Goal: Task Accomplishment & Management: Use online tool/utility

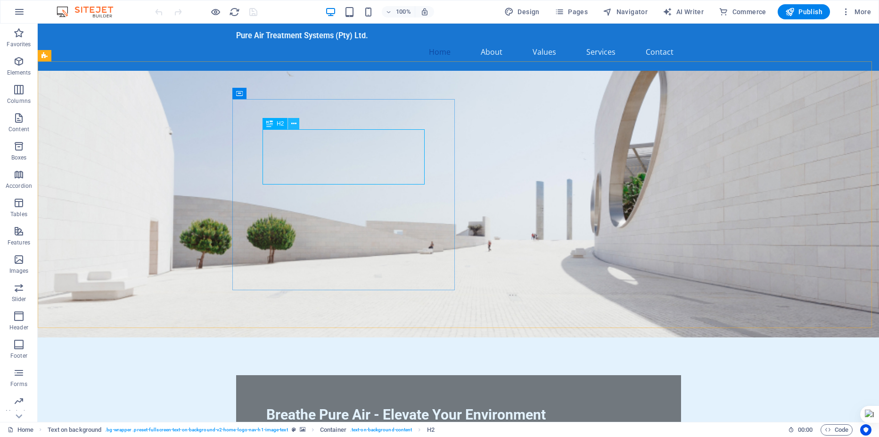
click at [293, 125] on icon at bounding box center [293, 124] width 5 height 10
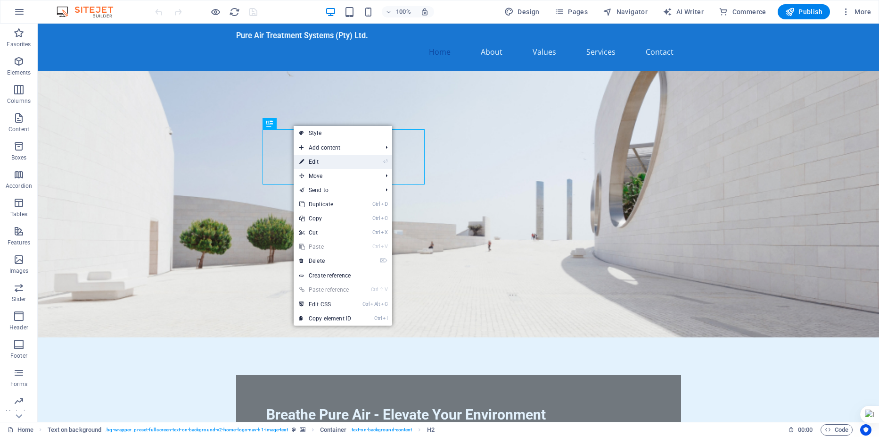
click at [317, 162] on link "⏎ Edit" at bounding box center [325, 162] width 63 height 14
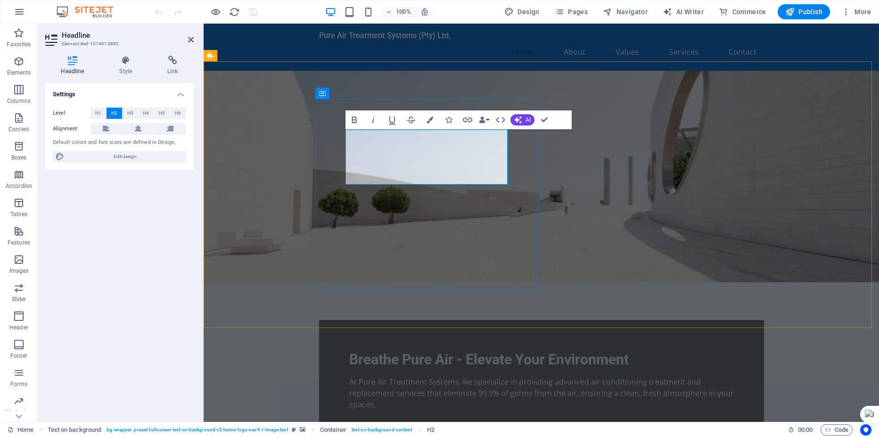
click at [432, 351] on span "Breathe Pure Air - Elevate Your Environment" at bounding box center [489, 359] width 280 height 16
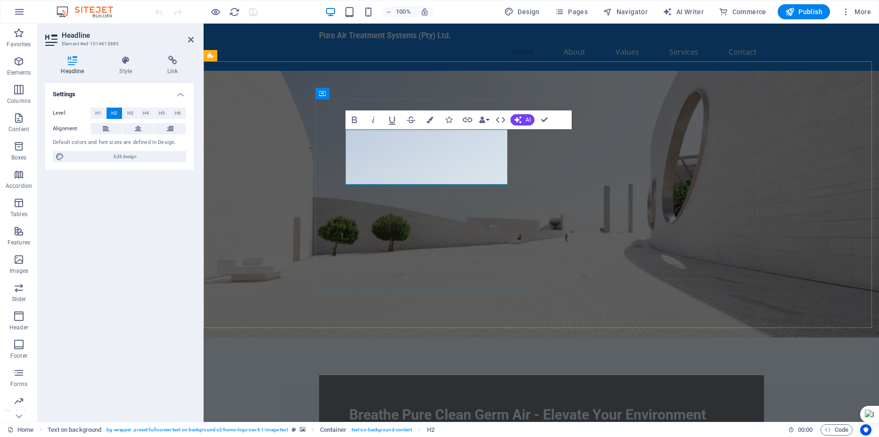
click at [349, 406] on span "Breathe Pure Clean Germ Air - Elevate Your Environment" at bounding box center [527, 414] width 357 height 16
click at [503, 406] on span "Breathe Pure Clean Germ Air - Elevate Your Environment" at bounding box center [527, 414] width 357 height 16
click at [435, 405] on h2 "Breathe Pure Clean Germ Free Air - Elevate Your Environment" at bounding box center [541, 423] width 385 height 37
click at [586, 157] on figure at bounding box center [542, 204] width 676 height 266
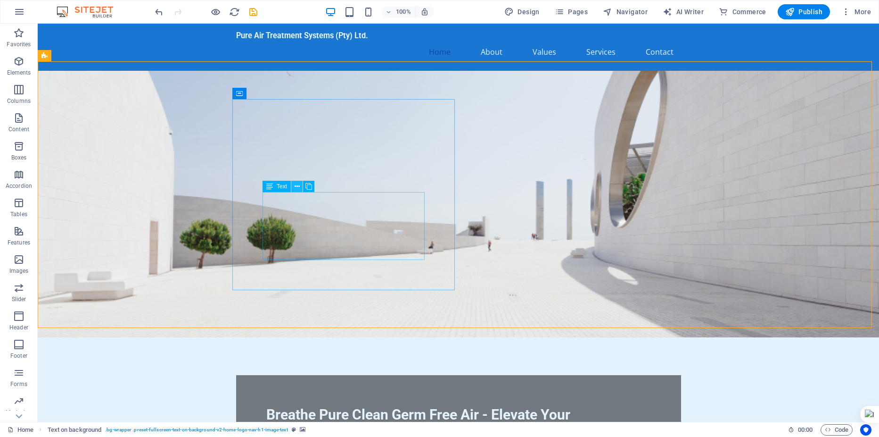
click at [297, 188] on icon at bounding box center [297, 186] width 5 height 10
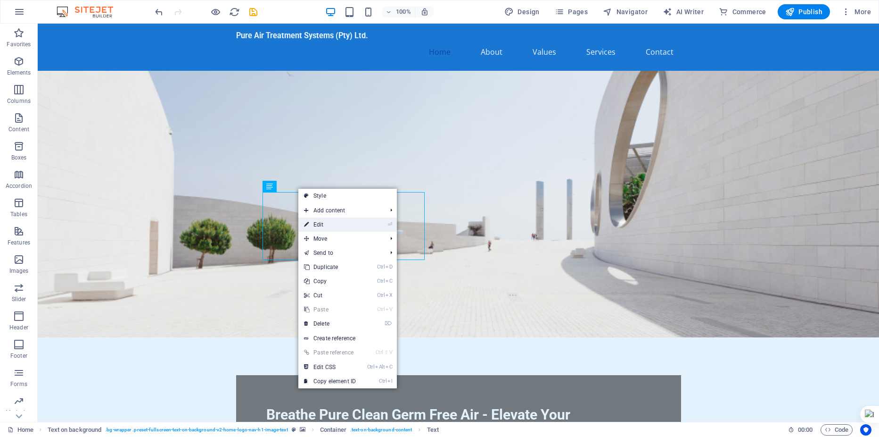
click at [321, 229] on link "⏎ Edit" at bounding box center [329, 224] width 63 height 14
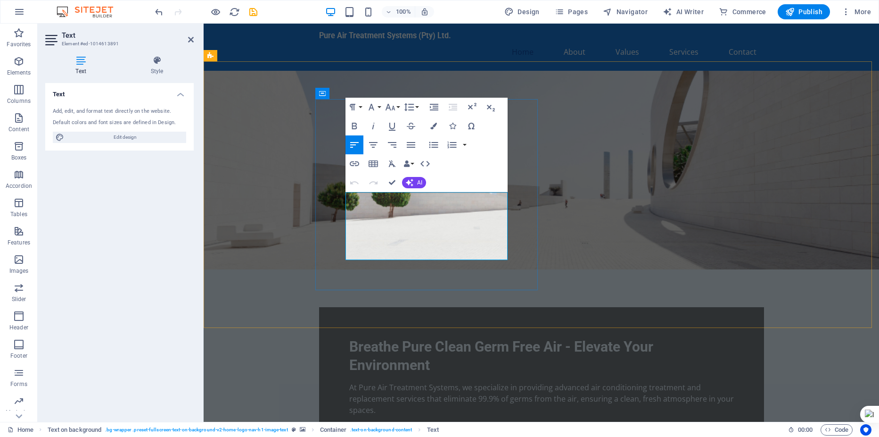
click at [438, 381] on p "At Pure Air Treatment Systems, we specialize in providing advanced air conditio…" at bounding box center [541, 398] width 385 height 34
click at [436, 381] on p "At Pure Air Treatment Systems, we specialize in providing advanced air conditio…" at bounding box center [541, 398] width 385 height 34
click at [484, 381] on p "At Pure Air Treatment Systems, we specialize in providing advanced air conditio…" at bounding box center [541, 398] width 385 height 34
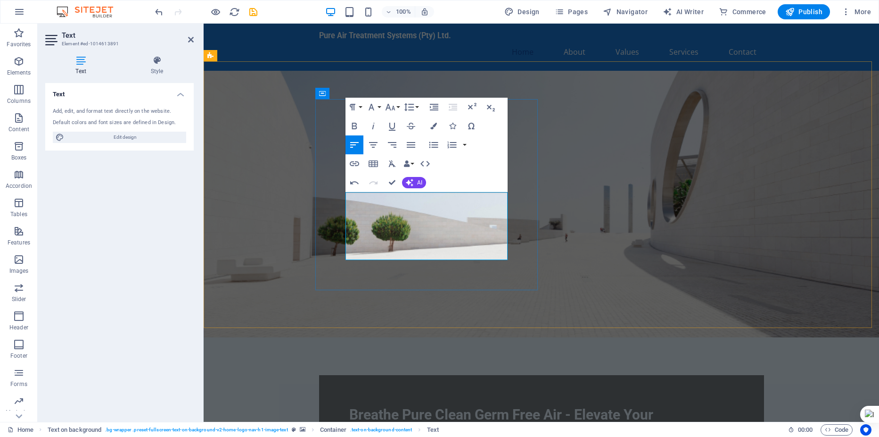
drag, startPoint x: 441, startPoint y: 218, endPoint x: 500, endPoint y: 217, distance: 58.5
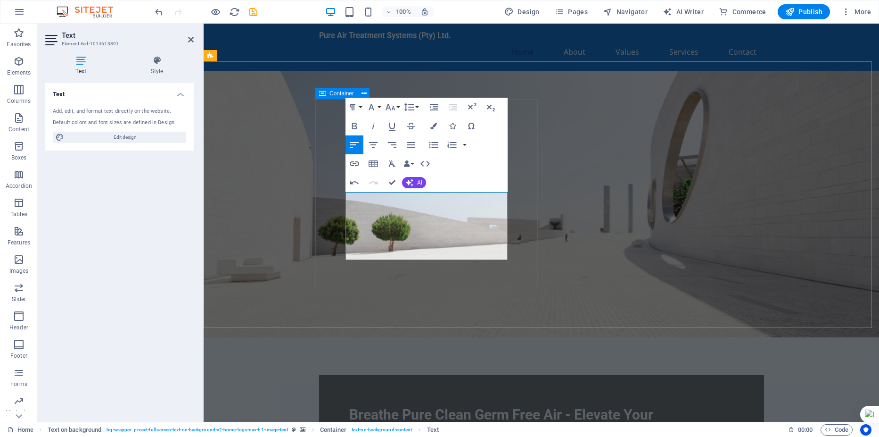
click at [510, 375] on div "Breathe Pure Clean Germ Free Air - Elevate Your Environment At Pure Air Treatme…" at bounding box center [541, 444] width 445 height 139
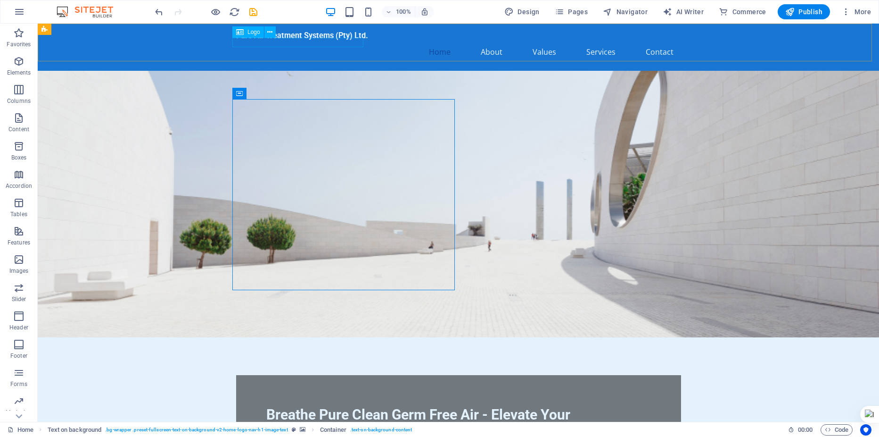
click at [250, 33] on span "Logo" at bounding box center [253, 32] width 13 height 6
click at [268, 33] on icon at bounding box center [269, 32] width 5 height 10
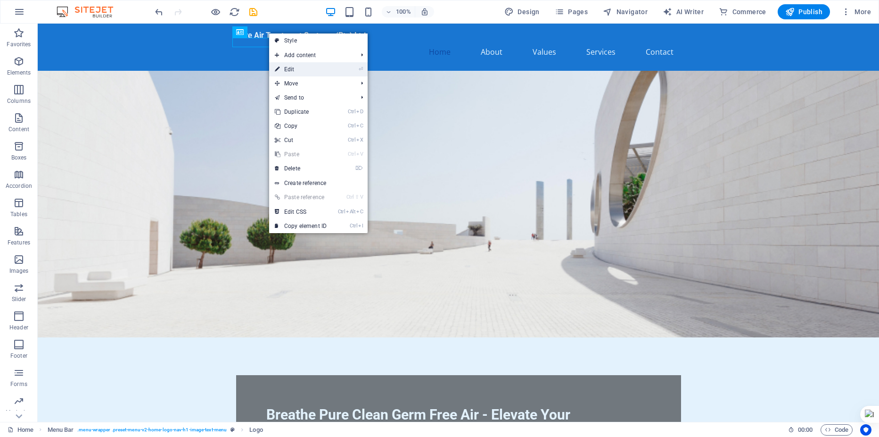
click at [288, 69] on link "⏎ Edit" at bounding box center [300, 69] width 63 height 14
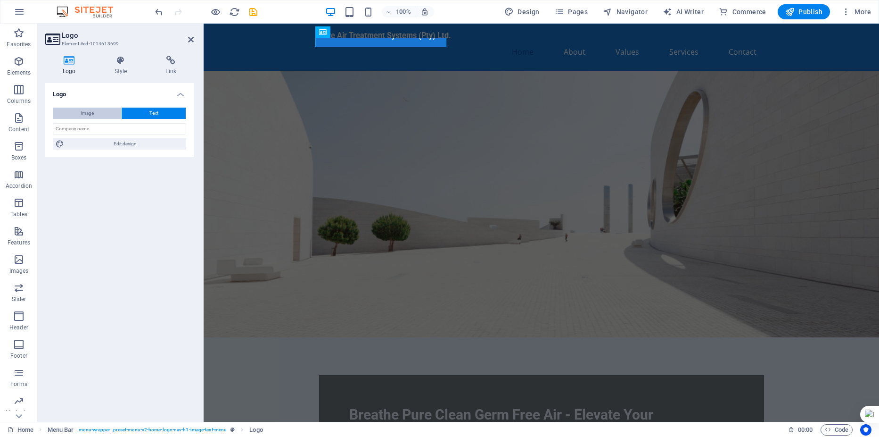
click at [97, 115] on button "Image" at bounding box center [87, 112] width 68 height 11
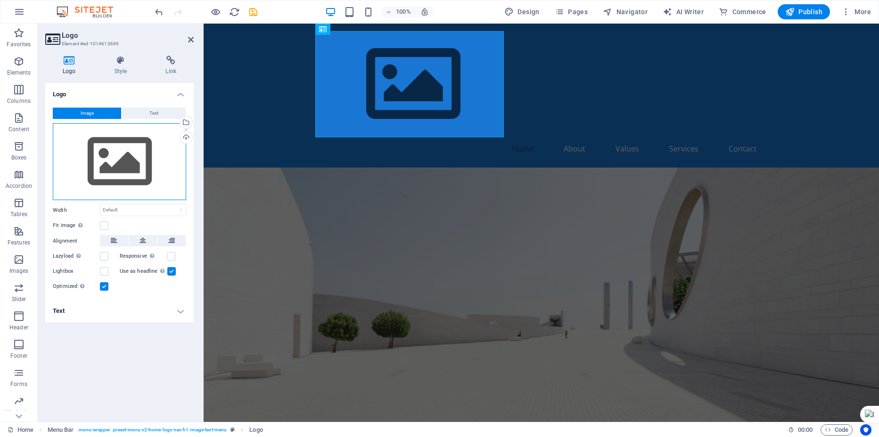
click at [123, 157] on div "Drag files here, click to choose files or select files from Files or our free s…" at bounding box center [119, 161] width 133 height 77
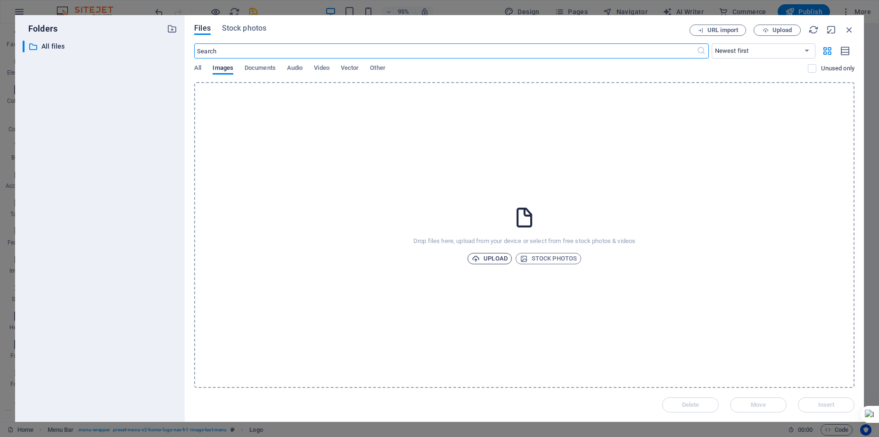
click at [495, 260] on span "Upload" at bounding box center [490, 258] width 36 height 11
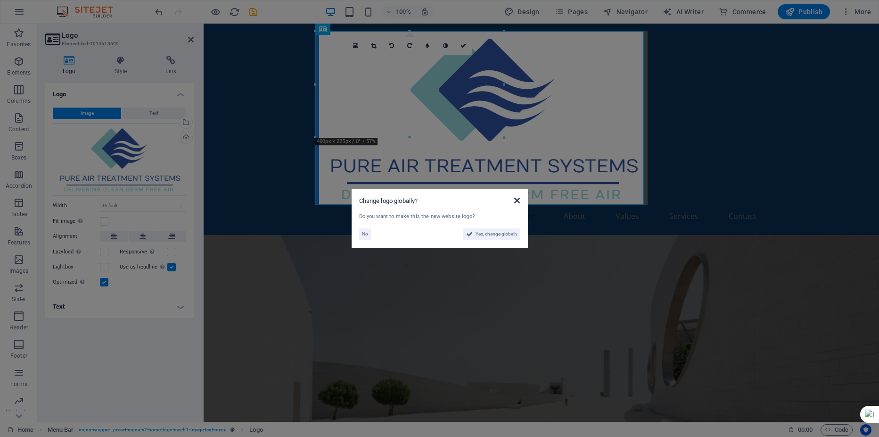
click at [520, 202] on icon at bounding box center [517, 201] width 6 height 8
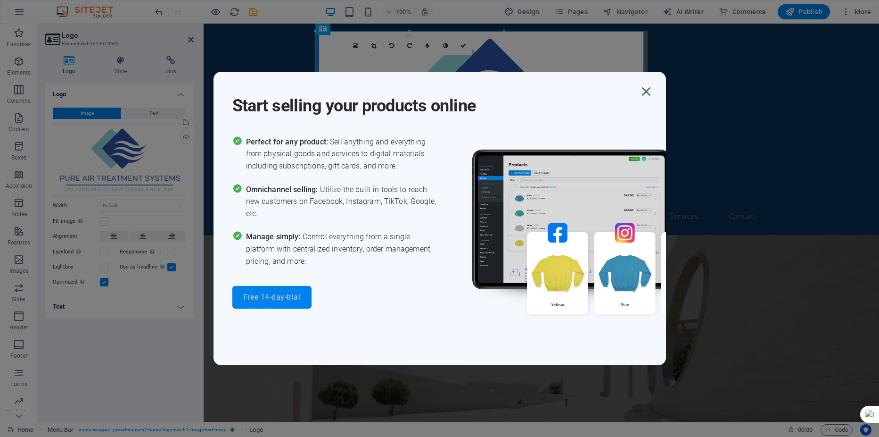
click at [280, 297] on span "Free 14-day-trial" at bounding box center [272, 297] width 57 height 8
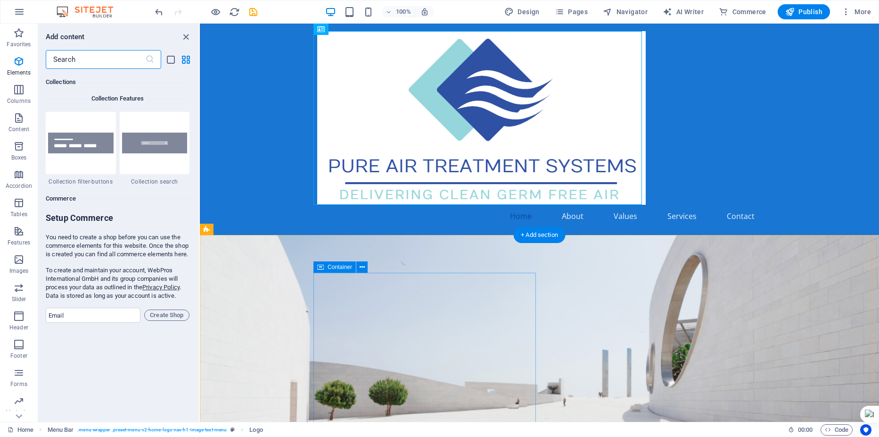
scroll to position [9084, 0]
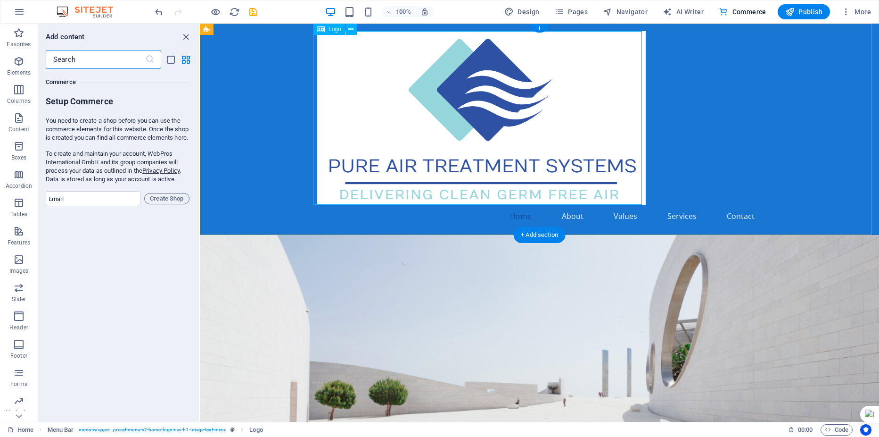
click at [472, 125] on div at bounding box center [539, 117] width 445 height 173
click at [350, 28] on icon at bounding box center [350, 30] width 5 height 10
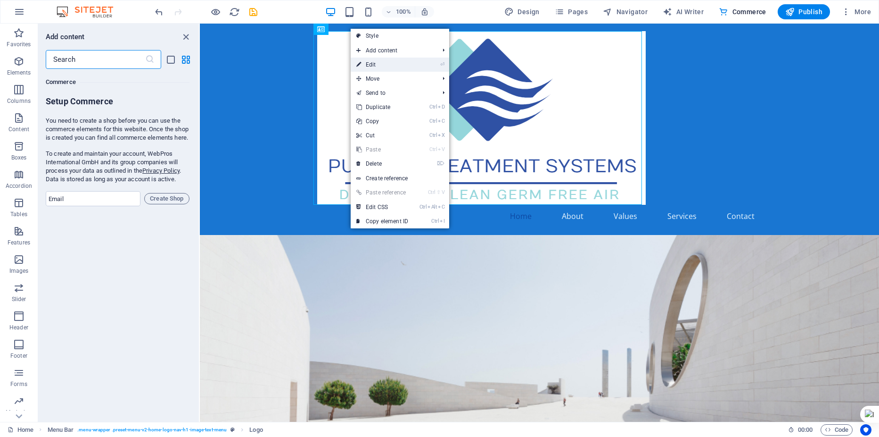
click at [371, 64] on link "⏎ Edit" at bounding box center [382, 65] width 63 height 14
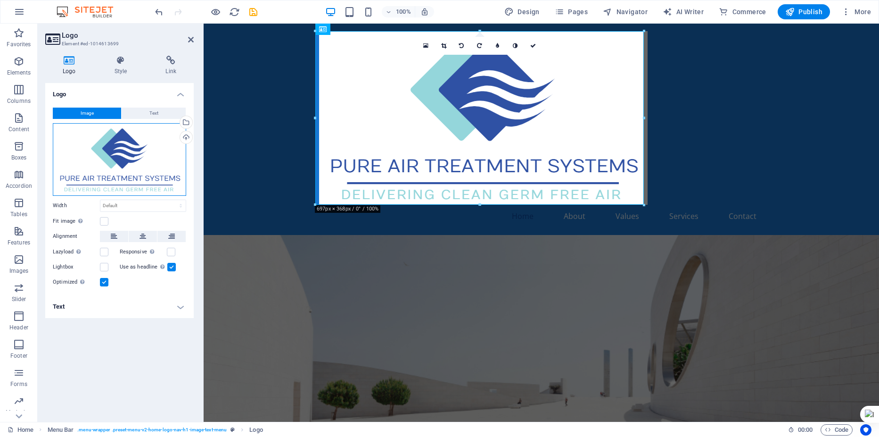
click at [128, 150] on div "Drag files here, click to choose files or select files from Files or our free s…" at bounding box center [119, 159] width 133 height 73
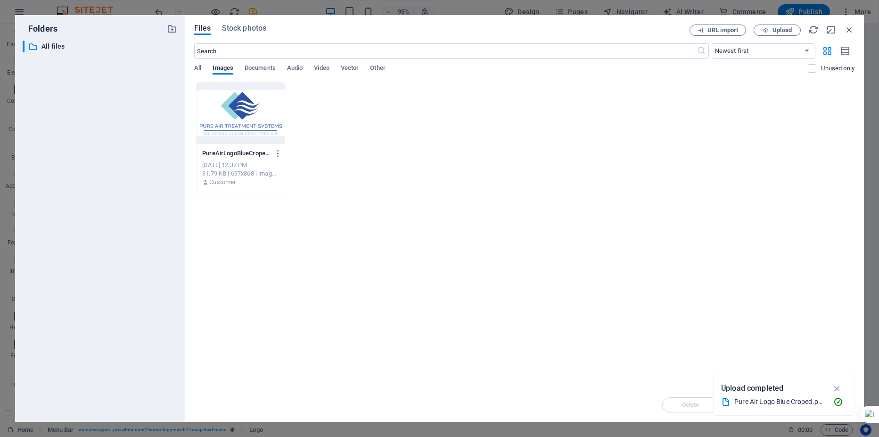
click at [440, 197] on div "Drop files here to upload them instantly PureAirLogoBlueCroped-BhBxSrHgdg-jp-pm…" at bounding box center [524, 234] width 660 height 305
click at [50, 47] on p "All files" at bounding box center [100, 46] width 118 height 11
click at [838, 389] on icon "button" at bounding box center [837, 388] width 11 height 10
click at [384, 247] on div "Drop files here to upload them instantly PureAirLogoBlueCroped-BhBxSrHgdg-jp-pm…" at bounding box center [524, 234] width 660 height 305
click at [277, 123] on div at bounding box center [241, 112] width 88 height 61
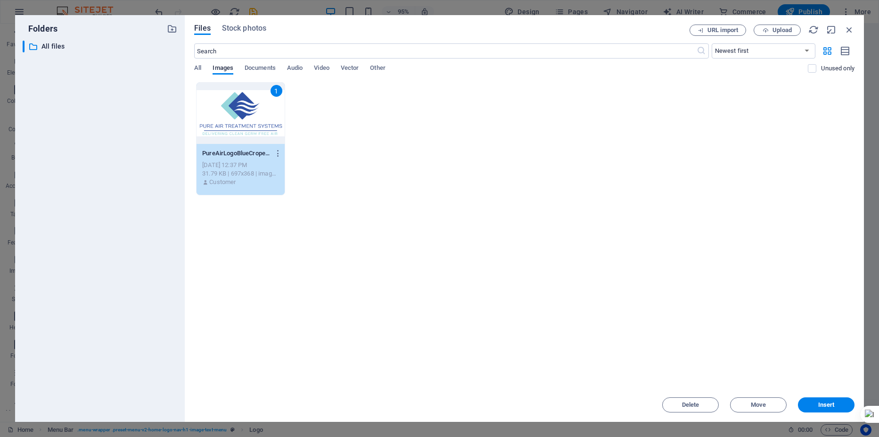
click at [776, 334] on div "Drop files here to upload them instantly 1 PureAirLogoBlueCroped-BhBxSrHgdg-jp-…" at bounding box center [524, 234] width 660 height 305
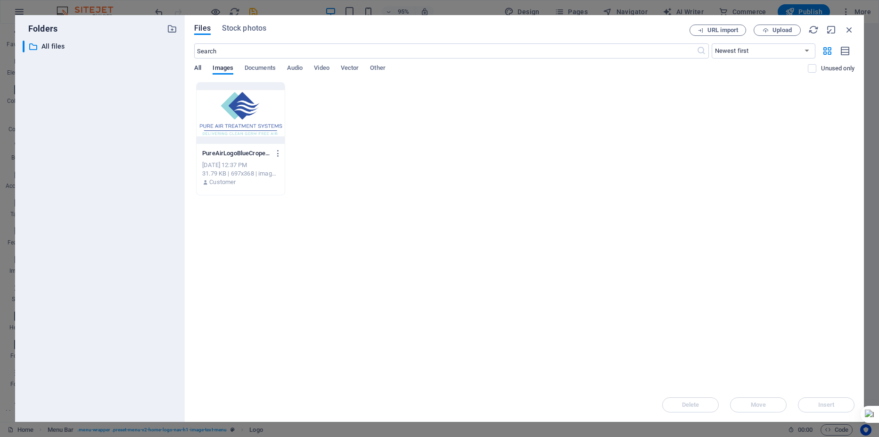
click at [196, 73] on span "All" at bounding box center [197, 68] width 7 height 13
click at [200, 69] on span "All" at bounding box center [197, 68] width 7 height 13
click at [778, 31] on span "Upload" at bounding box center [782, 30] width 19 height 6
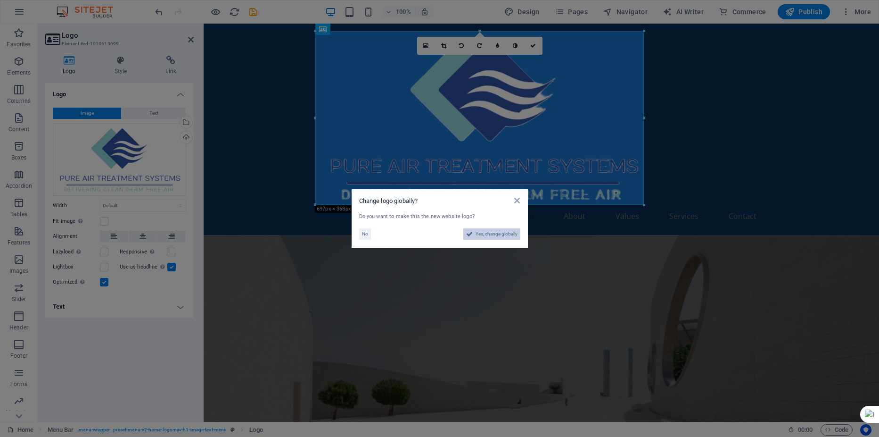
click at [502, 233] on span "Yes, change globally" at bounding box center [497, 233] width 42 height 11
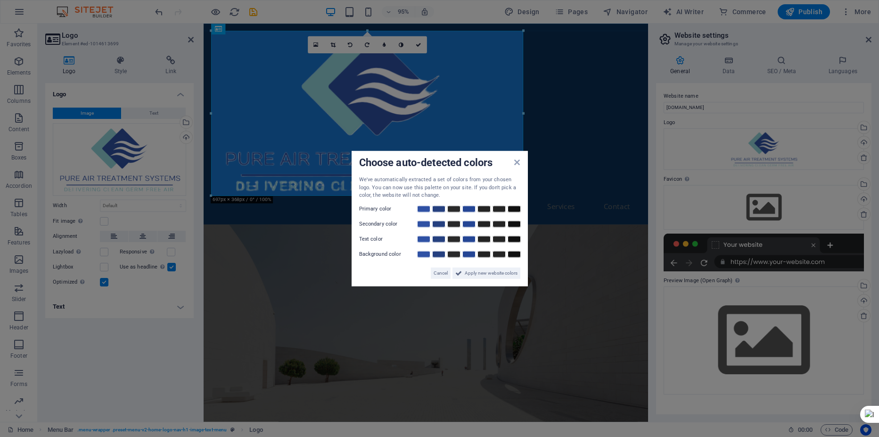
click at [609, 263] on aside "Choose auto-detected colors We've automatically extracted a set of colors from …" at bounding box center [439, 218] width 879 height 437
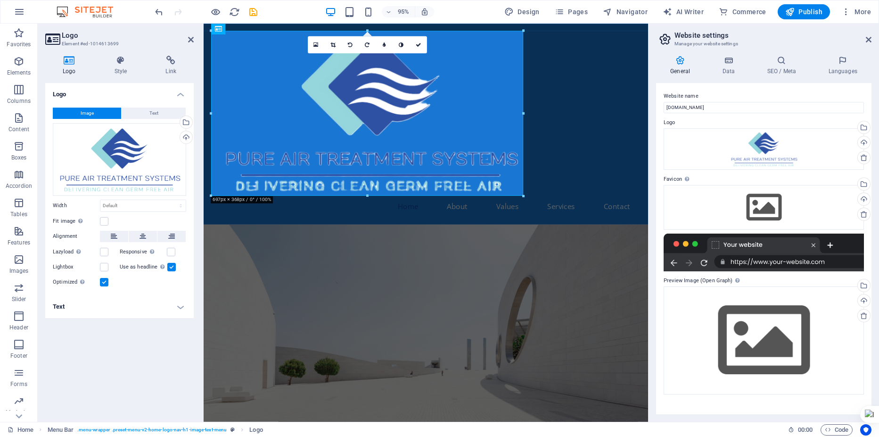
click at [655, 54] on div "General Data SEO / Meta Languages Website name [DOMAIN_NAME] Logo Drag files he…" at bounding box center [764, 234] width 231 height 373
click at [630, 88] on div "Home About Values Services Contact" at bounding box center [438, 129] width 468 height 211
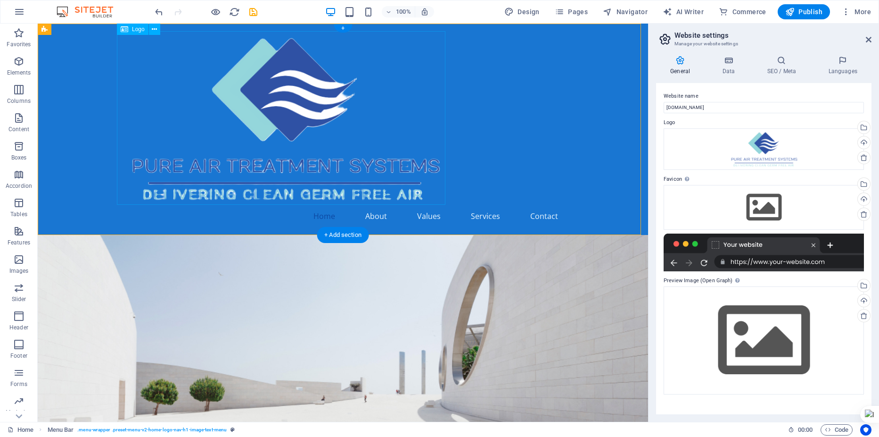
click at [266, 132] on div at bounding box center [343, 117] width 445 height 173
click at [151, 27] on button at bounding box center [154, 29] width 11 height 11
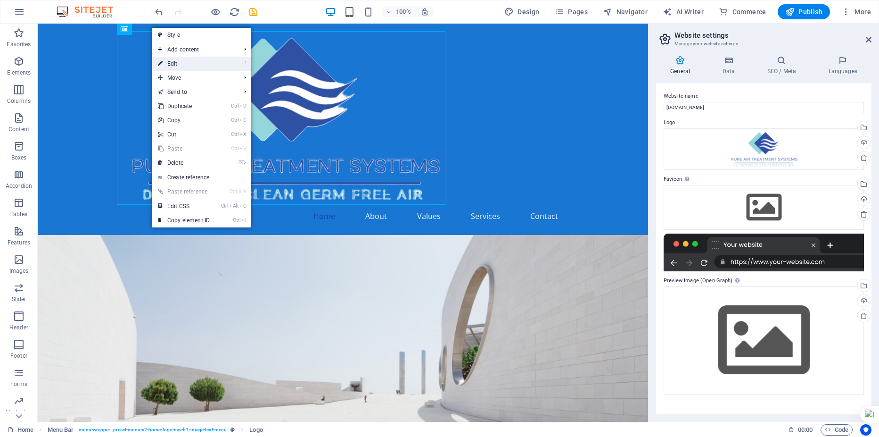
click at [173, 64] on link "⏎ Edit" at bounding box center [183, 64] width 63 height 14
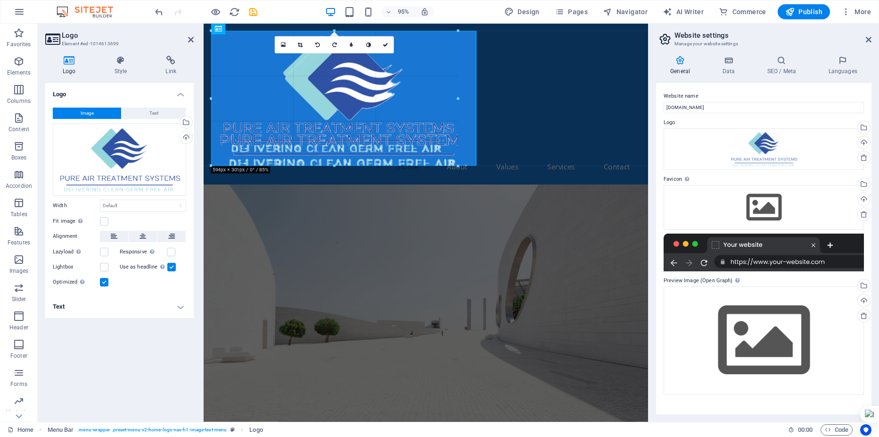
drag, startPoint x: 524, startPoint y: 195, endPoint x: 412, endPoint y: 153, distance: 119.3
type input "576"
select select "px"
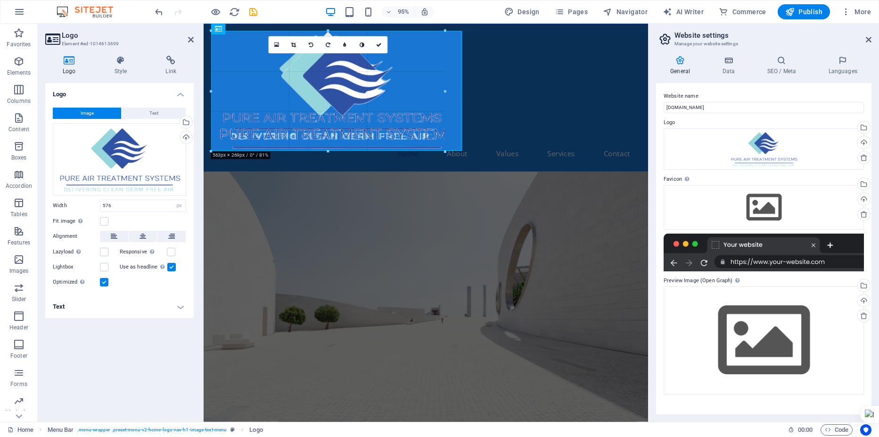
drag, startPoint x: 467, startPoint y: 161, endPoint x: 374, endPoint y: 141, distance: 95.4
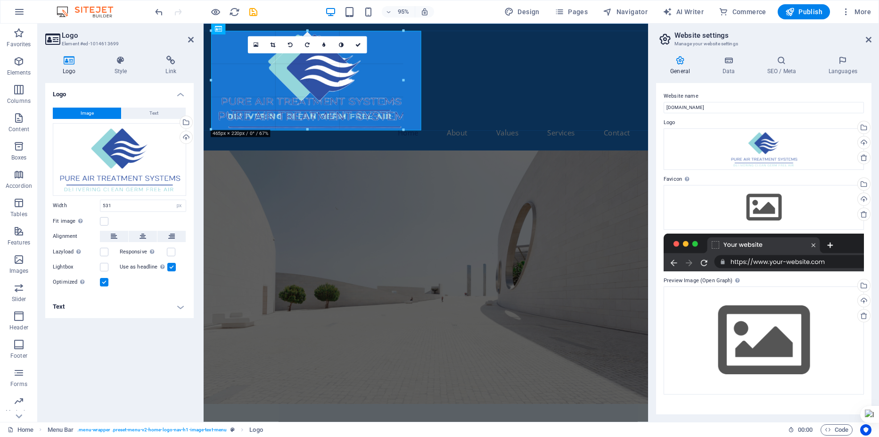
drag, startPoint x: 448, startPoint y: 143, endPoint x: 303, endPoint y: 120, distance: 147.0
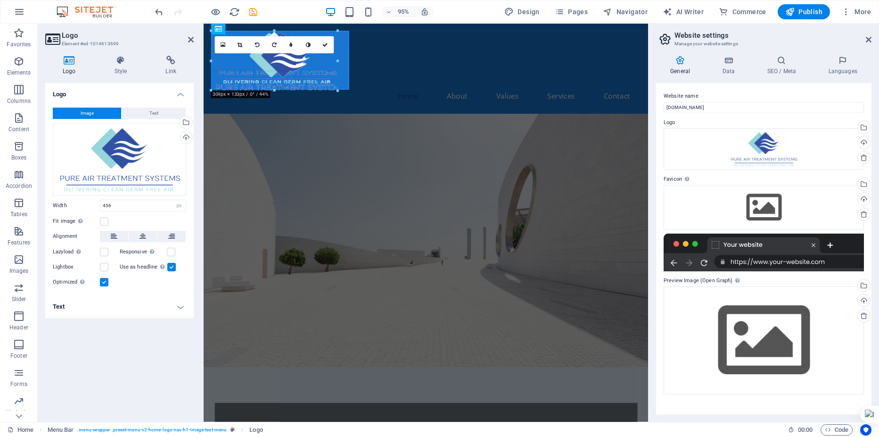
drag, startPoint x: 416, startPoint y: 139, endPoint x: 250, endPoint y: 82, distance: 175.6
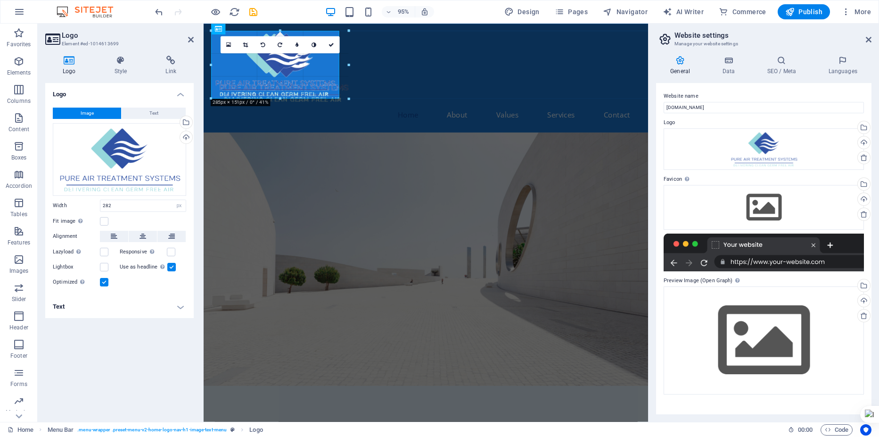
drag, startPoint x: 337, startPoint y: 99, endPoint x: 345, endPoint y: 105, distance: 10.0
type input "307"
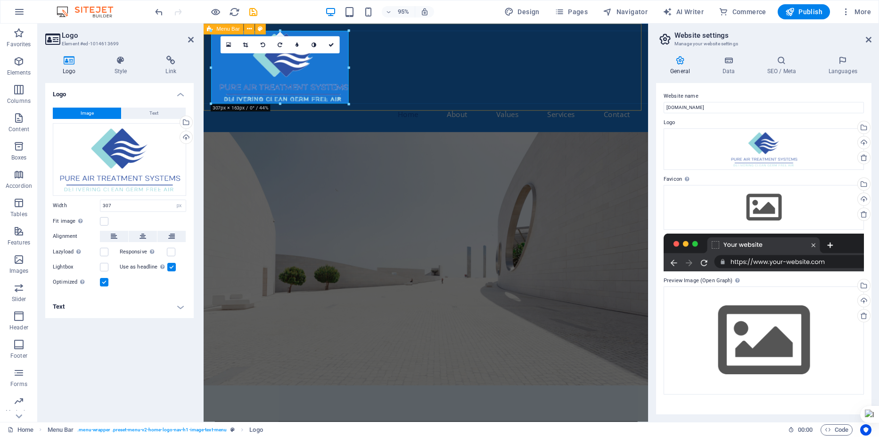
click at [393, 96] on div "Home About Values Services Contact" at bounding box center [438, 81] width 468 height 114
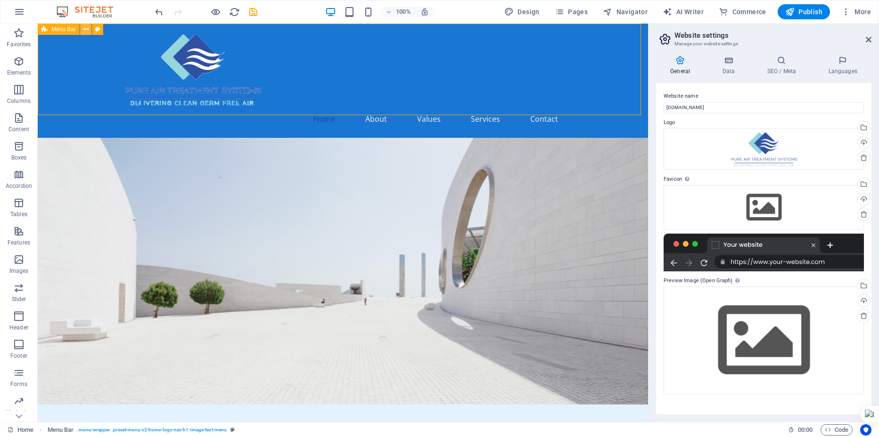
click at [85, 29] on icon at bounding box center [85, 30] width 5 height 10
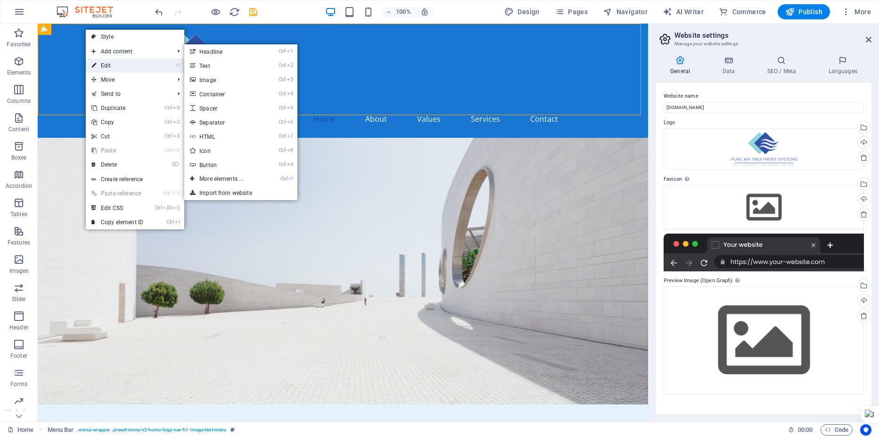
click at [99, 68] on link "⏎ Edit" at bounding box center [117, 65] width 63 height 14
select select "header"
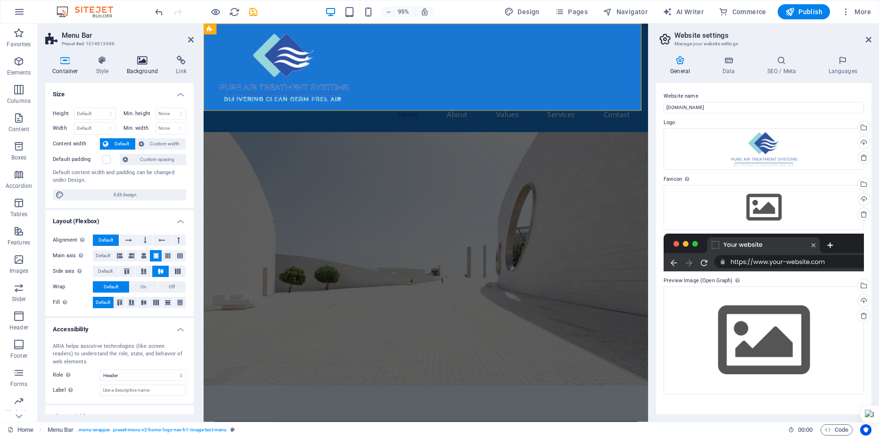
click at [141, 61] on icon at bounding box center [143, 60] width 46 height 9
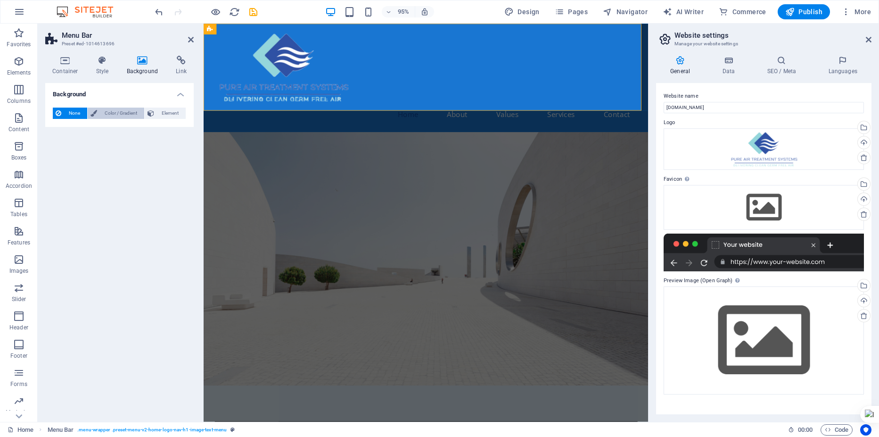
click at [109, 113] on span "Color / Gradient" at bounding box center [120, 112] width 41 height 11
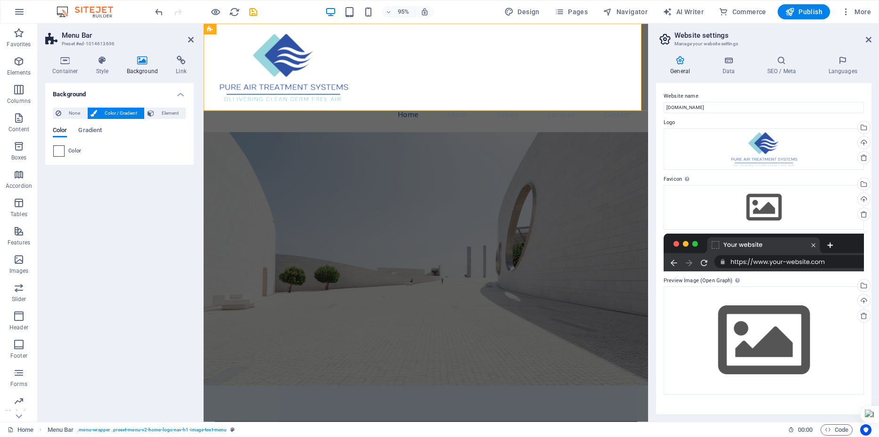
click at [58, 153] on span at bounding box center [59, 151] width 10 height 10
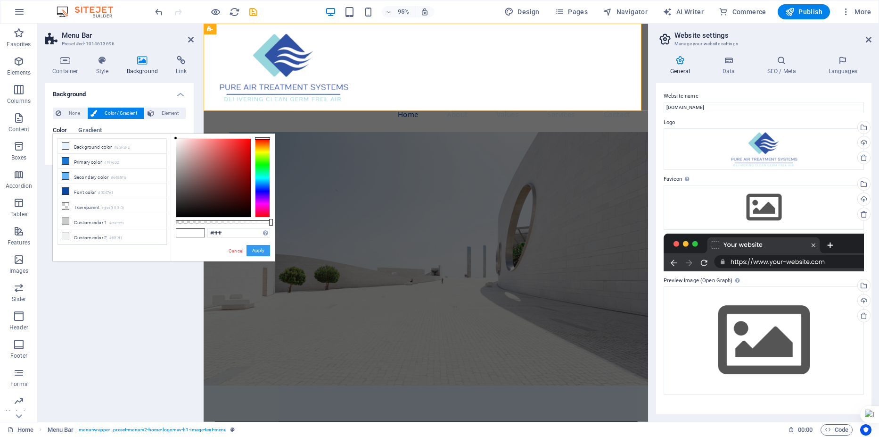
click at [255, 249] on button "Apply" at bounding box center [259, 250] width 24 height 11
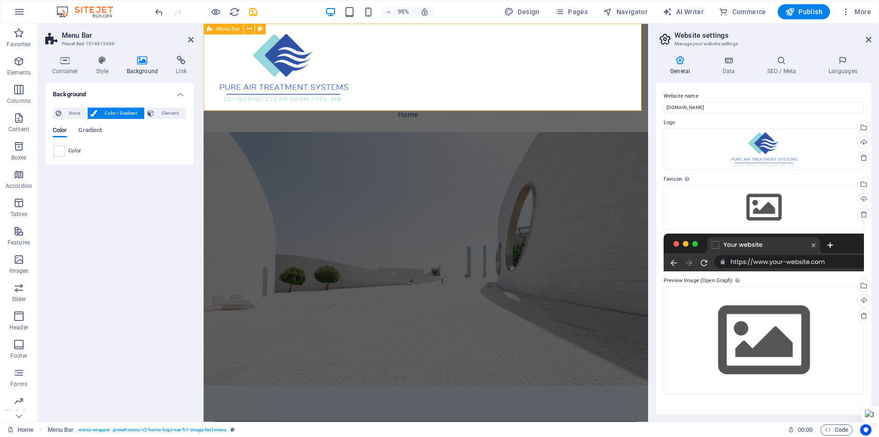
click at [471, 101] on div "Home About Values Services Contact" at bounding box center [438, 81] width 468 height 114
click at [84, 131] on span "Gradient" at bounding box center [90, 130] width 24 height 13
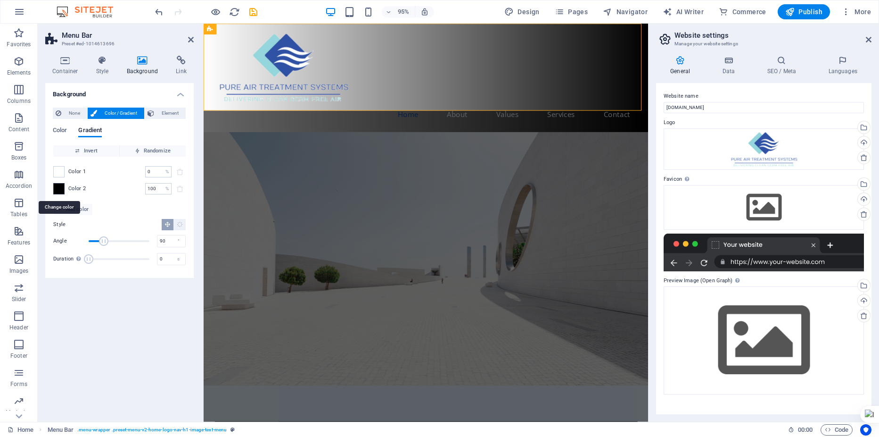
click at [59, 188] on span at bounding box center [59, 188] width 10 height 10
type input "#000000"
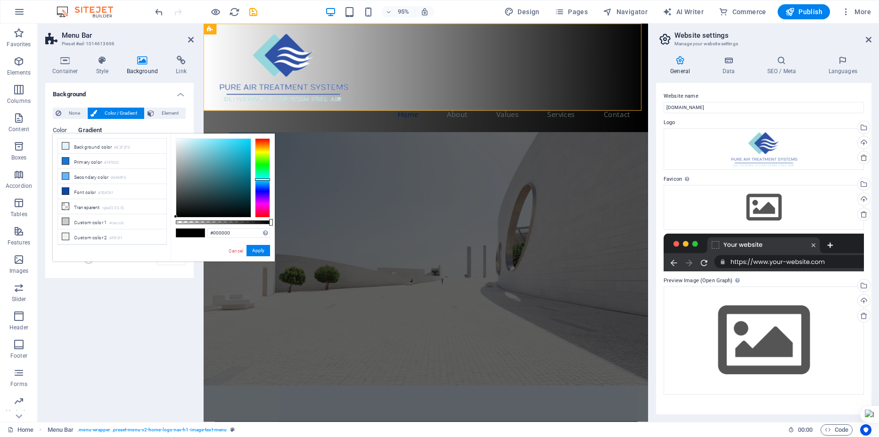
click at [264, 179] on div at bounding box center [262, 177] width 15 height 79
click at [258, 250] on button "Apply" at bounding box center [259, 250] width 24 height 11
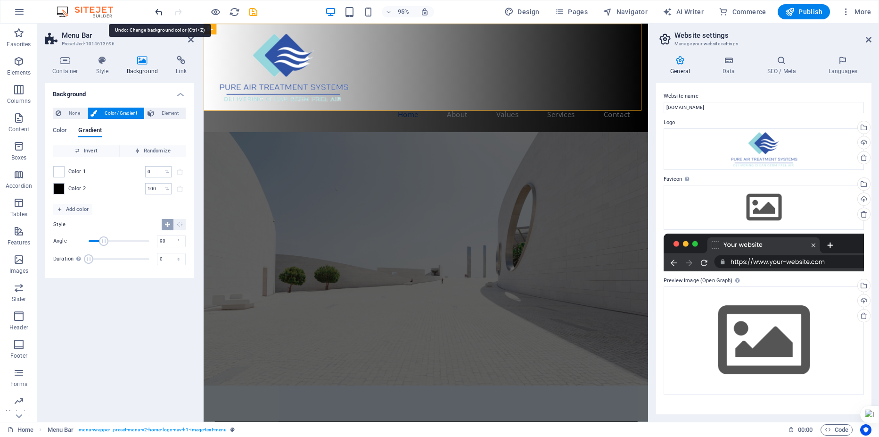
click at [158, 12] on icon "undo" at bounding box center [159, 12] width 11 height 11
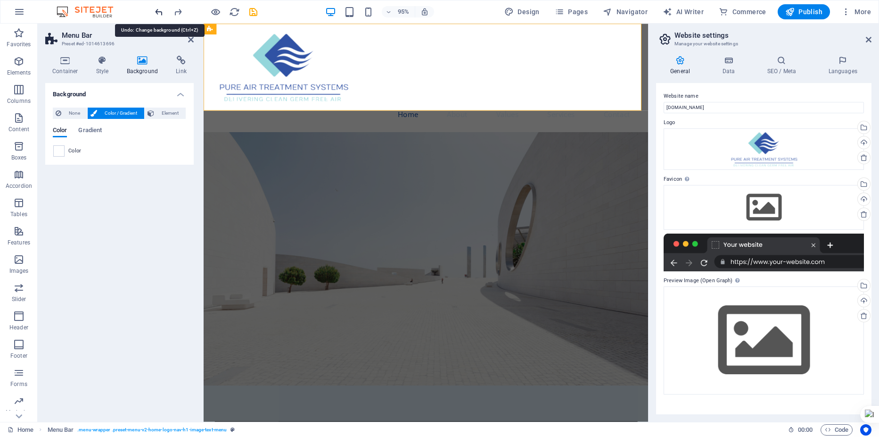
click at [159, 12] on icon "undo" at bounding box center [159, 12] width 11 height 11
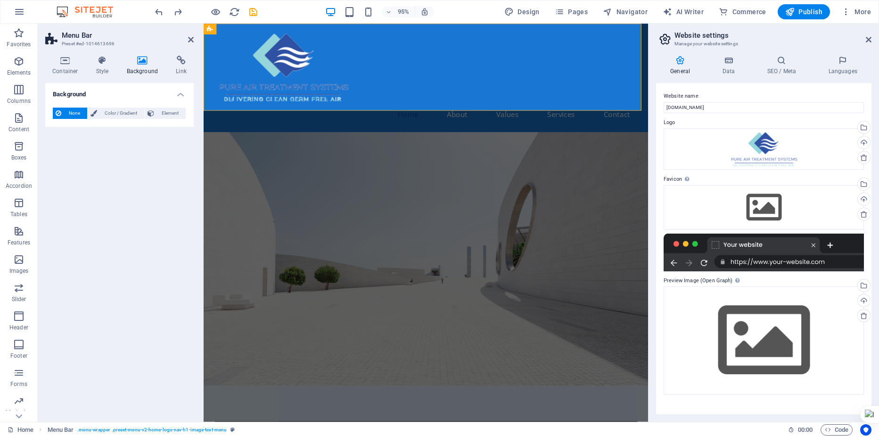
click at [68, 115] on span "None" at bounding box center [74, 112] width 20 height 11
click at [116, 196] on div "Background None Color / Gradient Element Stretch background to full-width Color…" at bounding box center [119, 248] width 148 height 331
click at [583, 154] on figure at bounding box center [438, 271] width 468 height 266
click at [868, 39] on icon at bounding box center [869, 40] width 6 height 8
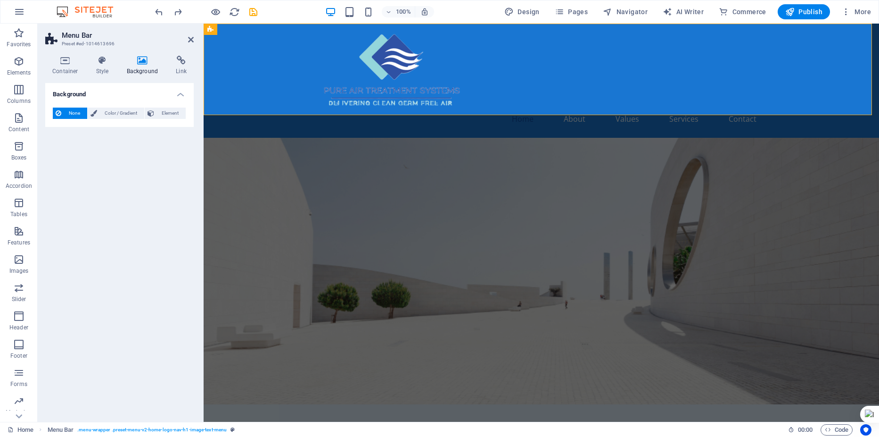
click at [609, 177] on figure at bounding box center [542, 271] width 676 height 266
click at [111, 113] on span "Color / Gradient" at bounding box center [120, 112] width 41 height 11
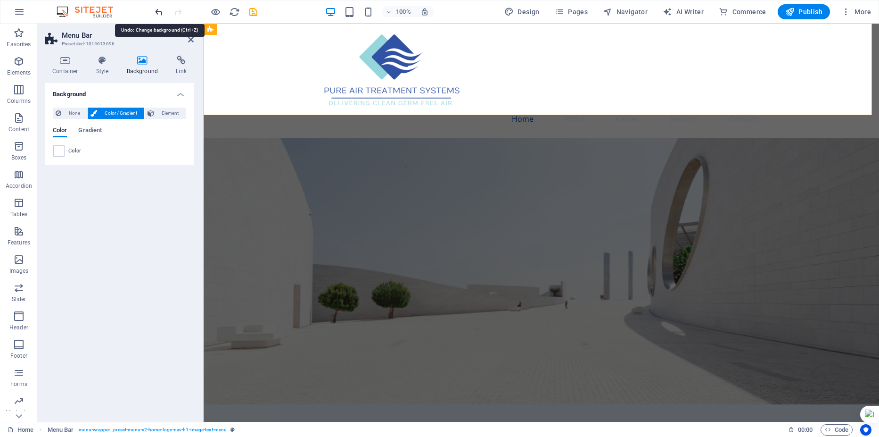
click at [158, 12] on icon "undo" at bounding box center [159, 12] width 11 height 11
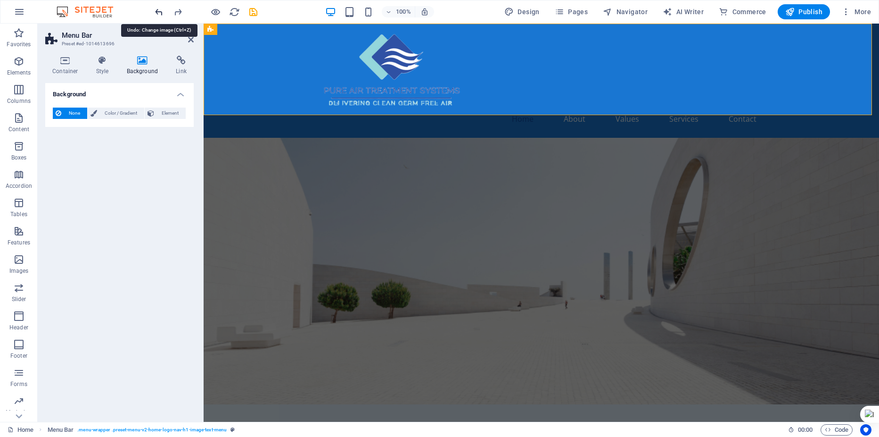
click at [158, 12] on icon "undo" at bounding box center [159, 12] width 11 height 11
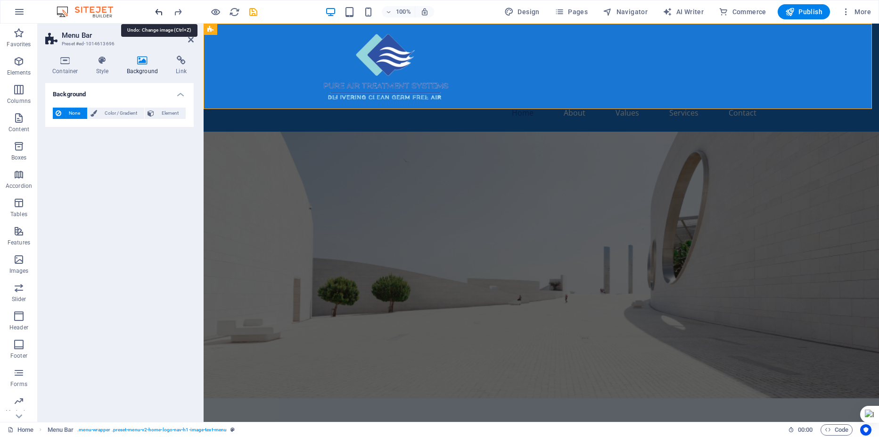
click at [159, 12] on icon "undo" at bounding box center [159, 12] width 11 height 11
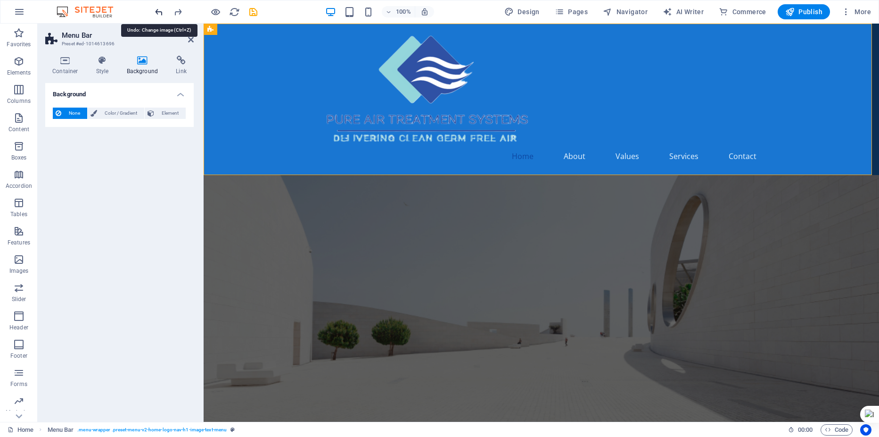
click at [159, 12] on icon "undo" at bounding box center [159, 12] width 11 height 11
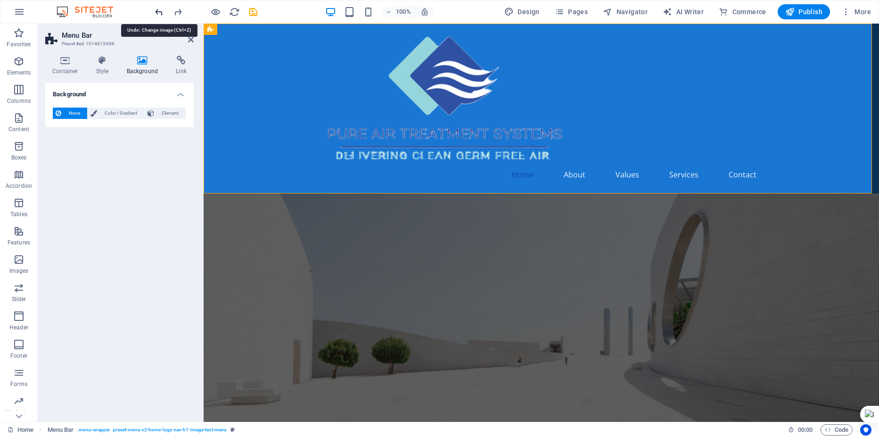
click at [160, 11] on icon "undo" at bounding box center [159, 12] width 11 height 11
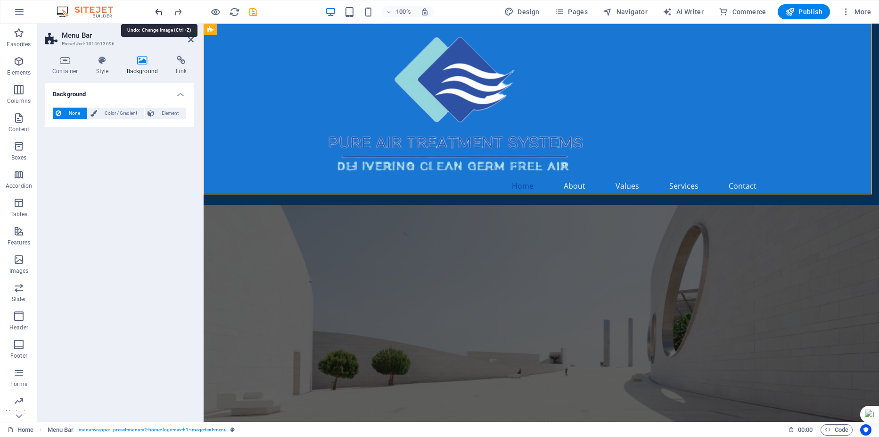
click at [160, 11] on icon "undo" at bounding box center [159, 12] width 11 height 11
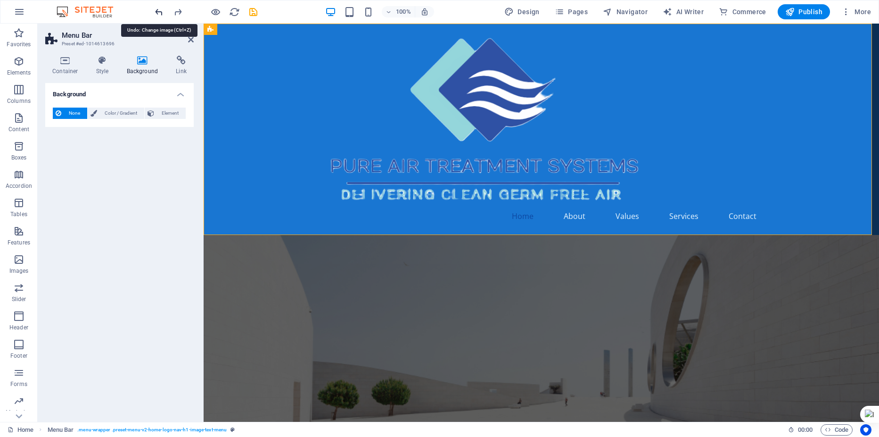
click at [160, 11] on icon "undo" at bounding box center [159, 12] width 11 height 11
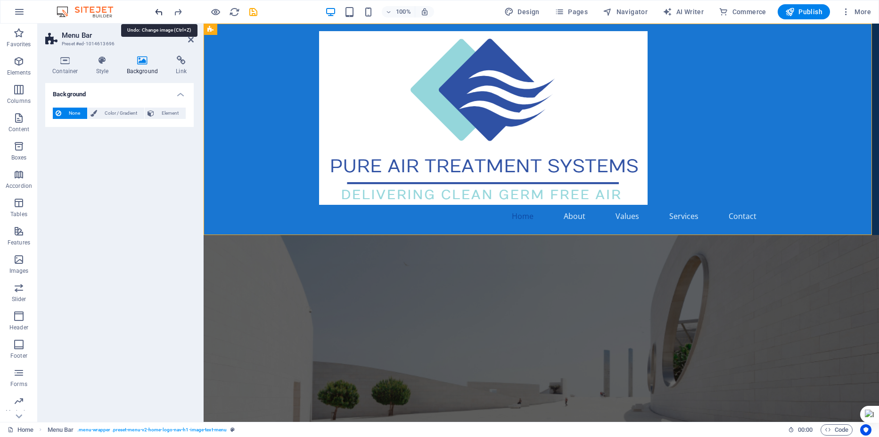
click at [161, 11] on icon "undo" at bounding box center [159, 12] width 11 height 11
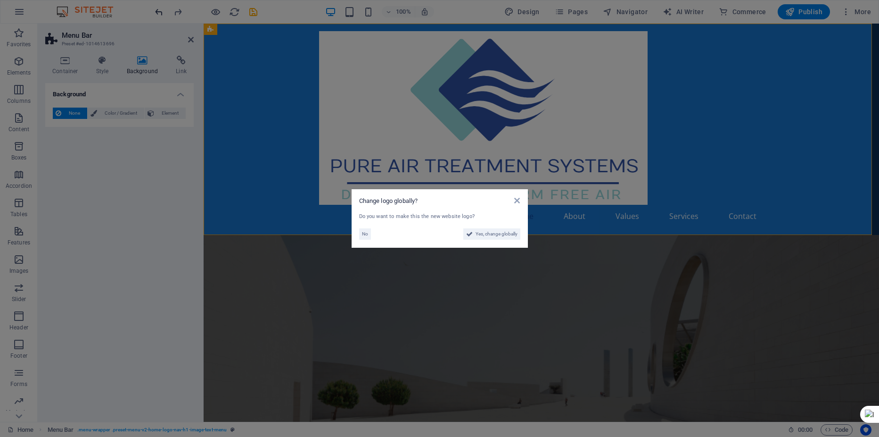
click at [161, 11] on aside "Change logo globally? Do you want to make this the new website logo? No Yes, ch…" at bounding box center [439, 218] width 879 height 437
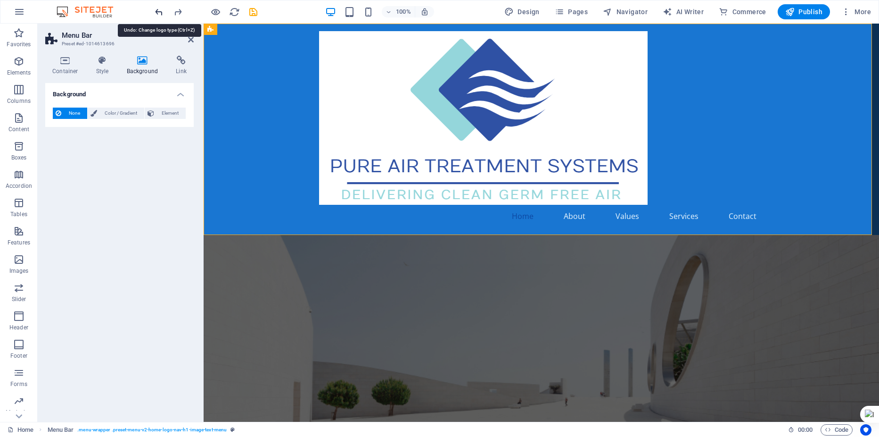
click at [164, 10] on icon "undo" at bounding box center [159, 12] width 11 height 11
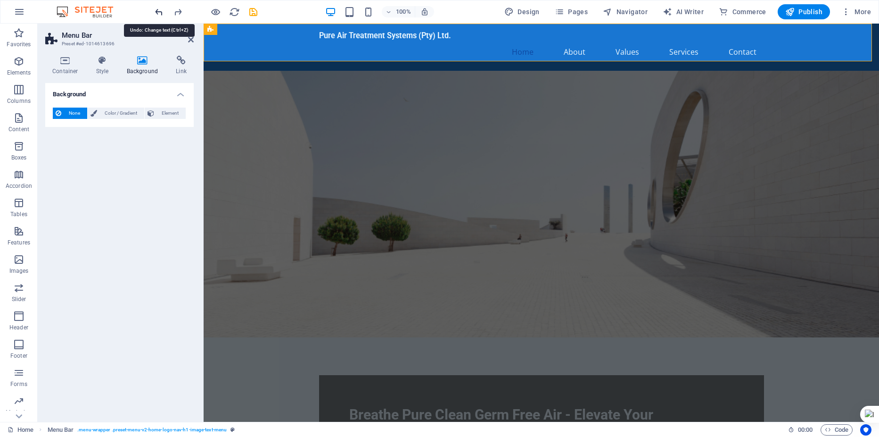
click at [164, 9] on icon "undo" at bounding box center [159, 12] width 11 height 11
click at [179, 10] on icon "redo" at bounding box center [178, 12] width 11 height 11
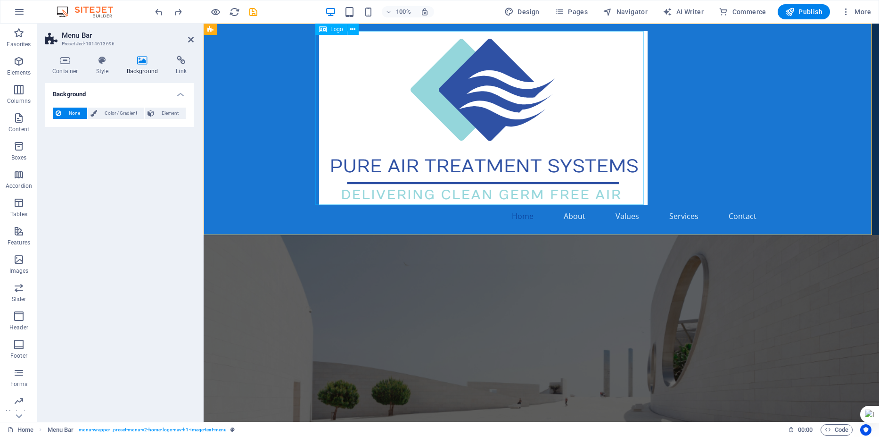
click at [615, 143] on div at bounding box center [541, 117] width 445 height 173
click at [354, 29] on icon at bounding box center [352, 30] width 5 height 10
click at [351, 28] on icon at bounding box center [352, 30] width 5 height 10
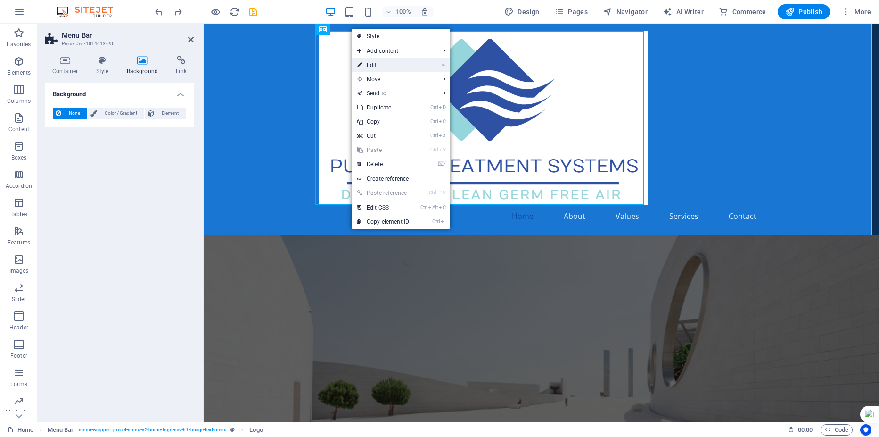
click at [375, 65] on link "⏎ Edit" at bounding box center [383, 65] width 63 height 14
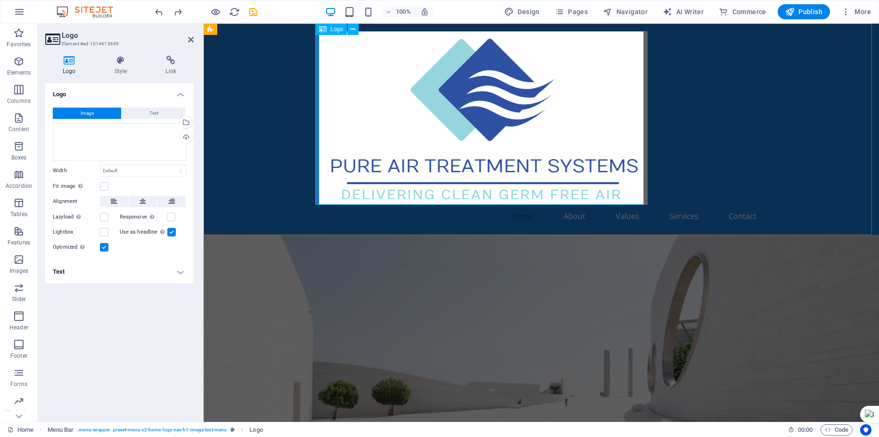
click at [616, 181] on div at bounding box center [541, 117] width 445 height 173
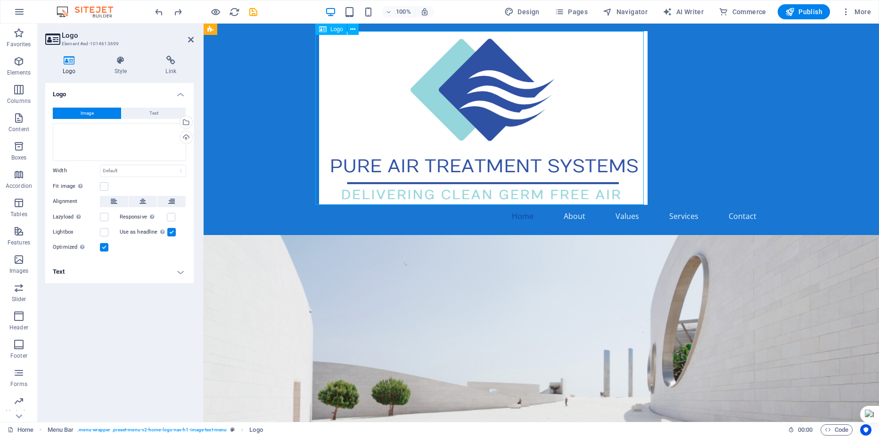
click at [637, 199] on div at bounding box center [541, 117] width 445 height 173
click at [354, 32] on icon at bounding box center [352, 30] width 5 height 10
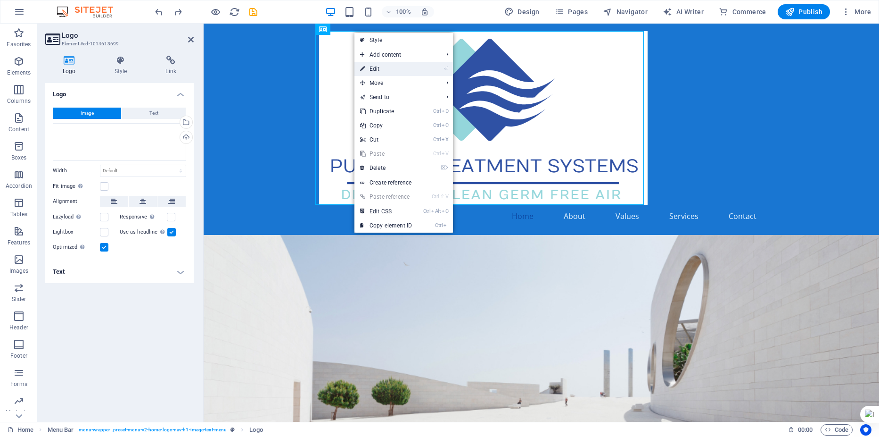
drag, startPoint x: 374, startPoint y: 69, endPoint x: 171, endPoint y: 46, distance: 204.5
click at [374, 69] on link "⏎ Edit" at bounding box center [385, 69] width 63 height 14
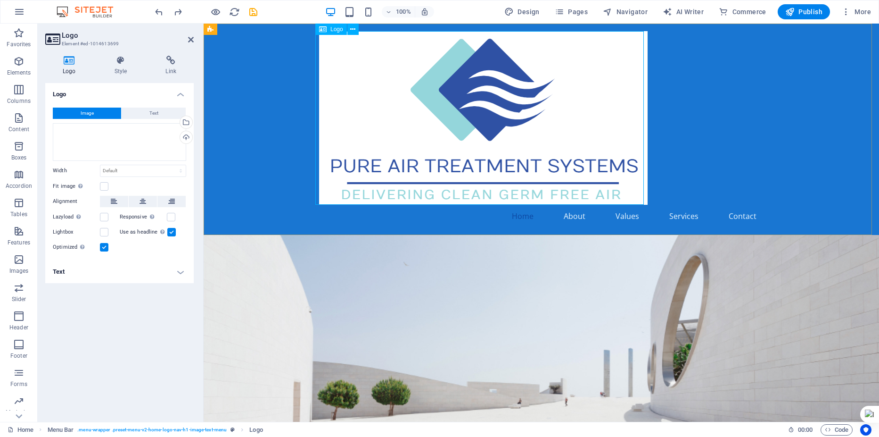
click at [371, 76] on div at bounding box center [541, 117] width 445 height 173
click at [344, 76] on div at bounding box center [541, 117] width 445 height 173
click at [332, 30] on span "Logo" at bounding box center [336, 29] width 13 height 6
click at [319, 28] on div "Logo" at bounding box center [331, 29] width 32 height 11
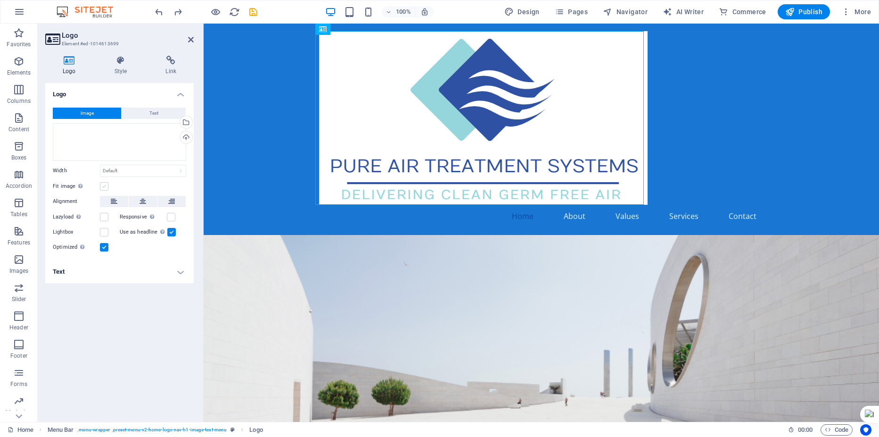
click at [103, 185] on label at bounding box center [104, 186] width 8 height 8
click at [0, 0] on input "Fit image Automatically fit image to a fixed width and height" at bounding box center [0, 0] width 0 height 0
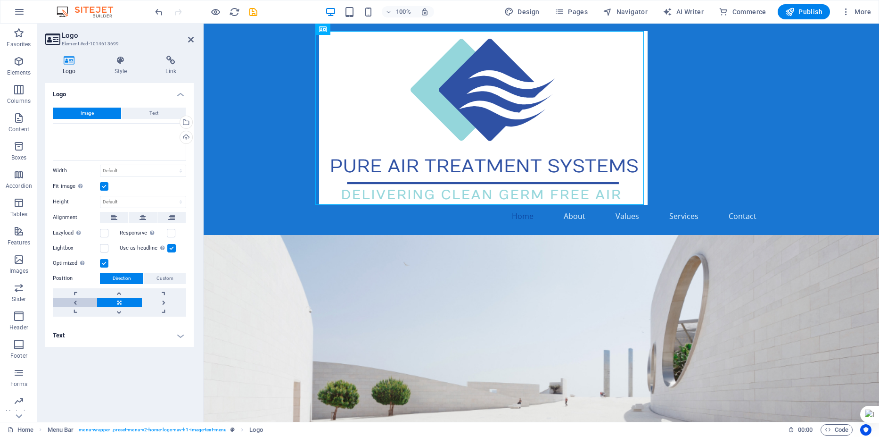
click at [77, 302] on link at bounding box center [75, 301] width 44 height 9
click at [118, 303] on link at bounding box center [119, 301] width 44 height 9
click at [102, 246] on label at bounding box center [104, 248] width 8 height 8
click at [0, 0] on input "Lightbox" at bounding box center [0, 0] width 0 height 0
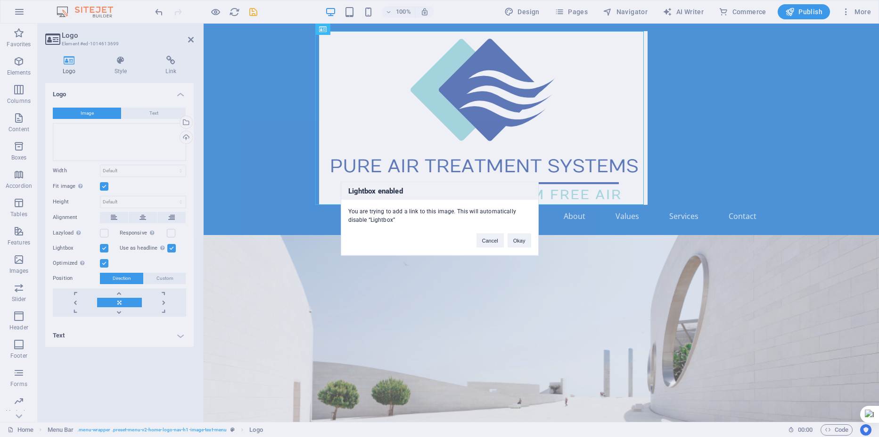
click at [102, 248] on div "Lightbox enabled You are trying to add a link to this image. This will automati…" at bounding box center [439, 218] width 879 height 437
click at [106, 251] on div "Lightbox enabled You are trying to add a link to this image. This will automati…" at bounding box center [439, 218] width 879 height 437
click at [106, 247] on div "Lightbox enabled You are trying to add a link to this image. This will automati…" at bounding box center [439, 218] width 879 height 437
click at [103, 245] on div "Lightbox enabled You are trying to add a link to this image. This will automati…" at bounding box center [439, 218] width 879 height 437
click at [162, 11] on div "Lightbox enabled You are trying to add a link to this image. This will automati…" at bounding box center [439, 218] width 879 height 437
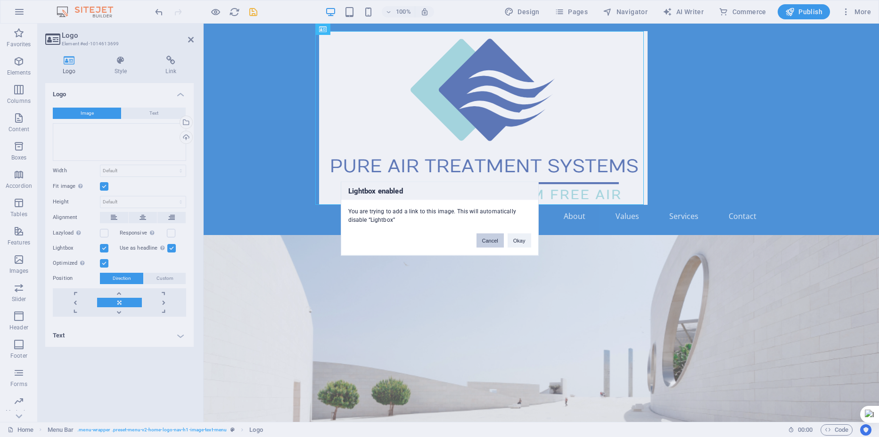
click at [494, 238] on button "Cancel" at bounding box center [490, 240] width 27 height 14
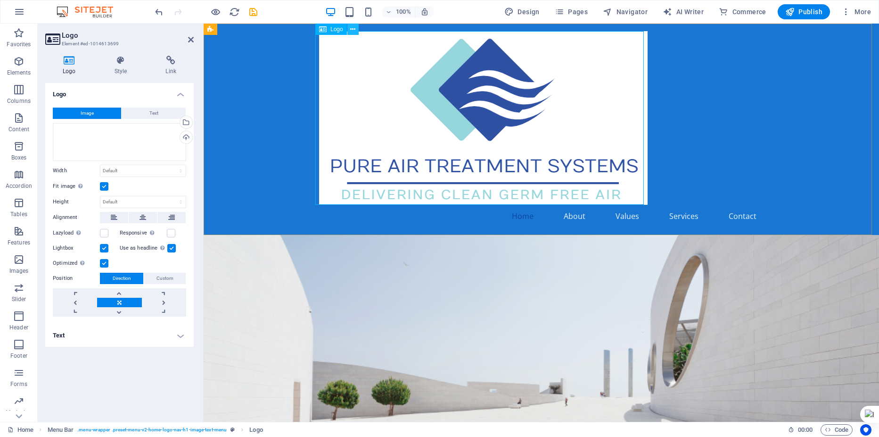
click at [353, 30] on icon at bounding box center [352, 30] width 5 height 10
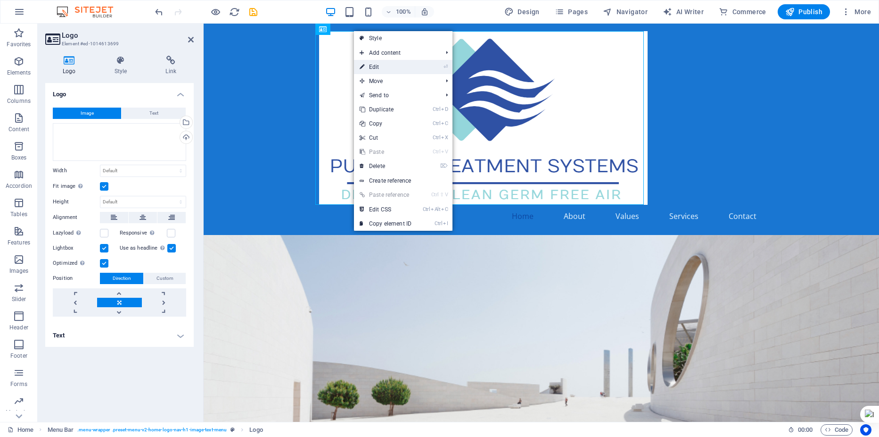
click at [366, 66] on link "⏎ Edit" at bounding box center [385, 67] width 63 height 14
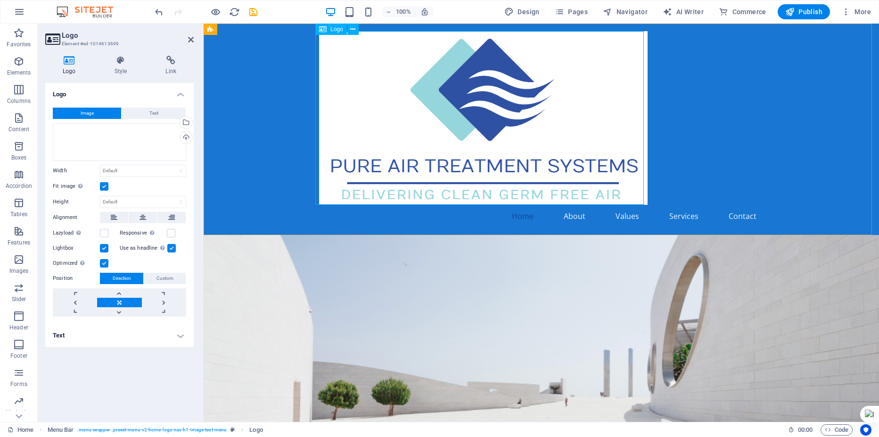
click at [356, 118] on div at bounding box center [541, 117] width 445 height 173
click at [322, 196] on div at bounding box center [541, 117] width 445 height 173
click at [113, 219] on icon at bounding box center [114, 217] width 7 height 11
click at [104, 252] on label at bounding box center [104, 248] width 8 height 8
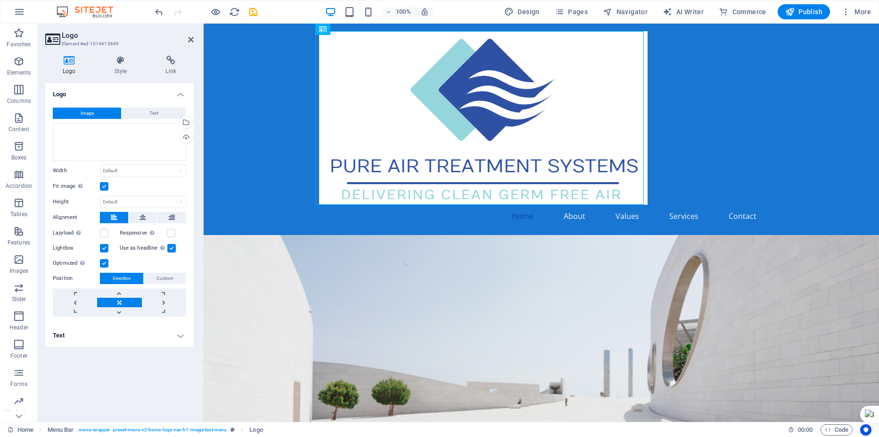
click at [0, 0] on input "Lightbox" at bounding box center [0, 0] width 0 height 0
click at [598, 95] on div at bounding box center [541, 117] width 445 height 173
click at [601, 91] on div at bounding box center [541, 117] width 445 height 173
click at [602, 91] on div at bounding box center [541, 117] width 445 height 173
click at [65, 59] on icon at bounding box center [69, 60] width 48 height 9
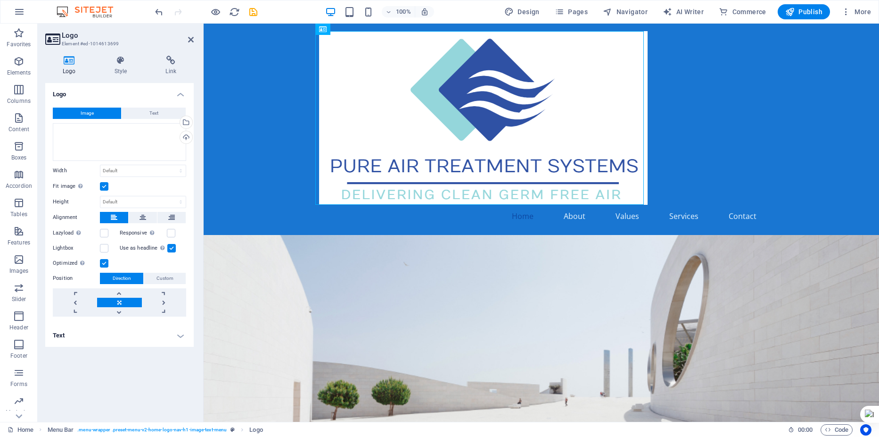
click at [73, 62] on icon at bounding box center [69, 60] width 48 height 9
click at [96, 112] on button "Image" at bounding box center [87, 112] width 68 height 11
click at [128, 133] on div "Drag files here, click to choose files or select files from Files or our free s…" at bounding box center [119, 142] width 133 height 38
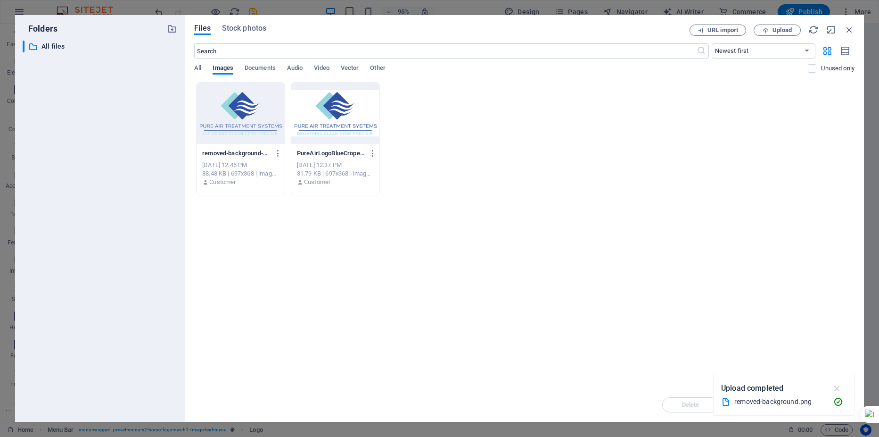
click at [836, 388] on icon "button" at bounding box center [837, 388] width 11 height 10
click at [263, 109] on div at bounding box center [241, 112] width 88 height 61
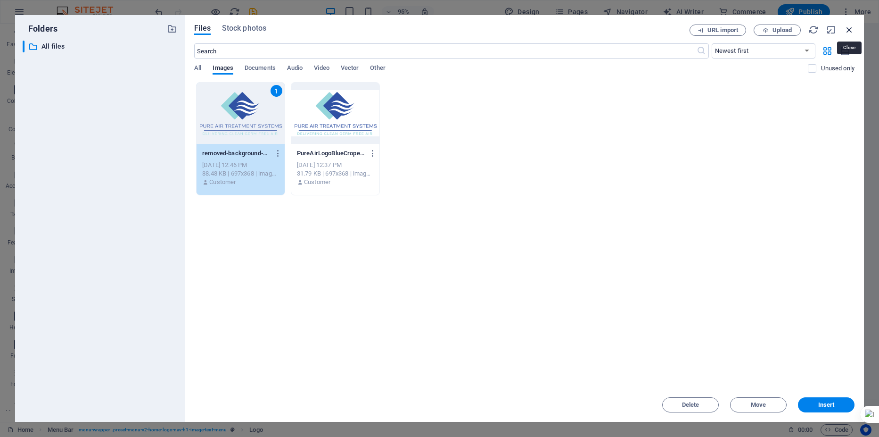
click at [852, 33] on icon "button" at bounding box center [849, 30] width 10 height 10
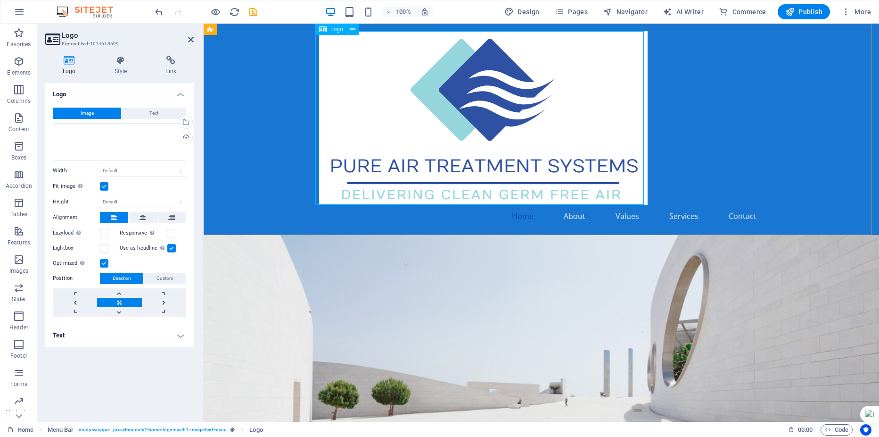
click at [362, 87] on div at bounding box center [541, 117] width 445 height 173
click at [329, 30] on div "Logo" at bounding box center [331, 29] width 32 height 11
click at [353, 30] on icon at bounding box center [352, 30] width 5 height 10
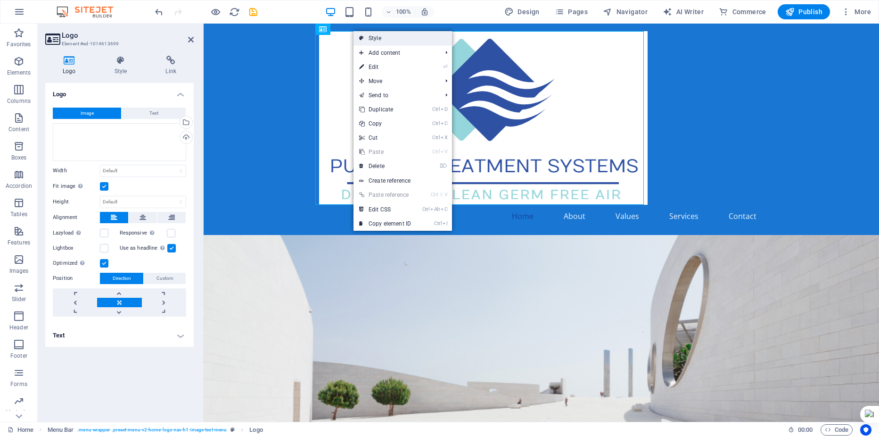
click at [373, 38] on link "Style" at bounding box center [403, 38] width 99 height 14
select select "rem"
select select "preset-menu-v2-home-logo-nav-h1-image-text-menu"
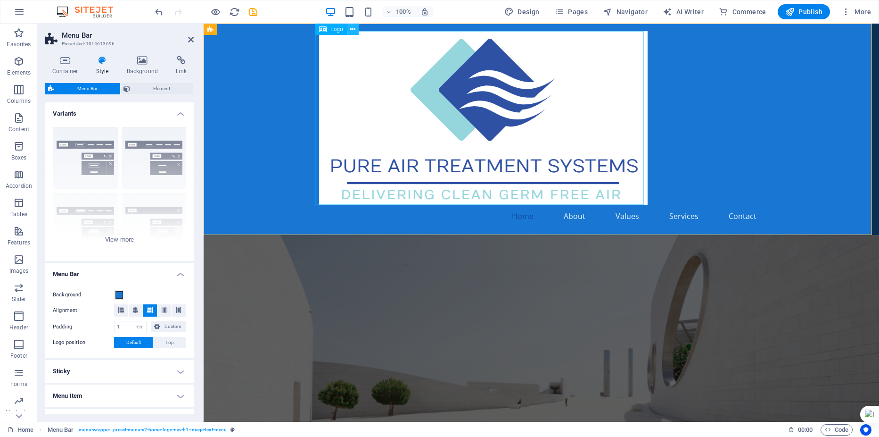
click at [354, 30] on icon at bounding box center [352, 30] width 5 height 10
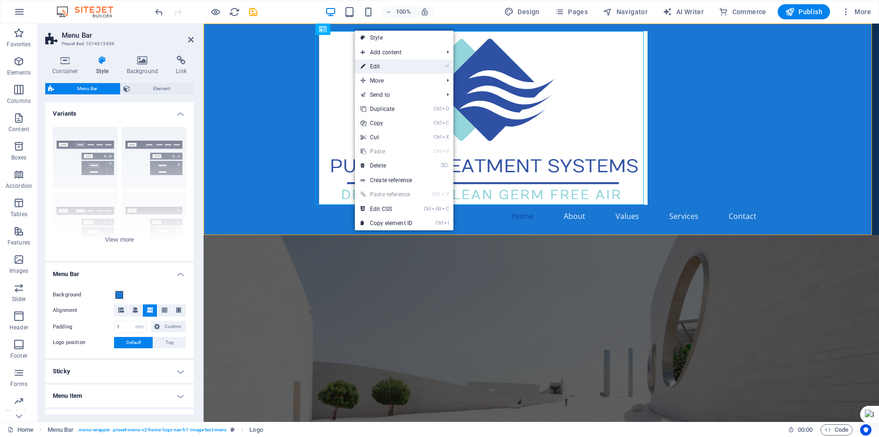
click at [376, 66] on link "⏎ Edit" at bounding box center [386, 66] width 63 height 14
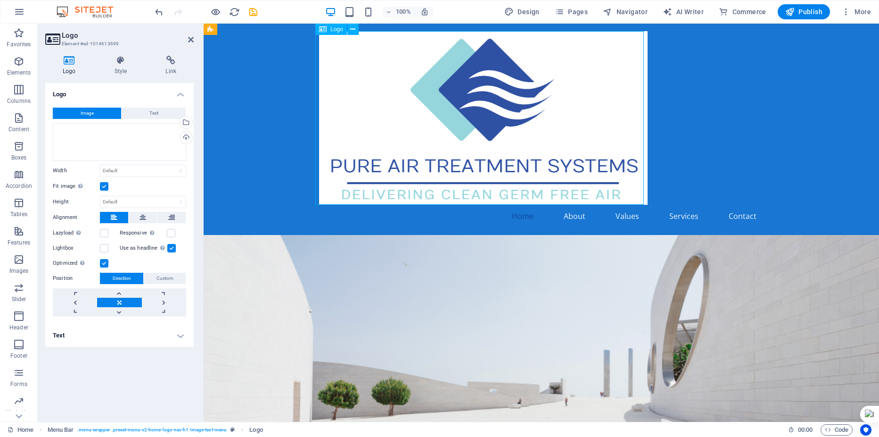
drag, startPoint x: 580, startPoint y: 90, endPoint x: 343, endPoint y: 65, distance: 238.0
click at [343, 65] on div at bounding box center [541, 117] width 445 height 173
drag, startPoint x: 343, startPoint y: 67, endPoint x: 330, endPoint y: 67, distance: 12.7
click at [330, 67] on div at bounding box center [541, 117] width 445 height 173
click at [635, 204] on div at bounding box center [541, 117] width 445 height 173
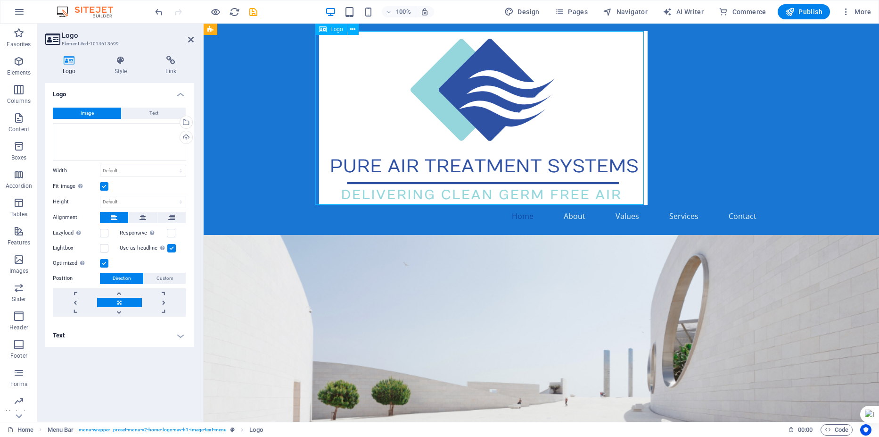
click at [637, 203] on div at bounding box center [541, 117] width 445 height 173
click at [637, 202] on div at bounding box center [541, 117] width 445 height 173
click at [573, 215] on nav "Home About Values Services Contact" at bounding box center [541, 216] width 445 height 23
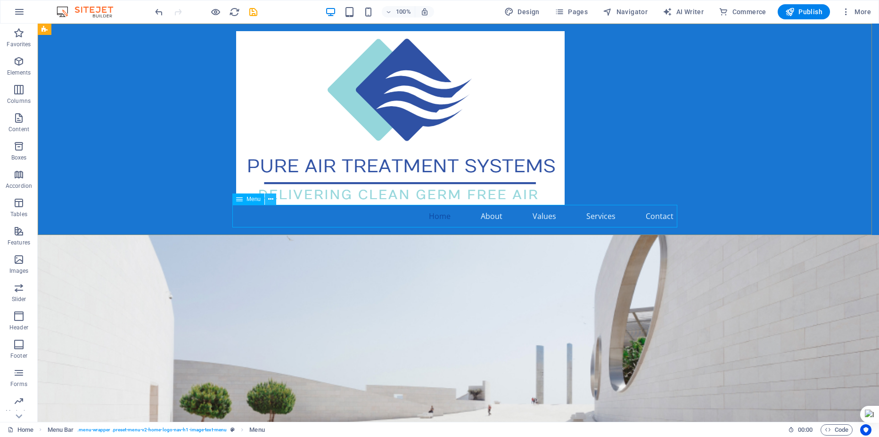
click at [270, 199] on icon at bounding box center [270, 199] width 5 height 10
click at [285, 108] on div at bounding box center [458, 117] width 445 height 173
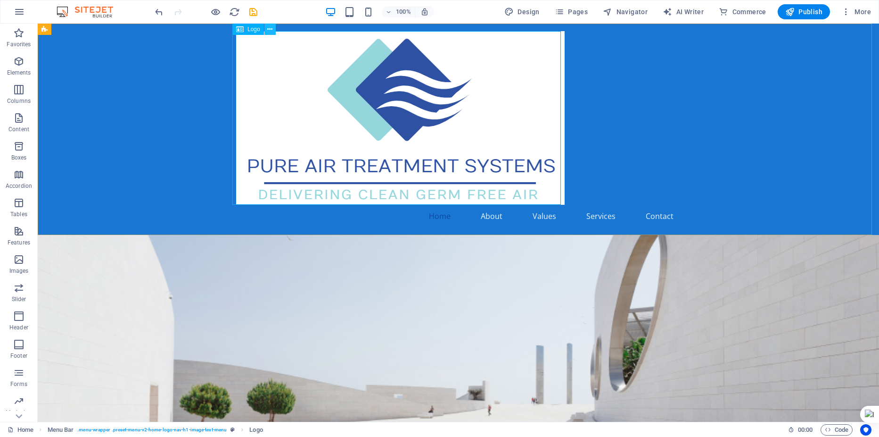
click at [271, 31] on icon at bounding box center [269, 30] width 5 height 10
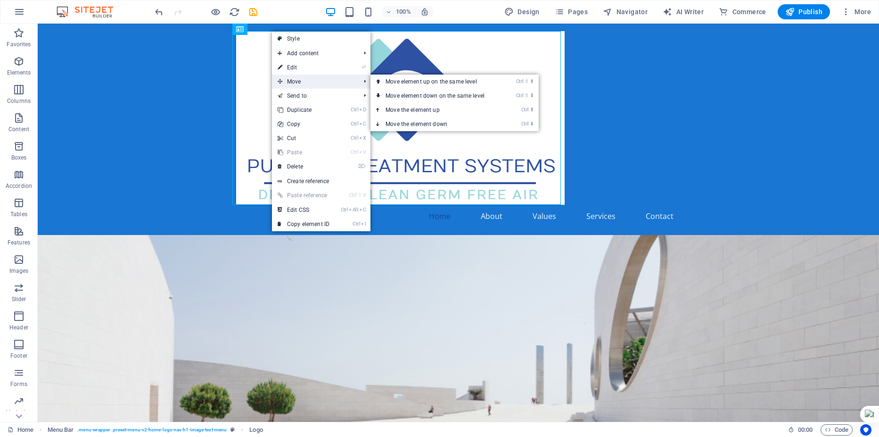
click at [296, 81] on span "Move" at bounding box center [314, 81] width 84 height 14
click at [421, 84] on link "Ctrl ⇧ ⬆ Move element up on the same level" at bounding box center [437, 81] width 133 height 14
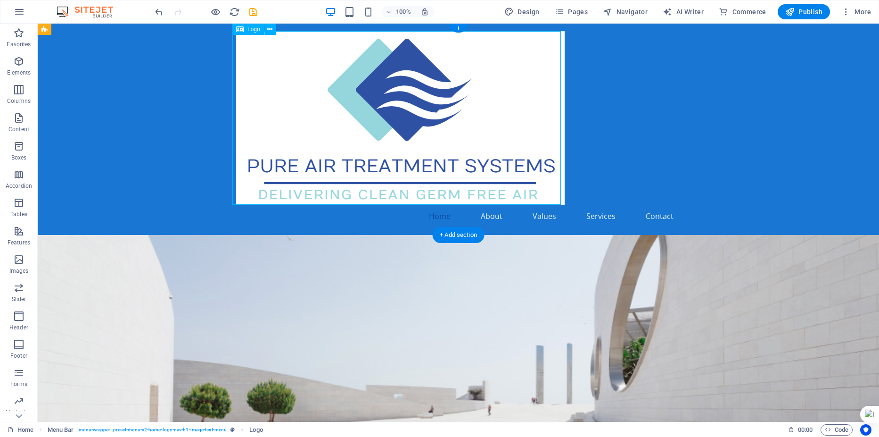
drag, startPoint x: 351, startPoint y: 96, endPoint x: 304, endPoint y: 91, distance: 47.9
click at [304, 91] on div at bounding box center [458, 117] width 445 height 173
click at [272, 30] on icon at bounding box center [269, 30] width 5 height 10
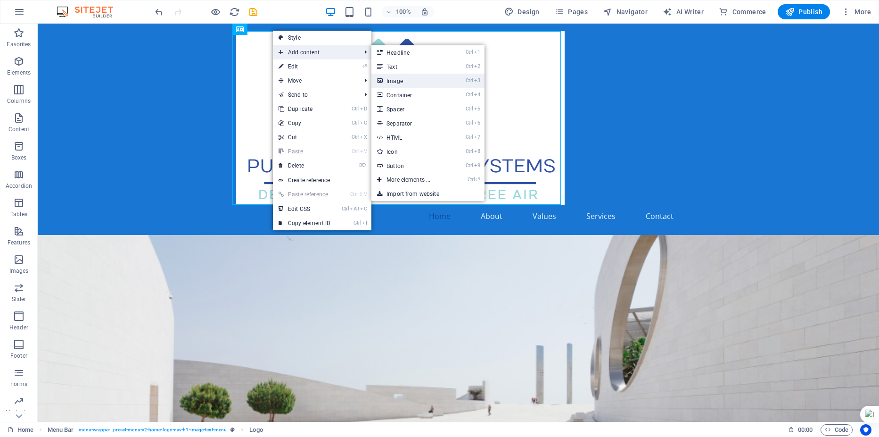
click at [394, 82] on link "Ctrl 3 Image" at bounding box center [410, 81] width 78 height 14
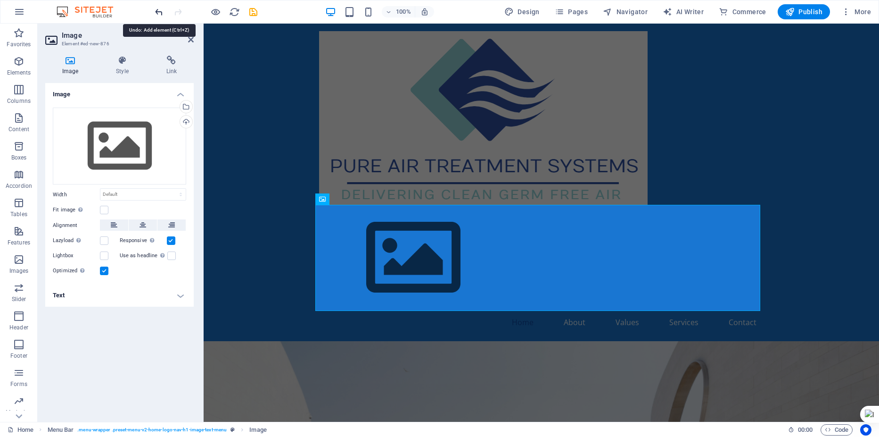
click at [162, 12] on icon "undo" at bounding box center [159, 12] width 11 height 11
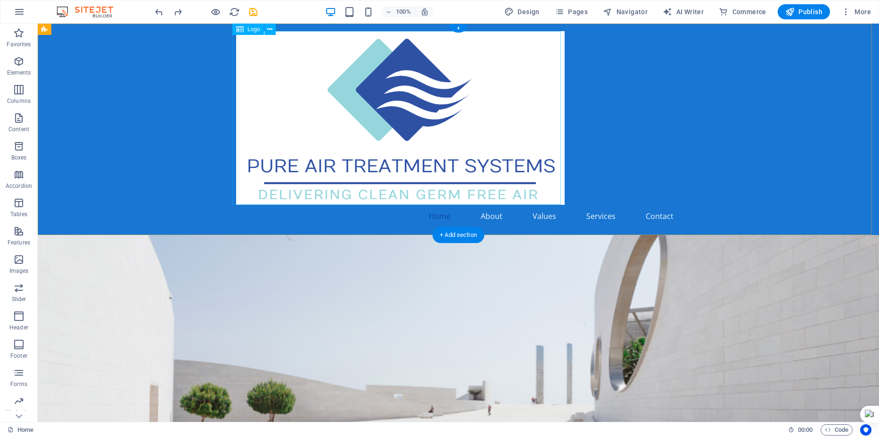
click at [281, 79] on div at bounding box center [458, 117] width 445 height 173
click at [272, 29] on icon at bounding box center [269, 30] width 5 height 10
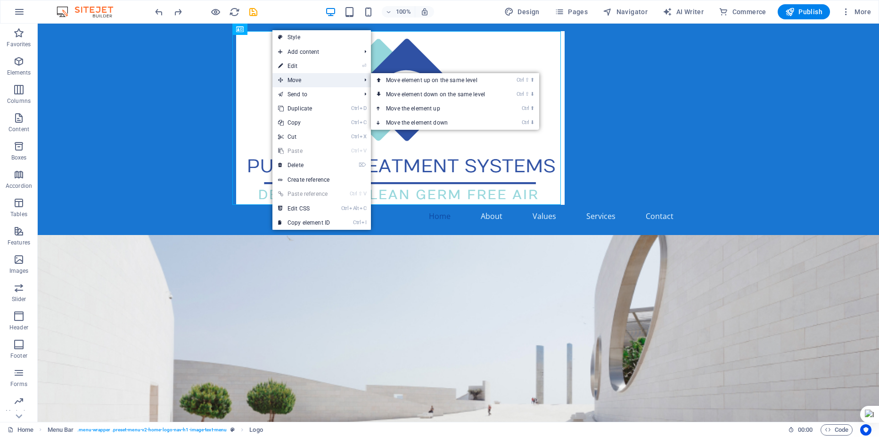
click at [293, 78] on span "Move" at bounding box center [314, 80] width 84 height 14
click at [446, 108] on link "Ctrl ⬆ Move the element up" at bounding box center [437, 108] width 133 height 14
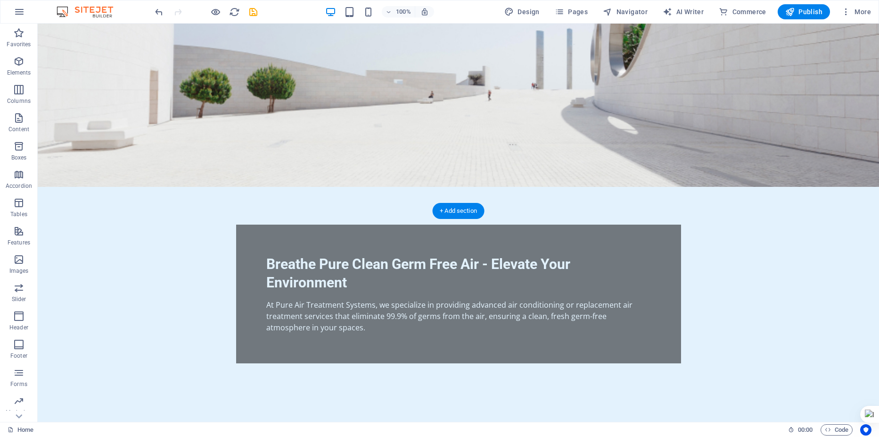
scroll to position [0, 0]
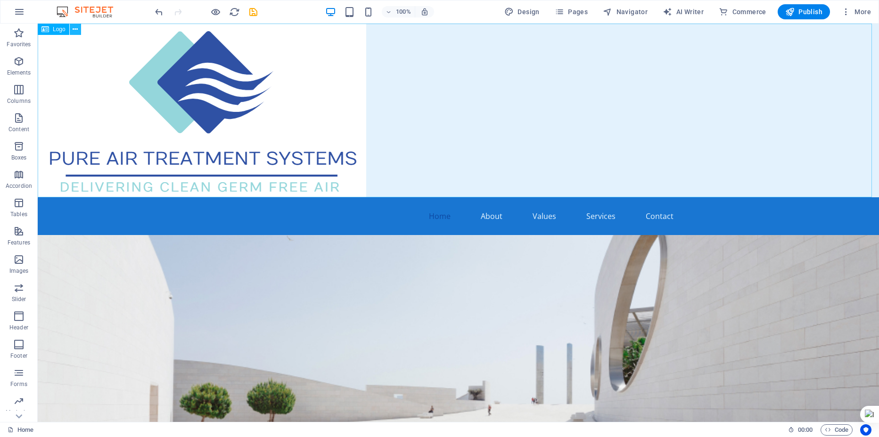
click at [73, 30] on icon at bounding box center [75, 30] width 5 height 10
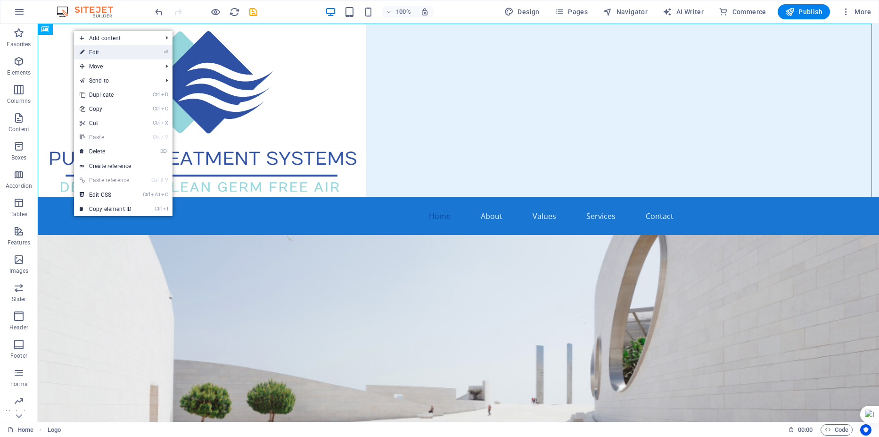
click at [99, 51] on link "⏎ Edit" at bounding box center [105, 52] width 63 height 14
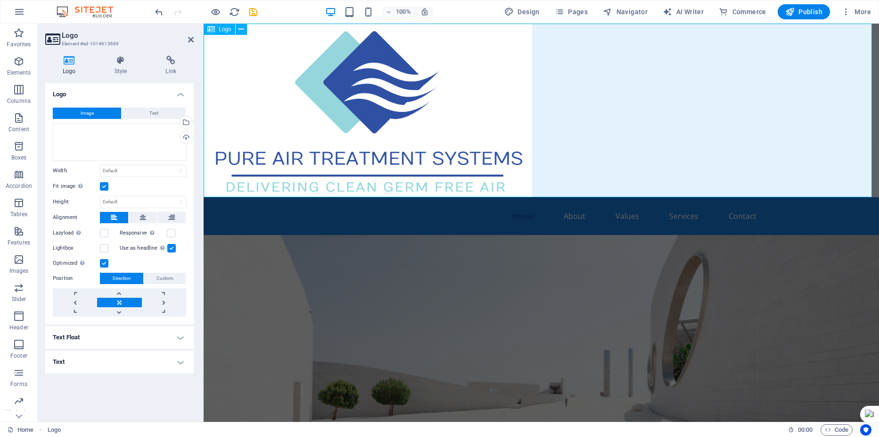
click at [531, 189] on div at bounding box center [542, 110] width 676 height 173
click at [105, 186] on label at bounding box center [104, 186] width 8 height 8
click at [0, 0] on input "Fit image Automatically fit image to a fixed width and height" at bounding box center [0, 0] width 0 height 0
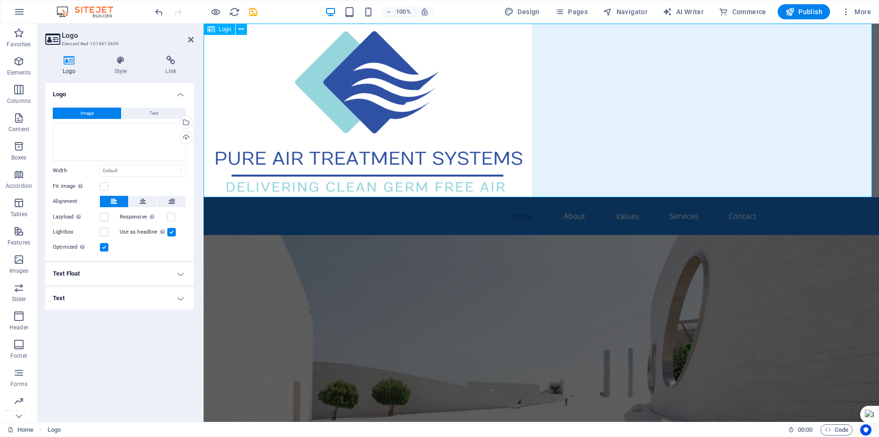
click at [297, 152] on div at bounding box center [542, 110] width 676 height 173
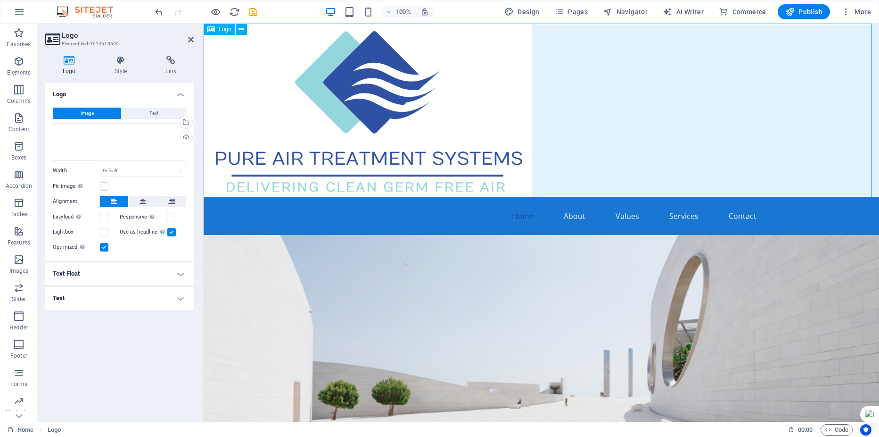
drag, startPoint x: 519, startPoint y: 153, endPoint x: 524, endPoint y: 151, distance: 5.3
click at [520, 153] on div at bounding box center [542, 110] width 676 height 173
click at [520, 118] on div at bounding box center [542, 110] width 676 height 173
click at [243, 28] on icon at bounding box center [241, 30] width 5 height 10
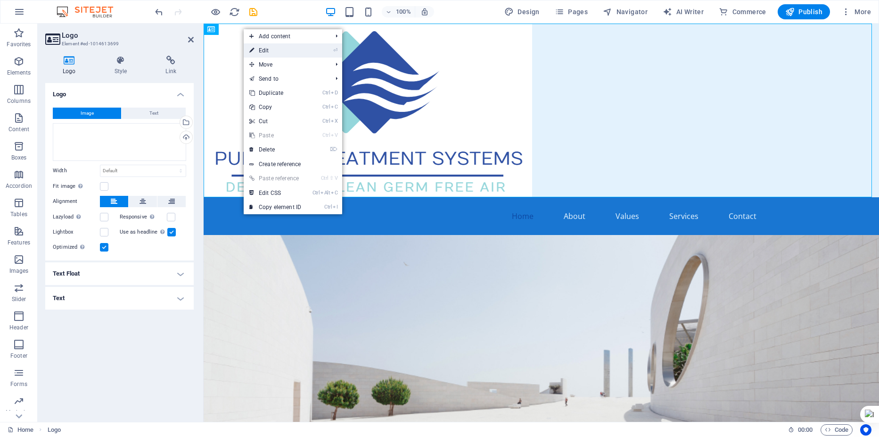
click at [259, 53] on link "⏎ Edit" at bounding box center [275, 50] width 63 height 14
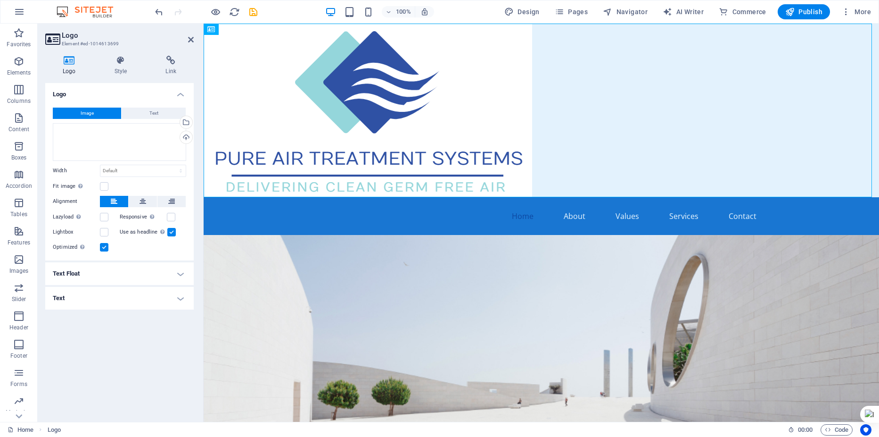
click at [171, 232] on label at bounding box center [171, 232] width 8 height 8
click at [0, 0] on input "Use as headline The image will be wrapped in an H1 headline tag. Useful for giv…" at bounding box center [0, 0] width 0 height 0
click at [104, 245] on label at bounding box center [104, 247] width 8 height 8
click at [0, 0] on input "Optimized Images are compressed to improve page speed." at bounding box center [0, 0] width 0 height 0
click at [178, 274] on h4 "Text Float" at bounding box center [119, 273] width 148 height 23
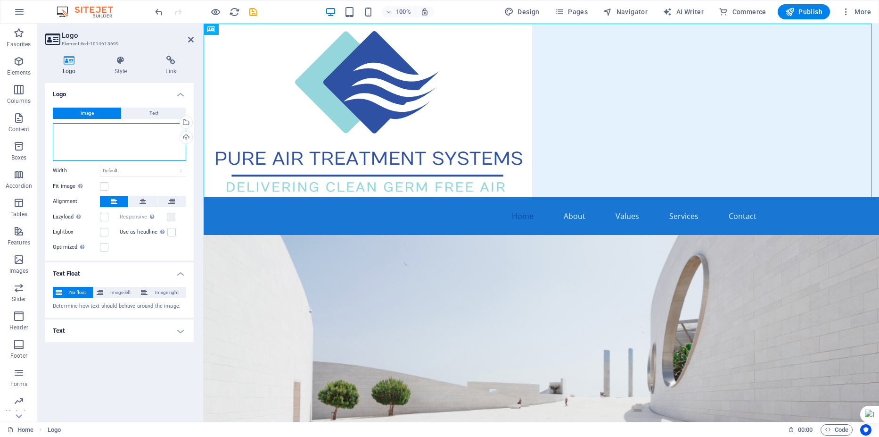
click at [120, 138] on div "Drag files here, click to choose files or select files from Files or our free s…" at bounding box center [119, 142] width 133 height 38
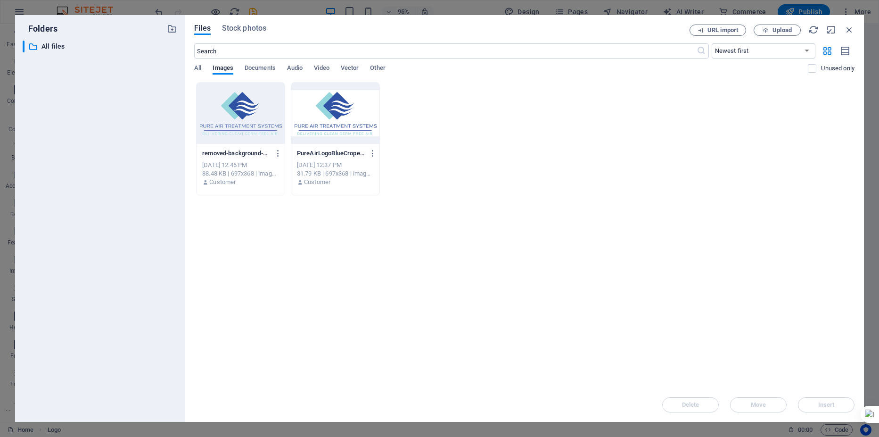
click at [347, 119] on div at bounding box center [335, 112] width 88 height 61
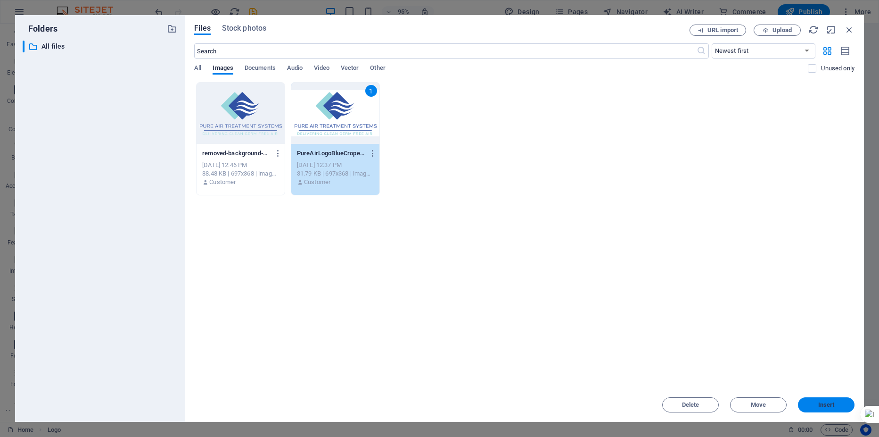
click at [817, 404] on span "Insert" at bounding box center [826, 405] width 49 height 6
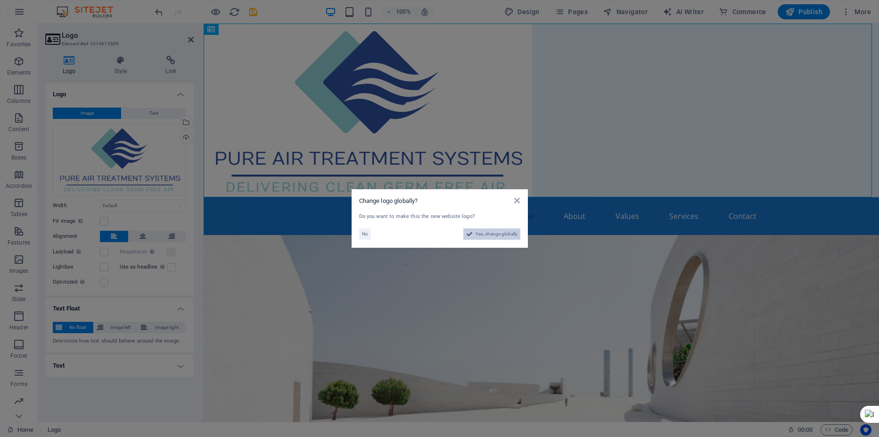
click at [497, 236] on span "Yes, change globally" at bounding box center [497, 233] width 42 height 11
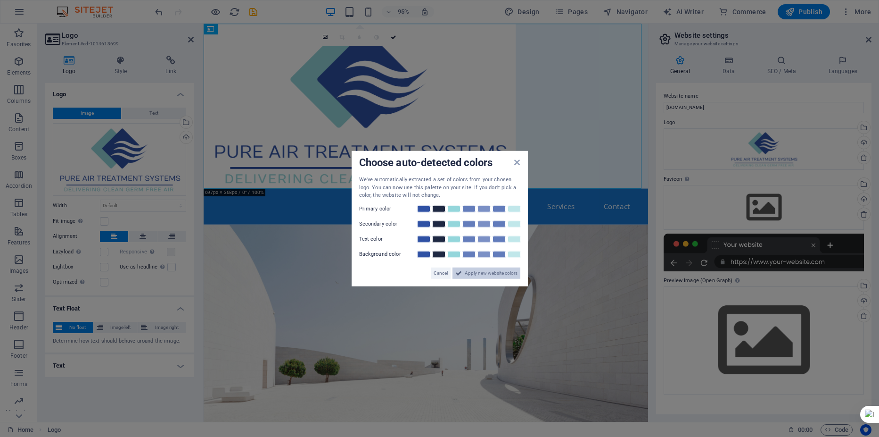
drag, startPoint x: 489, startPoint y: 274, endPoint x: 306, endPoint y: 256, distance: 183.7
click at [489, 274] on span "Apply new website colors" at bounding box center [491, 272] width 53 height 11
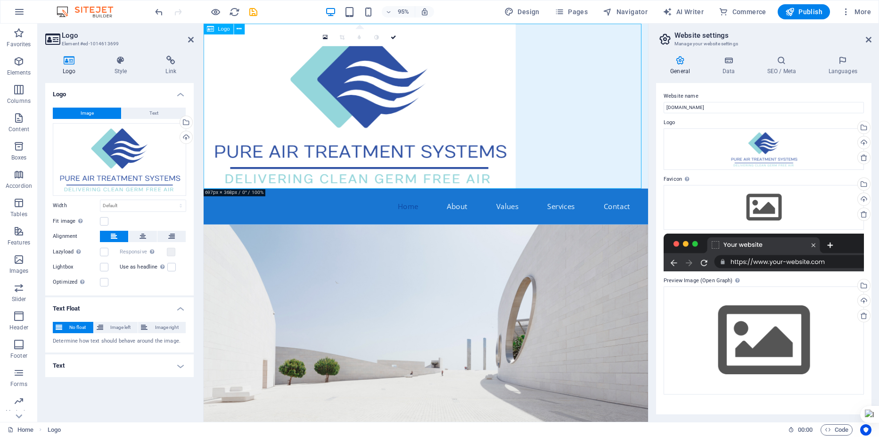
click at [500, 129] on div at bounding box center [438, 110] width 468 height 173
click at [393, 38] on icon at bounding box center [394, 37] width 6 height 5
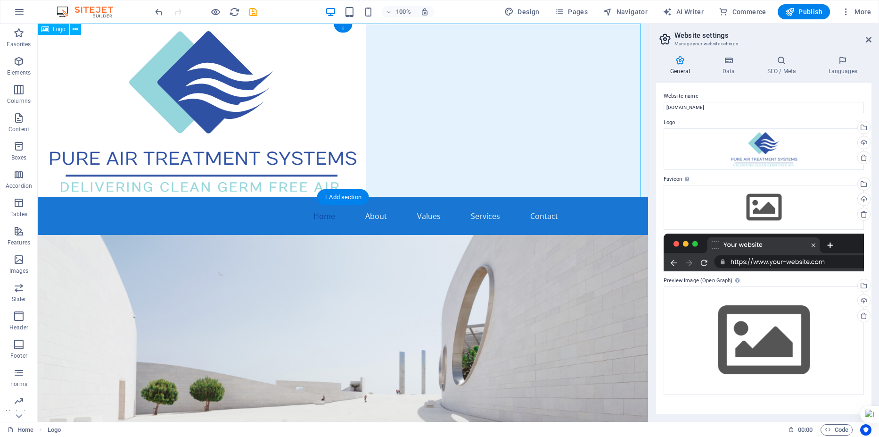
click at [330, 106] on div at bounding box center [343, 110] width 610 height 173
click at [72, 29] on button at bounding box center [75, 29] width 11 height 11
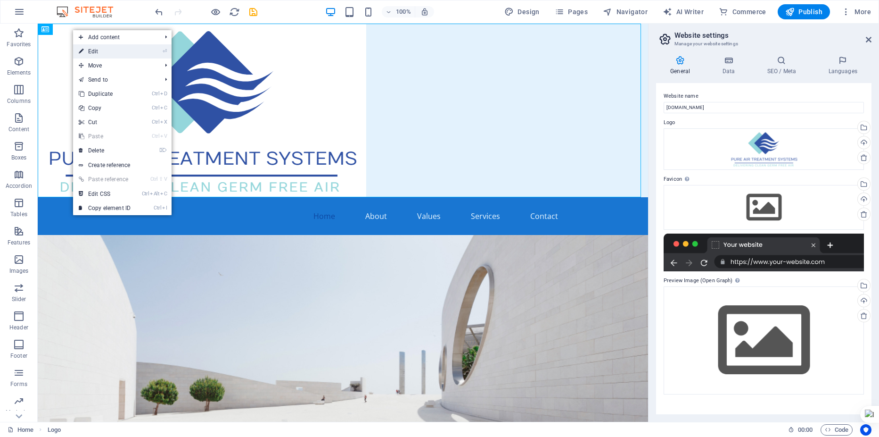
click at [93, 53] on link "⏎ Edit" at bounding box center [104, 51] width 63 height 14
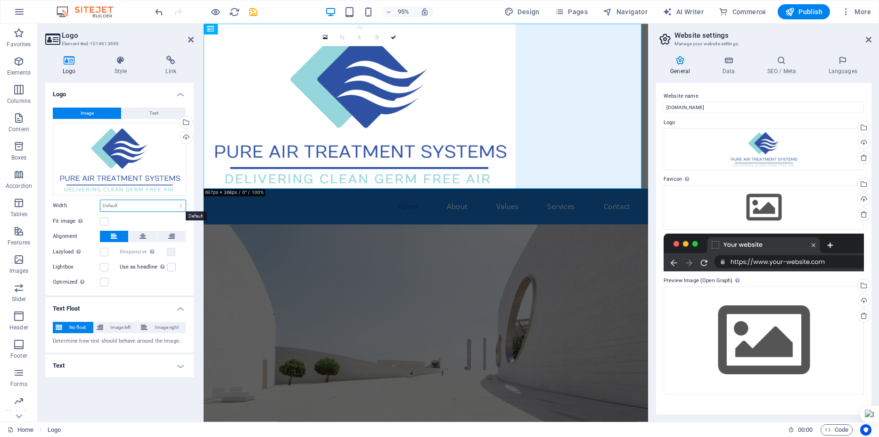
click at [166, 206] on select "Default auto px rem % em vh vw" at bounding box center [142, 205] width 85 height 11
select select "px"
click at [173, 200] on select "Default auto px rem % em vh vw" at bounding box center [142, 205] width 85 height 11
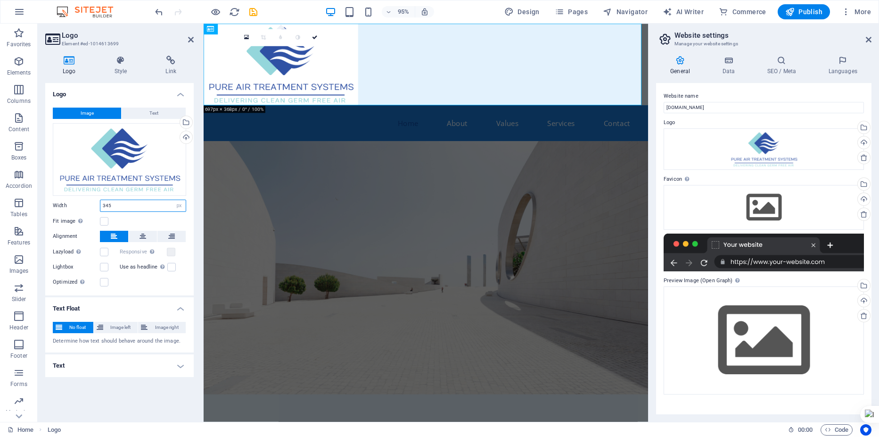
type input "345"
click at [174, 218] on div "Fit image Automatically fit image to a fixed width and height" at bounding box center [119, 220] width 133 height 11
click at [427, 67] on div at bounding box center [438, 67] width 468 height 86
click at [190, 40] on icon at bounding box center [191, 40] width 6 height 8
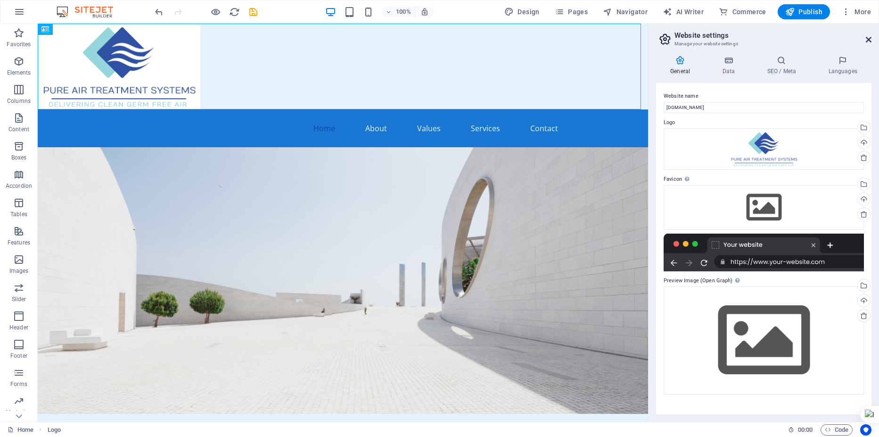
click at [870, 40] on icon at bounding box center [869, 40] width 6 height 8
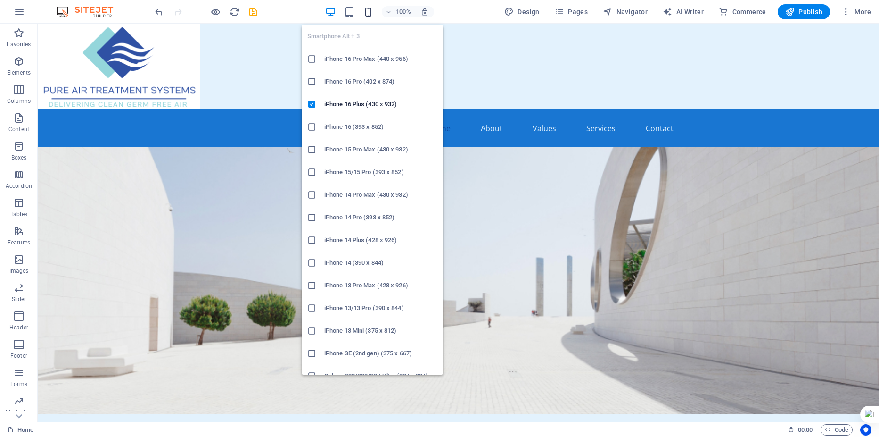
click at [371, 11] on icon "button" at bounding box center [368, 12] width 11 height 11
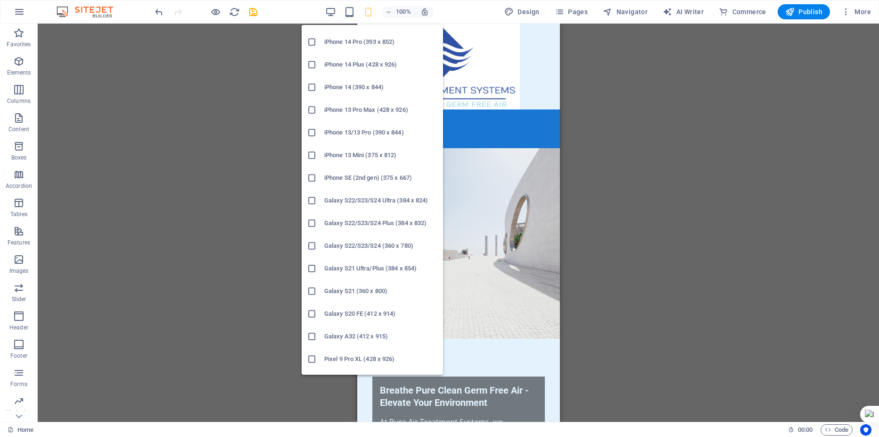
scroll to position [314, 0]
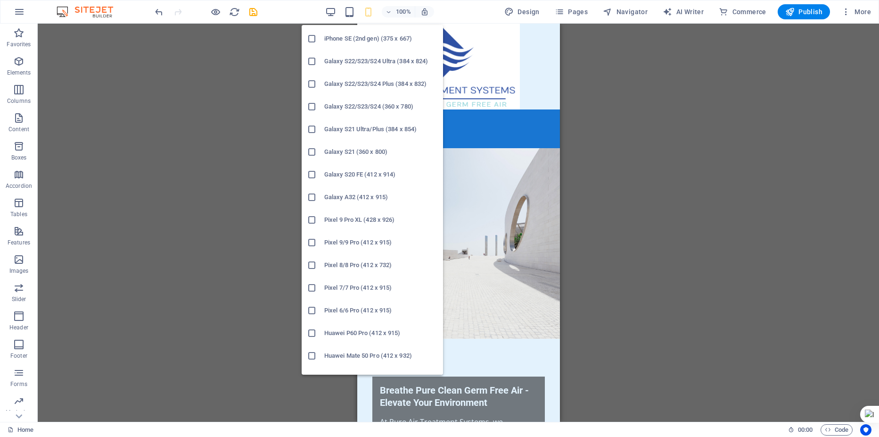
click at [367, 127] on h6 "Galaxy S21 Ultra/Plus (384 x 854)" at bounding box center [380, 129] width 113 height 11
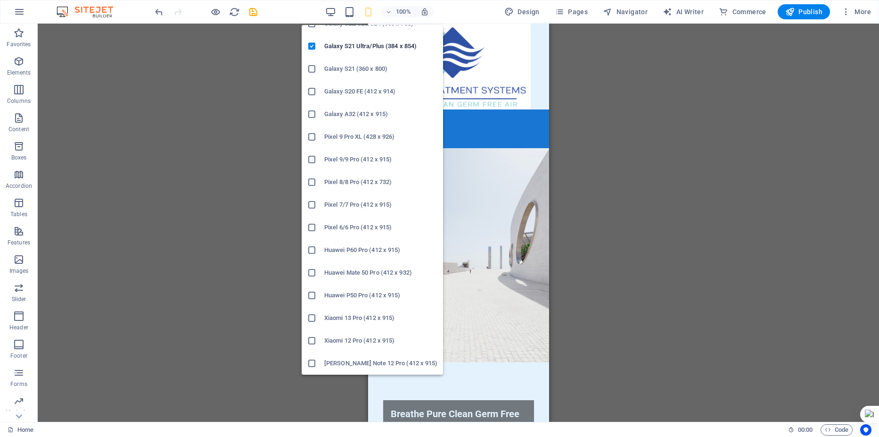
scroll to position [240, 0]
click at [357, 268] on h6 "Galaxy A32 (412 x 915)" at bounding box center [380, 270] width 113 height 11
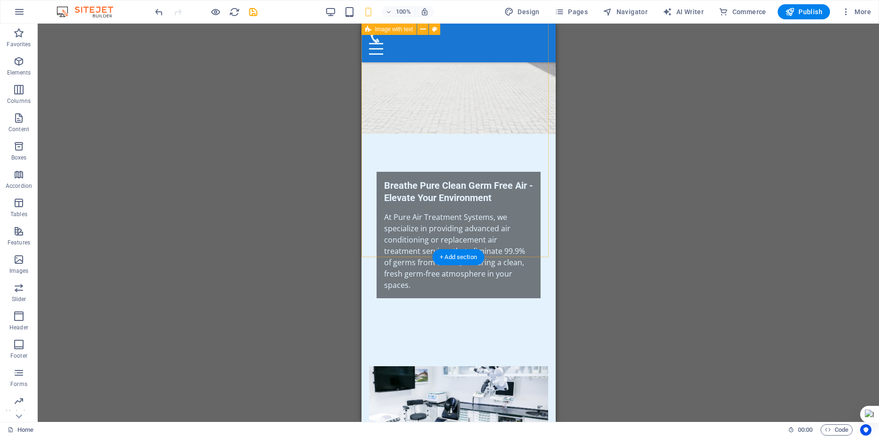
scroll to position [0, 0]
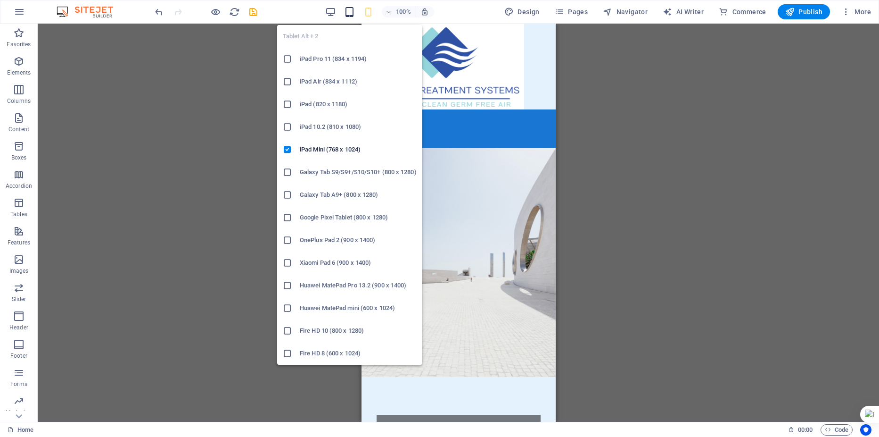
click at [351, 11] on icon "button" at bounding box center [349, 12] width 11 height 11
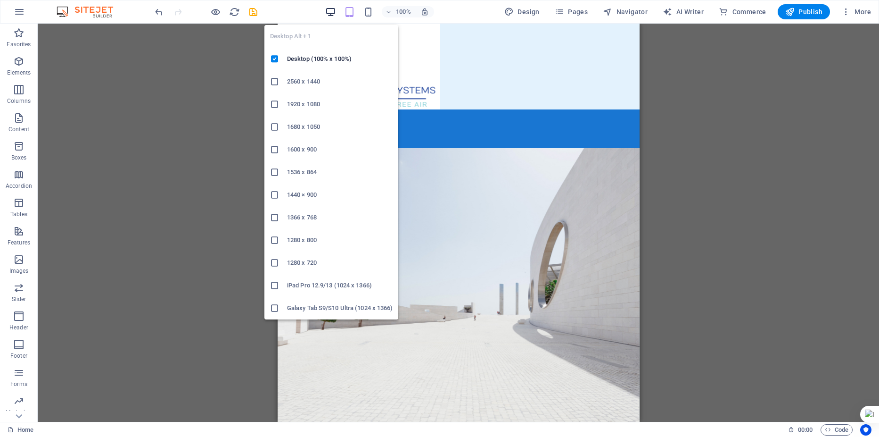
click at [331, 11] on icon "button" at bounding box center [330, 12] width 11 height 11
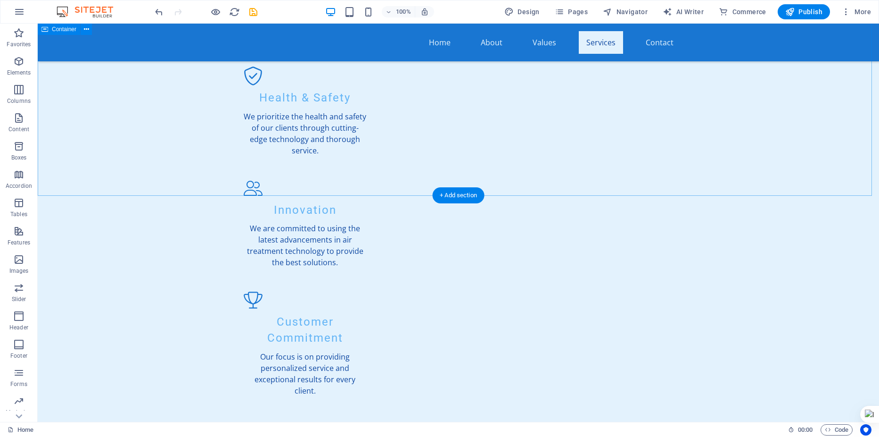
scroll to position [1100, 0]
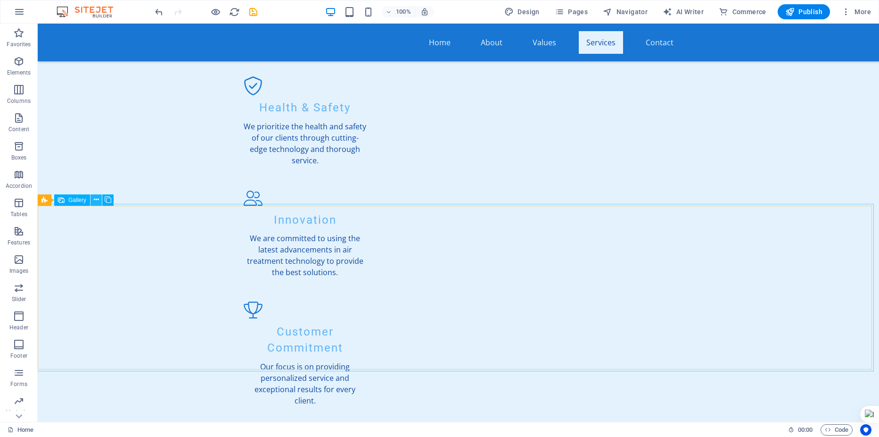
click at [98, 199] on icon at bounding box center [96, 200] width 5 height 10
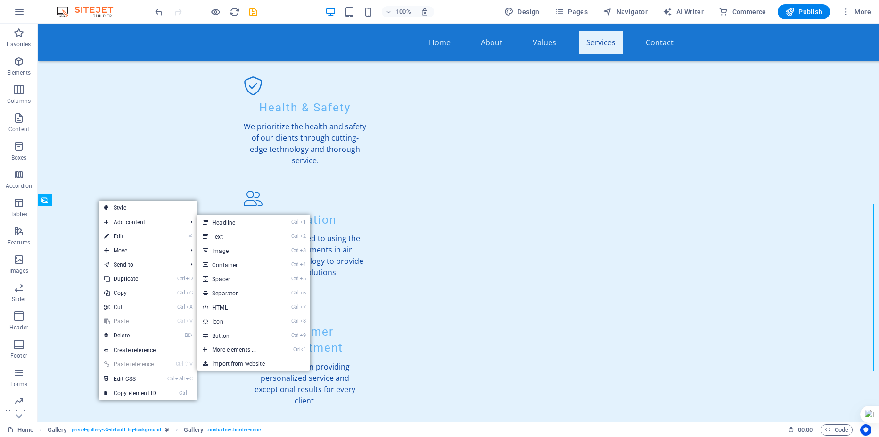
click at [123, 238] on link "⏎ Edit" at bounding box center [130, 236] width 63 height 14
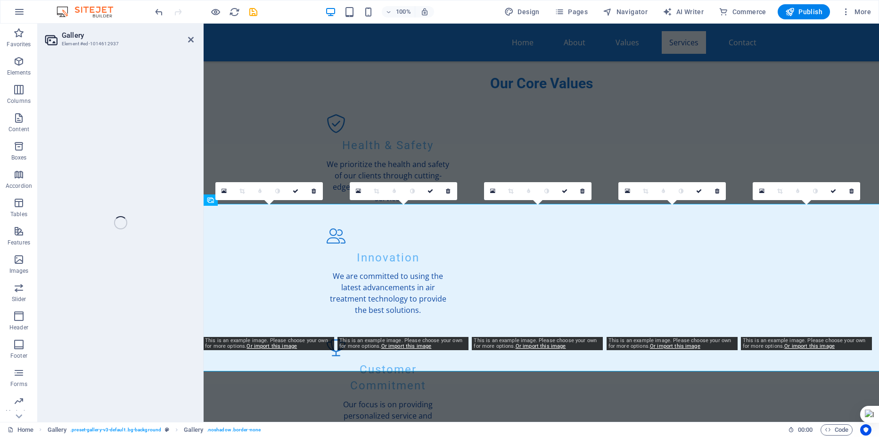
select select "px"
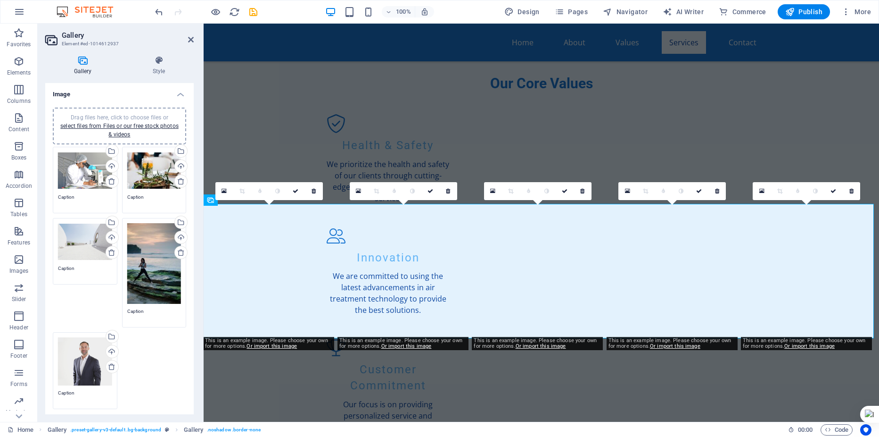
click at [92, 168] on div "Drag files here, click to choose files or select files from Files or our free s…" at bounding box center [85, 171] width 54 height 38
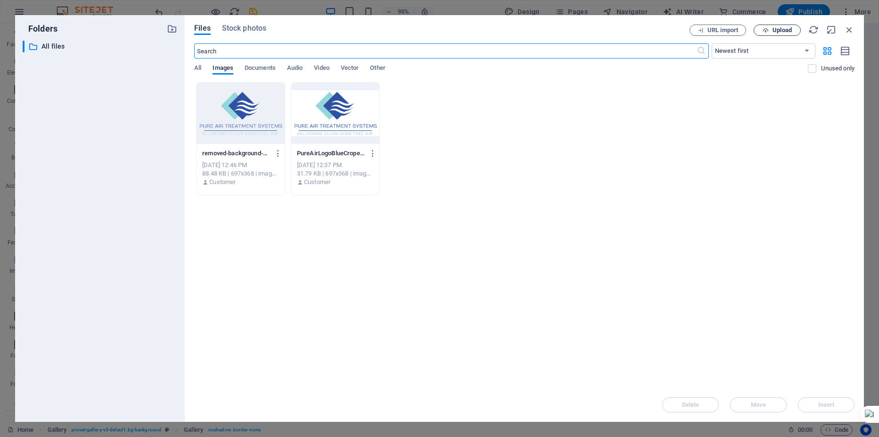
click at [773, 29] on span "Upload" at bounding box center [782, 30] width 19 height 6
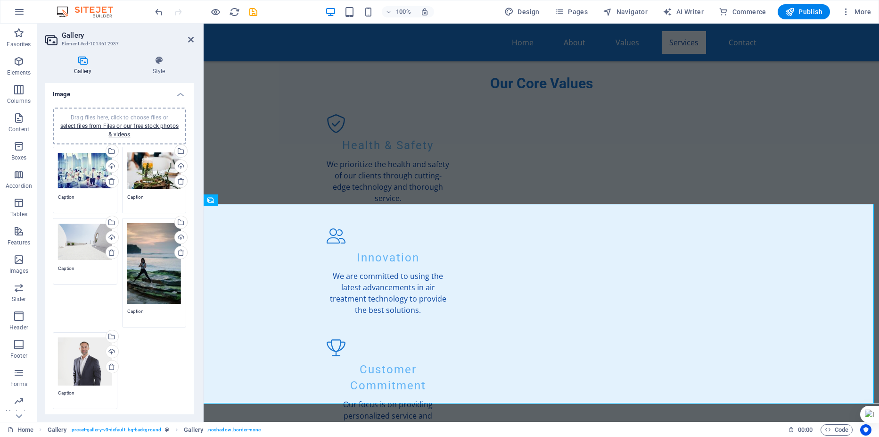
click at [149, 173] on div "Drag files here, click to choose files or select files from Files or our free s…" at bounding box center [154, 171] width 54 height 38
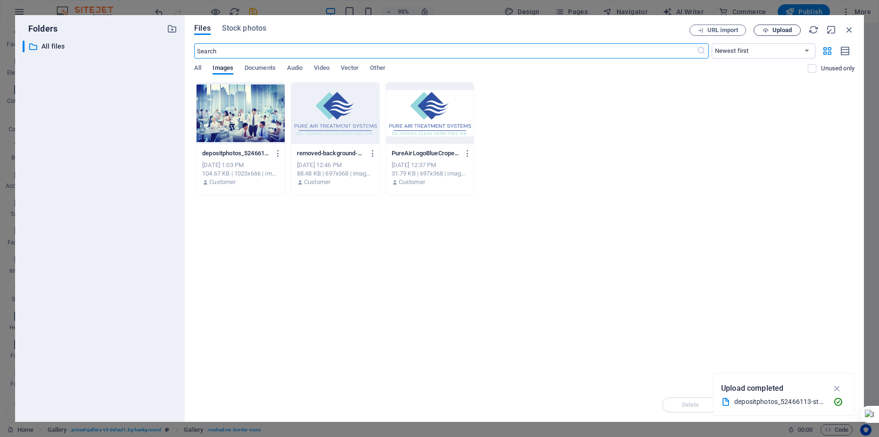
click at [787, 32] on span "Upload" at bounding box center [782, 30] width 19 height 6
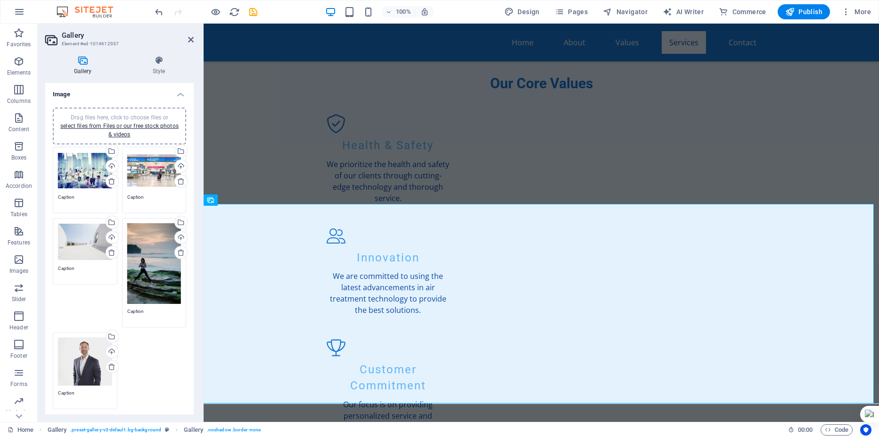
click at [164, 255] on div "Drag files here, click to choose files or select files from Files or our free s…" at bounding box center [154, 263] width 54 height 81
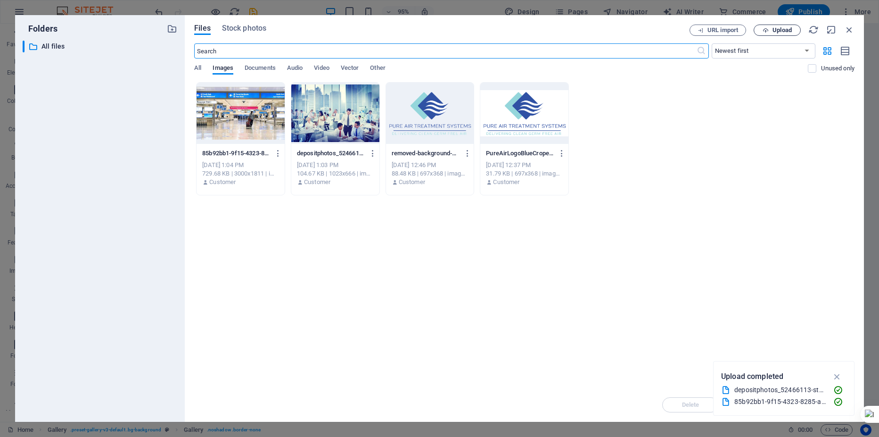
click at [787, 33] on span "Upload" at bounding box center [782, 30] width 19 height 6
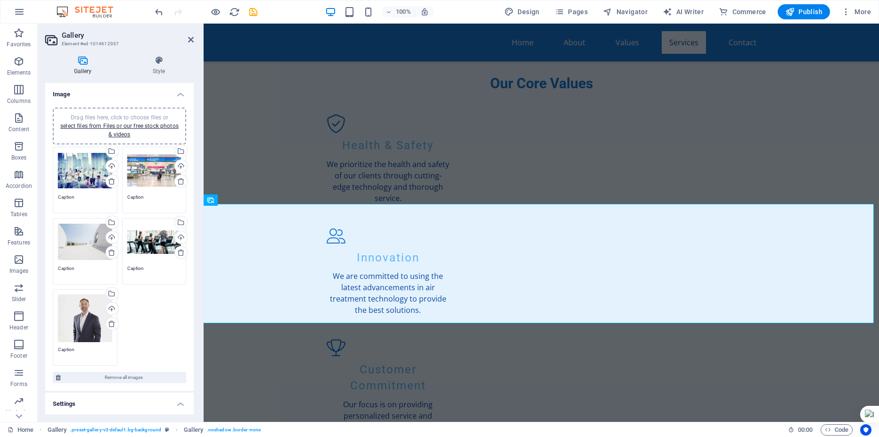
click at [91, 243] on div "Drag files here, click to choose files or select files from Files or our free s…" at bounding box center [85, 242] width 54 height 38
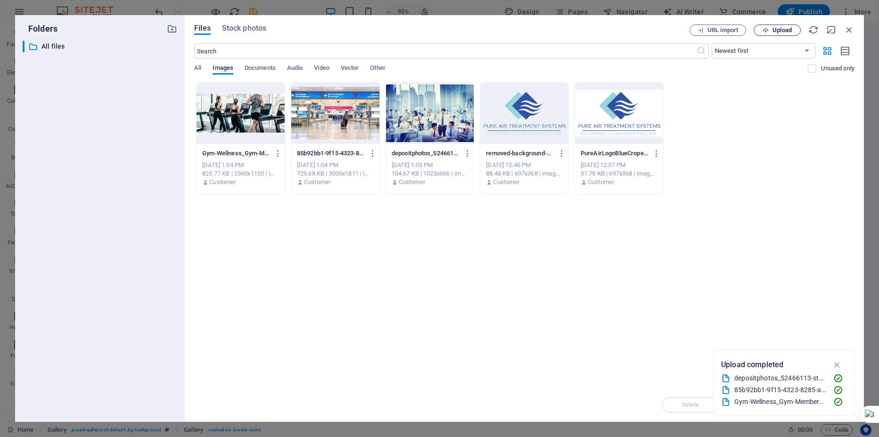
click at [783, 30] on span "Upload" at bounding box center [782, 30] width 19 height 6
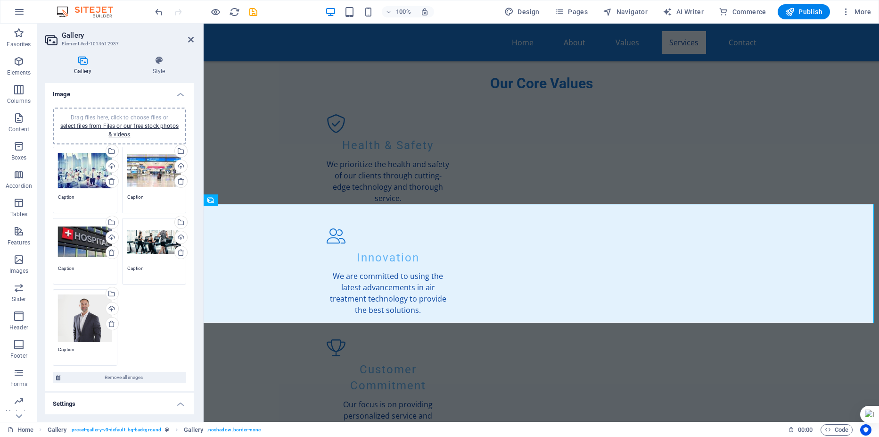
click at [90, 313] on div "Drag files here, click to choose files or select files from Files or our free s…" at bounding box center [85, 318] width 54 height 48
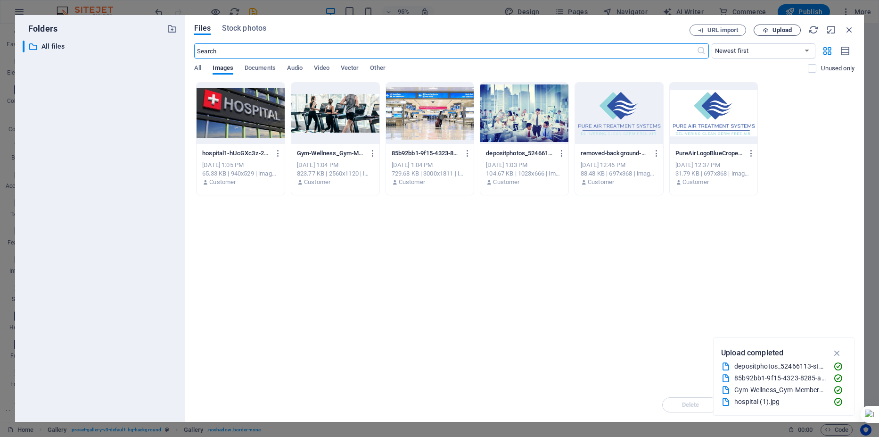
click at [775, 31] on span "Upload" at bounding box center [782, 30] width 19 height 6
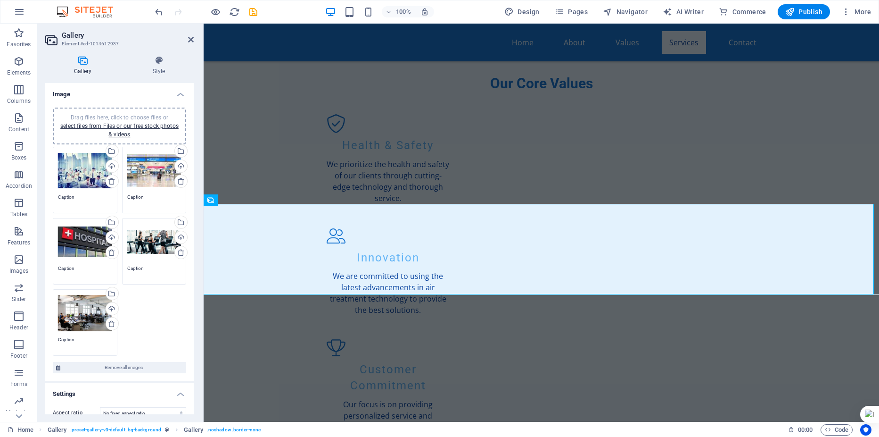
click at [145, 311] on div "Drag files here, click to choose files or select files from Files or our free s…" at bounding box center [119, 251] width 138 height 214
click at [146, 315] on div "Drag files here, click to choose files or select files from Files or our free s…" at bounding box center [119, 251] width 138 height 214
click at [78, 241] on div "Drag files here, click to choose files or select files from Files or our free s…" at bounding box center [85, 242] width 54 height 38
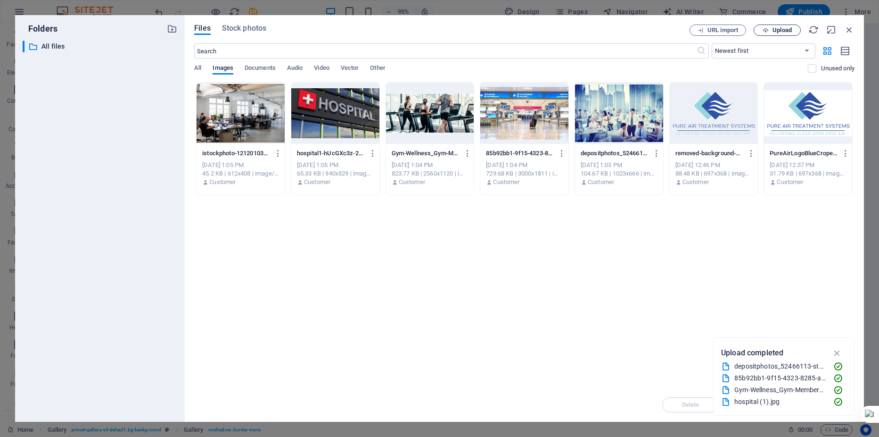
click at [781, 32] on span "Upload" at bounding box center [782, 30] width 19 height 6
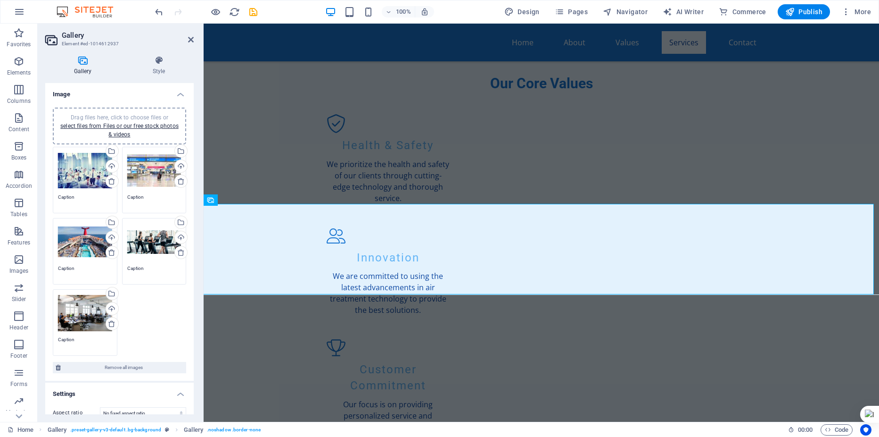
click at [80, 167] on div "Drag files here, click to choose files or select files from Files or our free s…" at bounding box center [85, 171] width 54 height 38
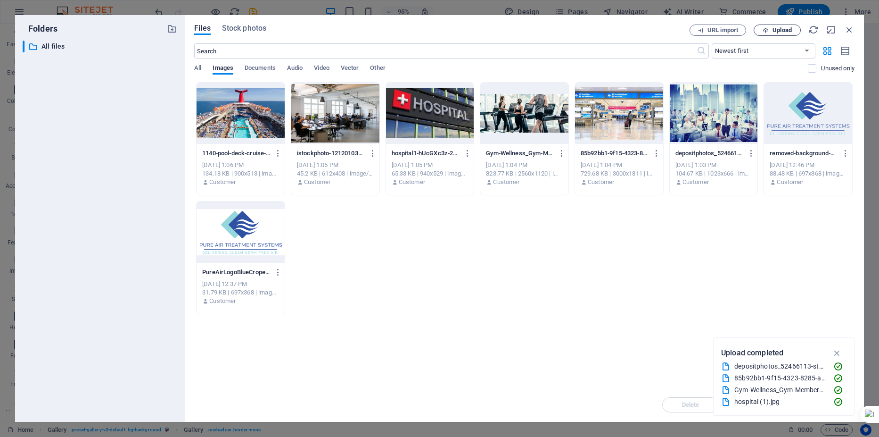
click at [770, 30] on span "Upload" at bounding box center [777, 30] width 39 height 6
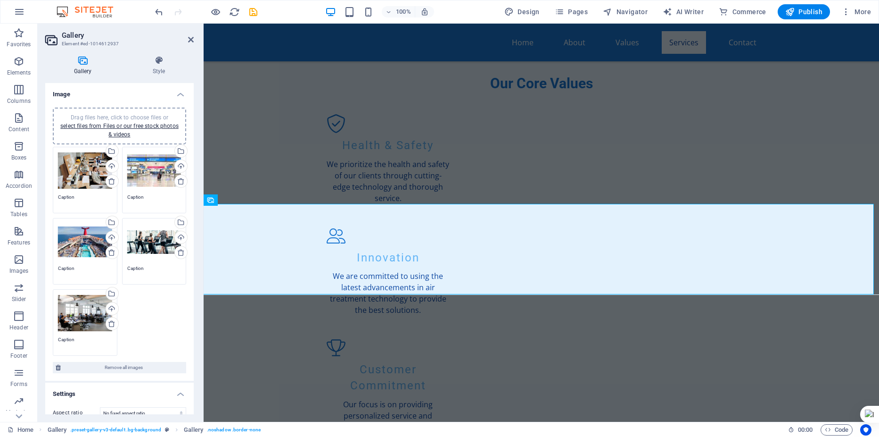
click at [153, 245] on div "Drag files here, click to choose files or select files from Files or our free s…" at bounding box center [154, 242] width 54 height 38
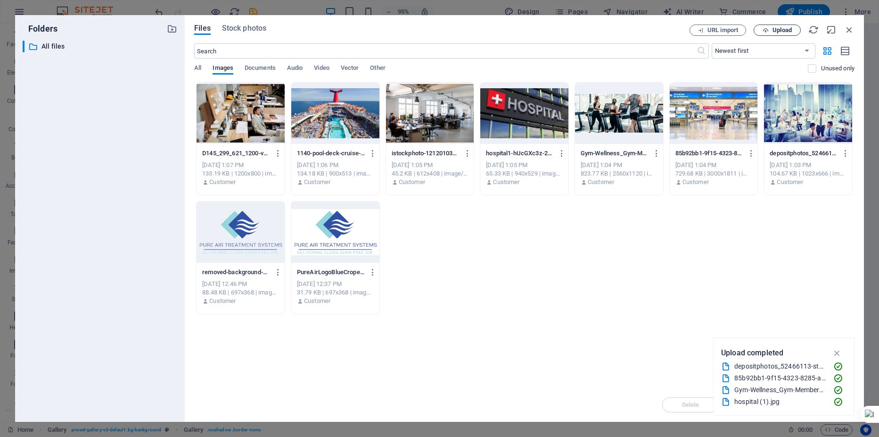
click at [775, 32] on span "Upload" at bounding box center [782, 30] width 19 height 6
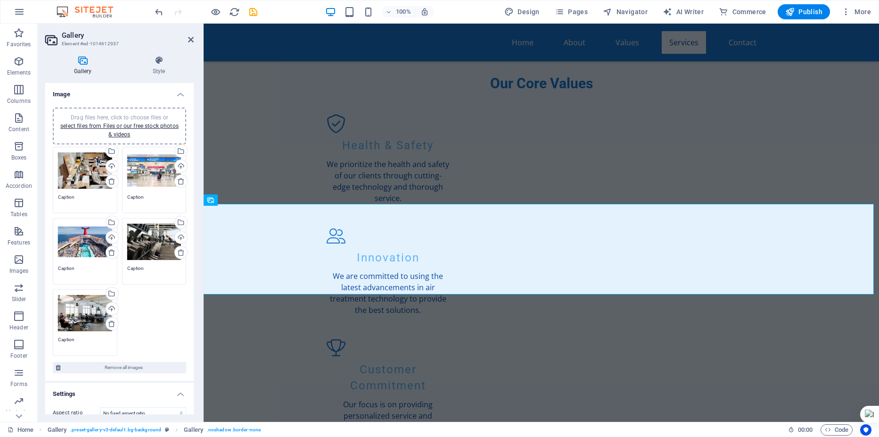
click at [79, 312] on div "Drag files here, click to choose files or select files from Files or our free s…" at bounding box center [85, 313] width 54 height 38
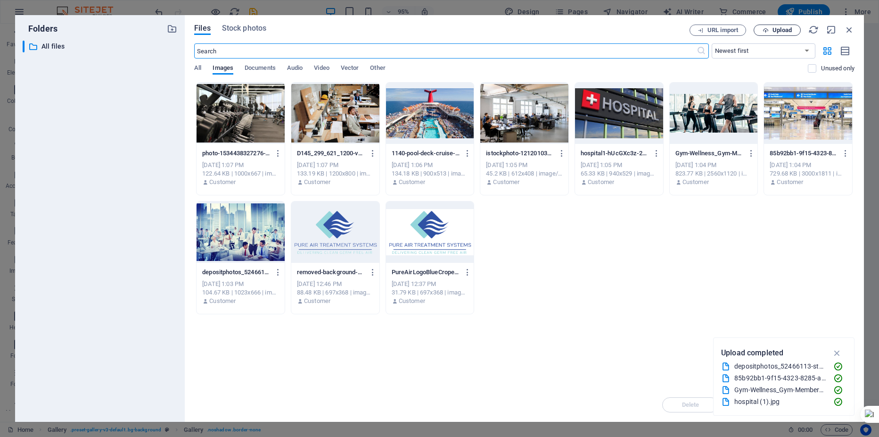
click at [773, 31] on span "Upload" at bounding box center [777, 30] width 39 height 6
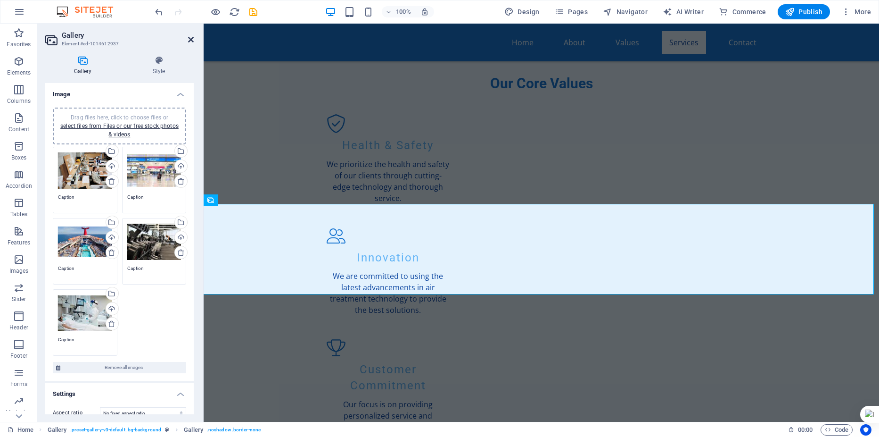
click at [193, 41] on icon at bounding box center [191, 40] width 6 height 8
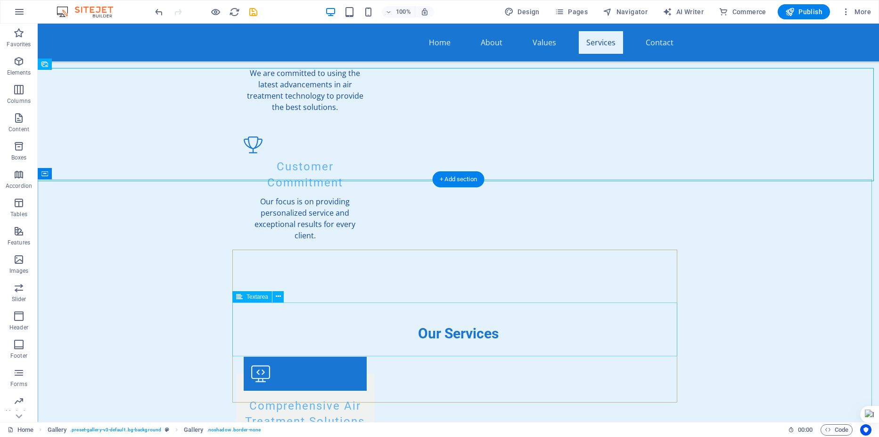
scroll to position [1414, 0]
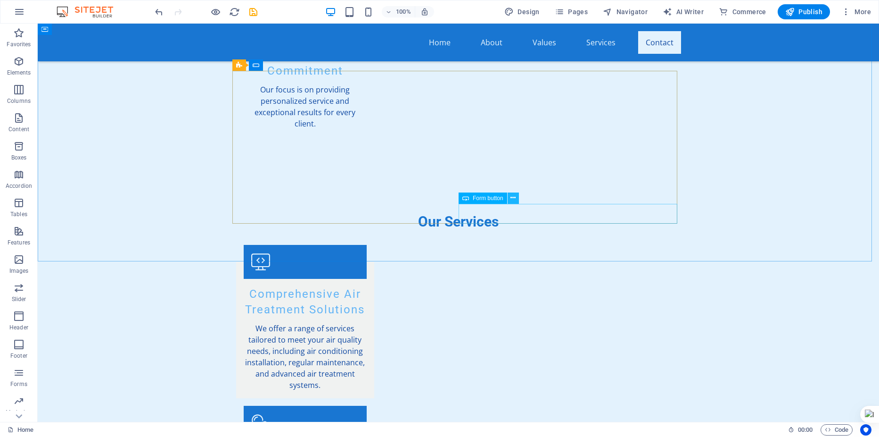
click at [512, 198] on icon at bounding box center [513, 198] width 5 height 10
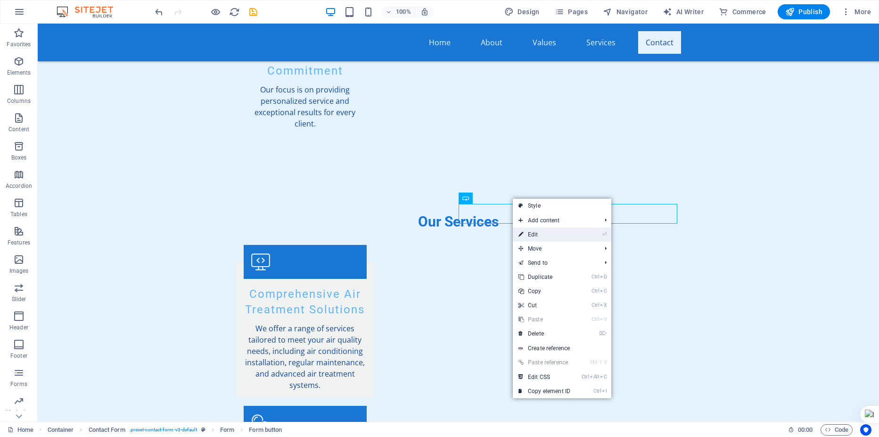
click at [538, 234] on link "⏎ Edit" at bounding box center [544, 234] width 63 height 14
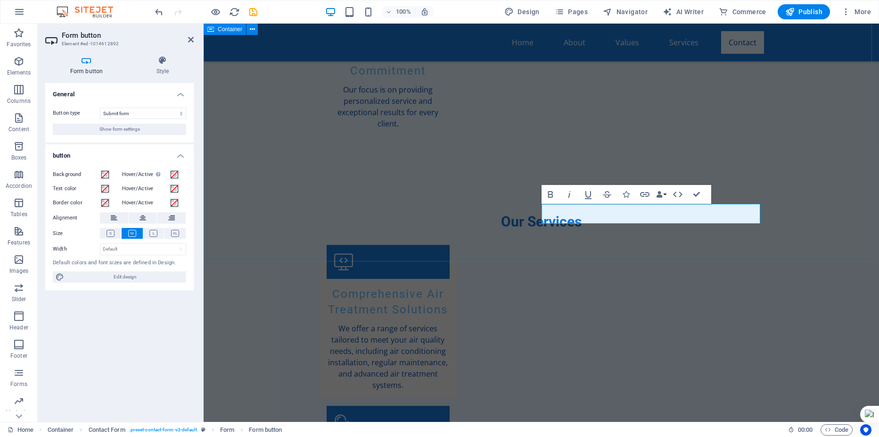
scroll to position [1392, 0]
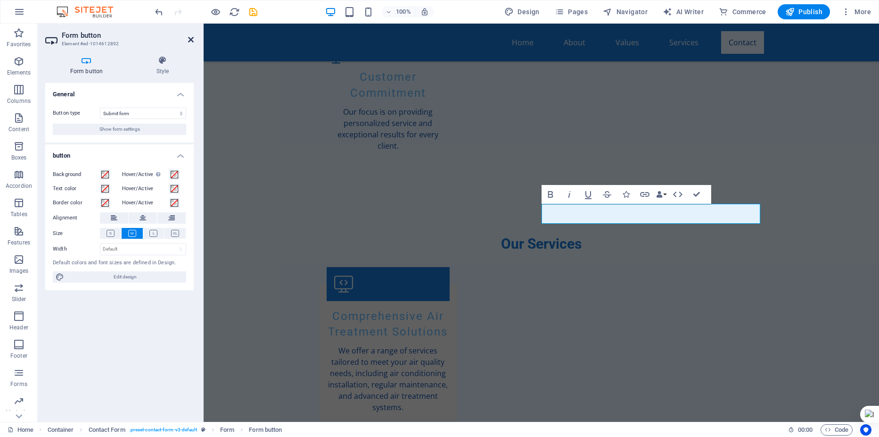
click at [188, 40] on icon at bounding box center [191, 40] width 6 height 8
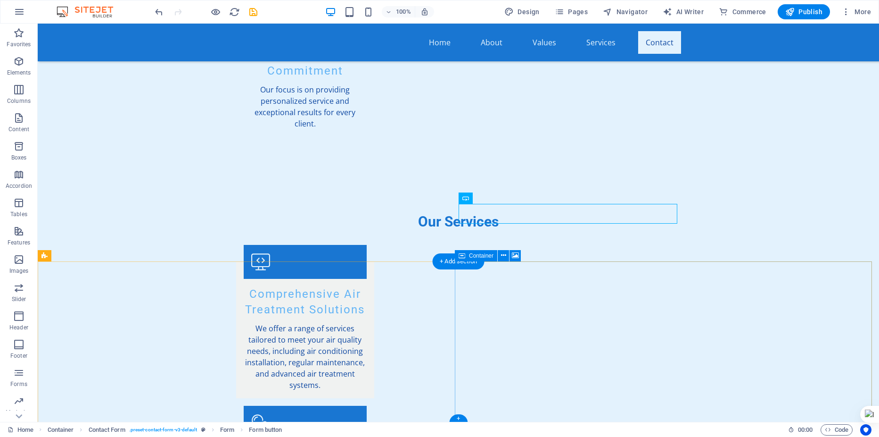
scroll to position [1416, 0]
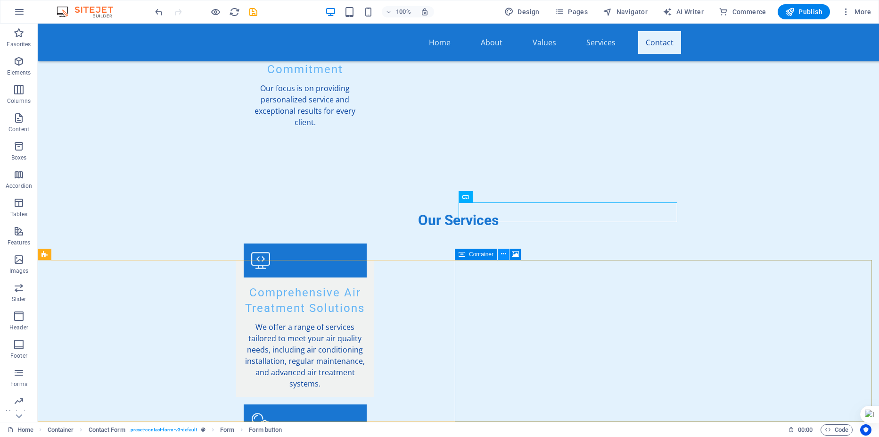
click at [502, 252] on icon at bounding box center [503, 254] width 5 height 10
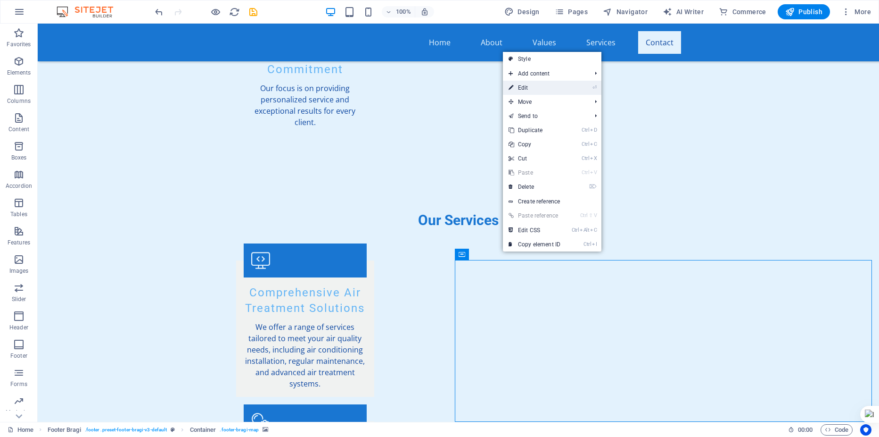
drag, startPoint x: 531, startPoint y: 87, endPoint x: 330, endPoint y: 64, distance: 202.6
click at [531, 87] on link "⏎ Edit" at bounding box center [534, 88] width 63 height 14
select select "px"
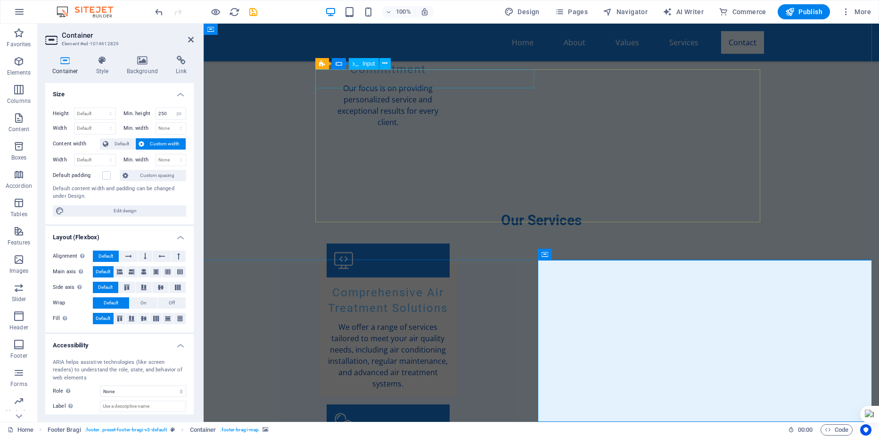
scroll to position [1393, 0]
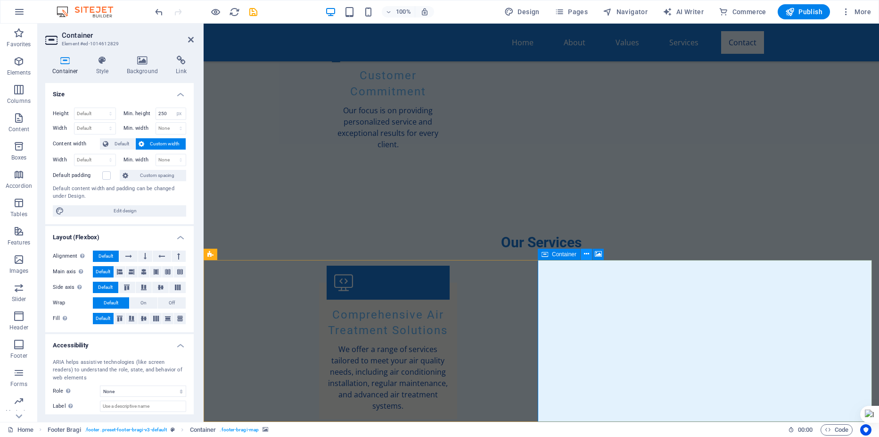
click at [587, 256] on icon at bounding box center [586, 254] width 5 height 10
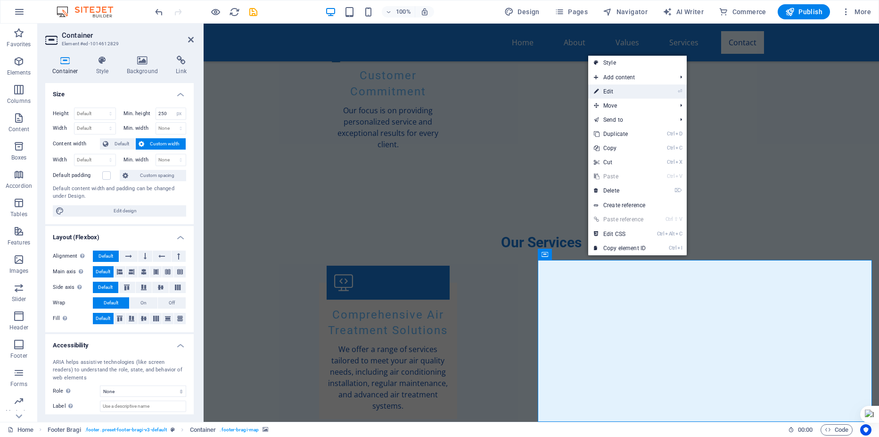
click at [623, 95] on link "⏎ Edit" at bounding box center [619, 91] width 63 height 14
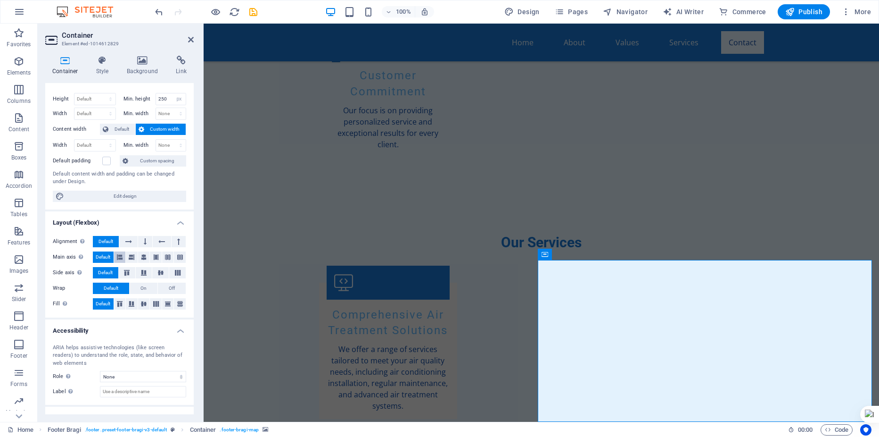
scroll to position [0, 0]
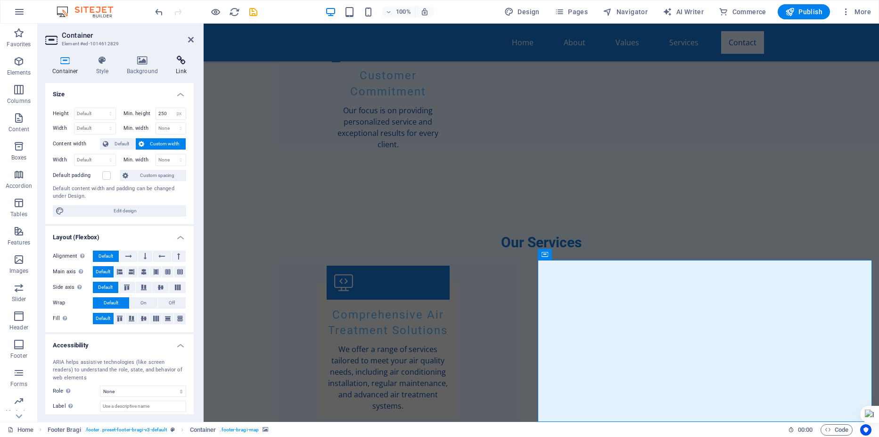
click at [179, 63] on icon at bounding box center [181, 60] width 25 height 9
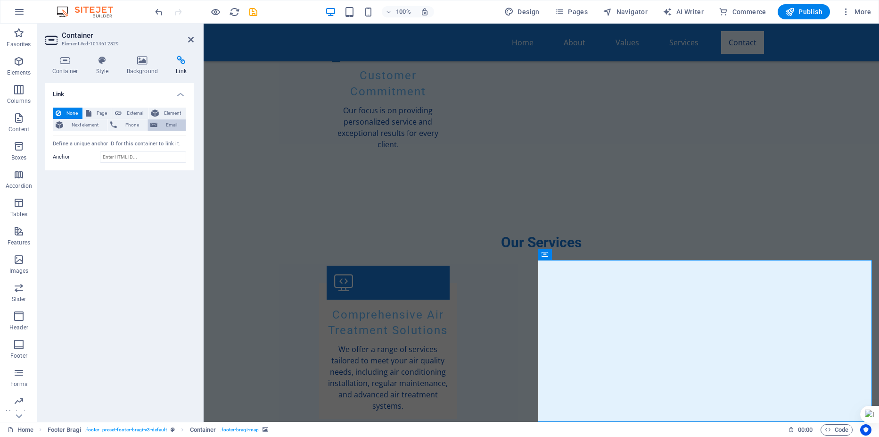
click at [168, 127] on span "Email" at bounding box center [171, 124] width 23 height 11
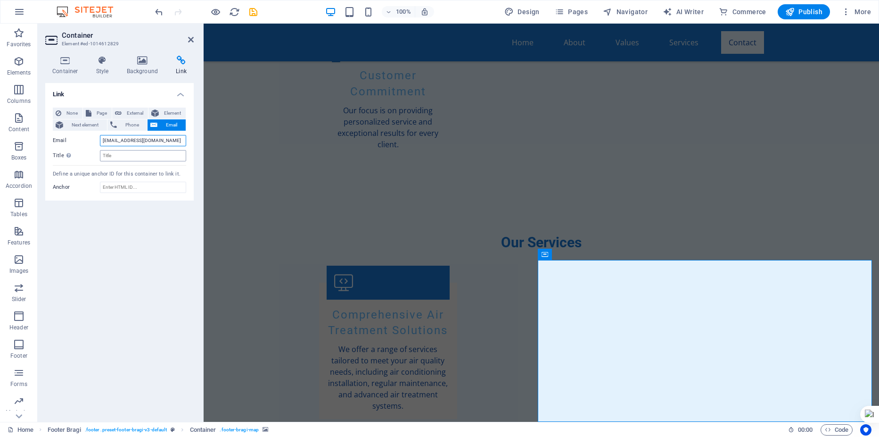
type input "[EMAIL_ADDRESS][DOMAIN_NAME]"
click at [128, 154] on input "Title Additional link description, should not be the same as the link text. The…" at bounding box center [143, 155] width 86 height 11
type input "Information request"
click at [146, 183] on input "Anchor" at bounding box center [143, 186] width 86 height 11
click at [134, 226] on div "Link None Page External Element Next element Phone Email Page Home Subpage Lega…" at bounding box center [119, 248] width 148 height 331
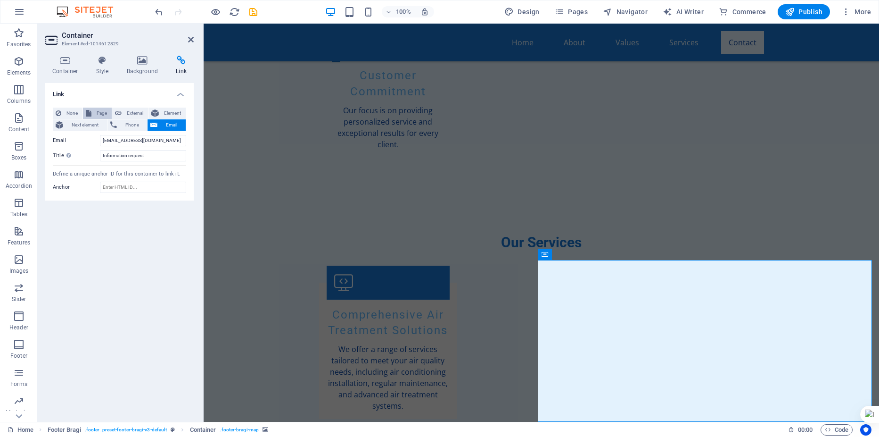
click at [100, 112] on span "Page" at bounding box center [101, 112] width 15 height 11
select select
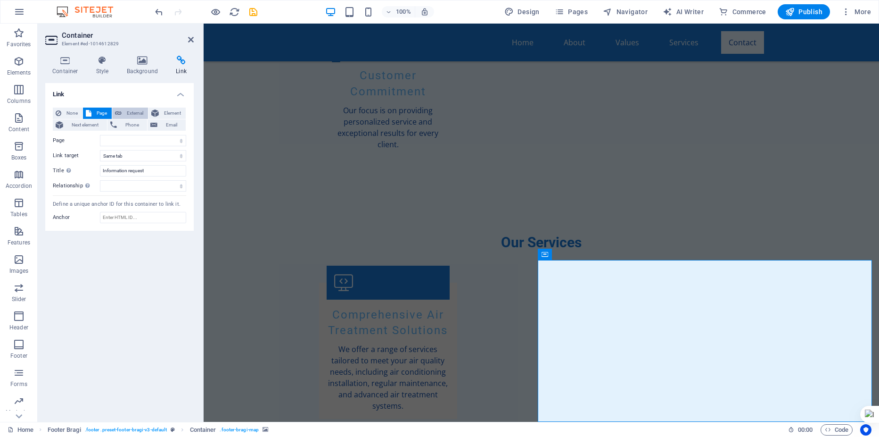
click at [128, 115] on span "External" at bounding box center [134, 112] width 21 height 11
select select "blank"
click at [131, 126] on span "Phone" at bounding box center [132, 124] width 25 height 11
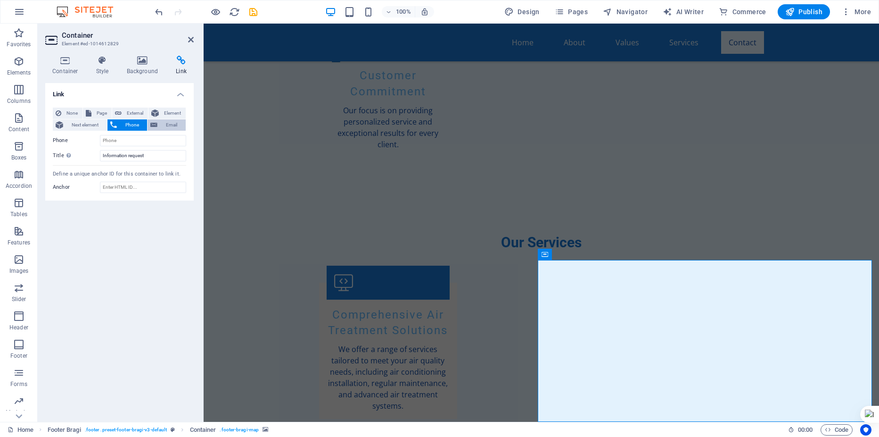
click at [168, 128] on span "Email" at bounding box center [171, 124] width 23 height 11
drag, startPoint x: 163, startPoint y: 140, endPoint x: 90, endPoint y: 158, distance: 75.9
click at [97, 142] on div "Email [EMAIL_ADDRESS][DOMAIN_NAME]" at bounding box center [119, 140] width 133 height 11
click at [160, 12] on icon "undo" at bounding box center [159, 12] width 11 height 11
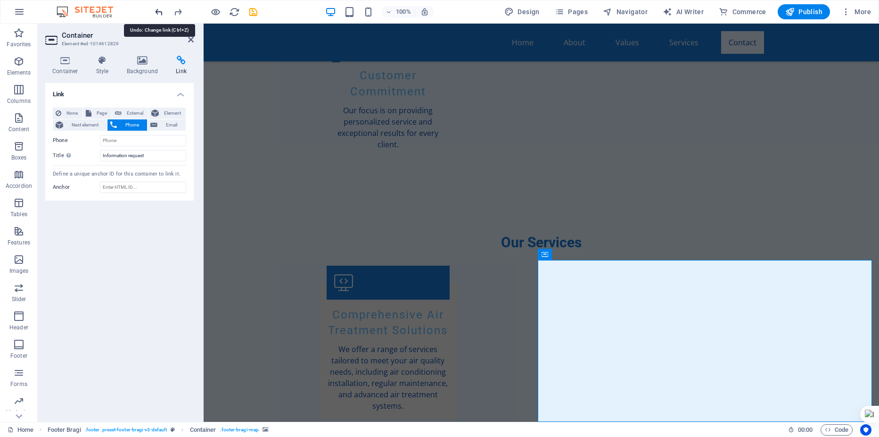
click at [158, 14] on icon "undo" at bounding box center [159, 12] width 11 height 11
select select
select select "blank"
click at [158, 14] on icon "undo" at bounding box center [159, 12] width 11 height 11
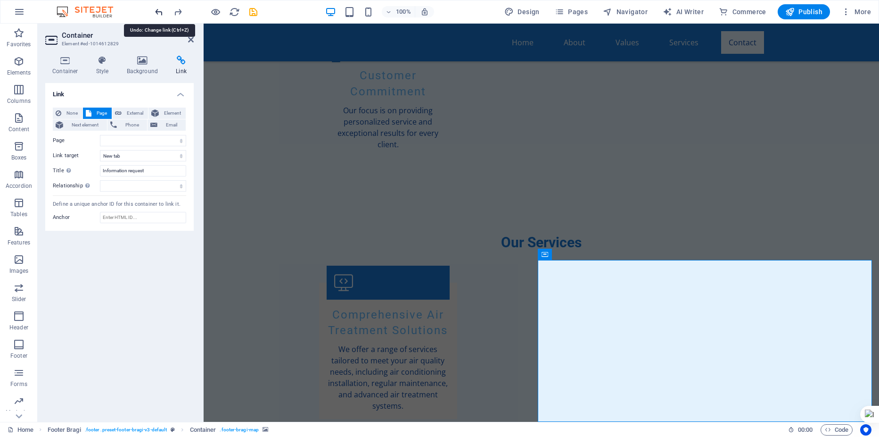
click at [158, 14] on icon "undo" at bounding box center [159, 12] width 11 height 11
select select
click at [158, 14] on icon "undo" at bounding box center [159, 12] width 11 height 11
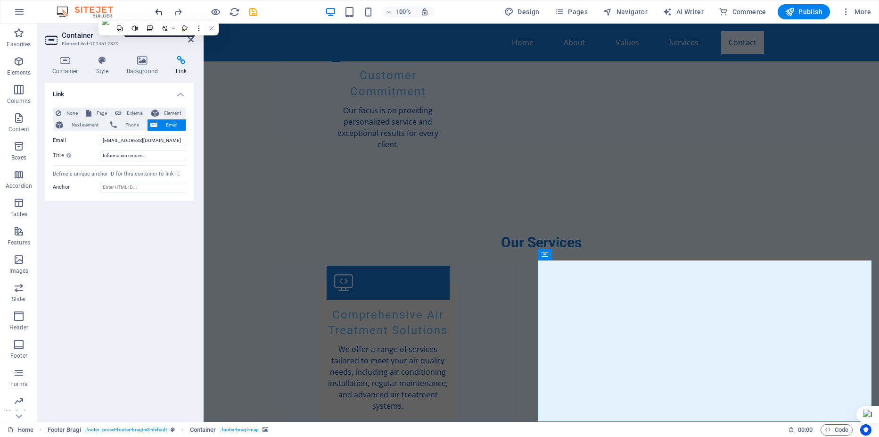
click at [158, 14] on icon "undo" at bounding box center [159, 12] width 11 height 11
type input "In"
click at [158, 14] on icon "undo" at bounding box center [159, 12] width 11 height 11
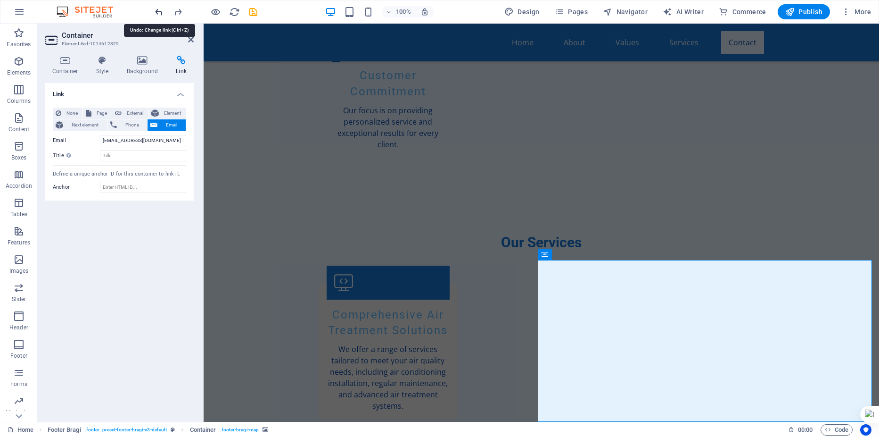
click at [158, 14] on icon "undo" at bounding box center [159, 12] width 11 height 11
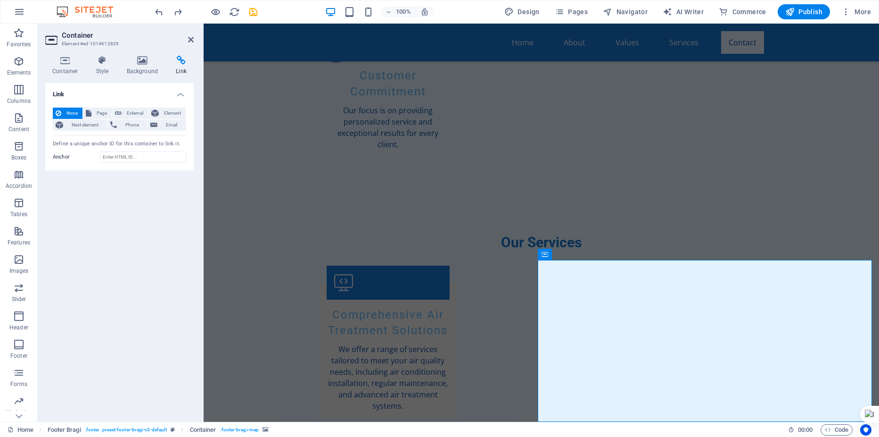
click at [186, 37] on h2 "Container" at bounding box center [128, 35] width 132 height 8
click at [191, 37] on icon at bounding box center [191, 40] width 6 height 8
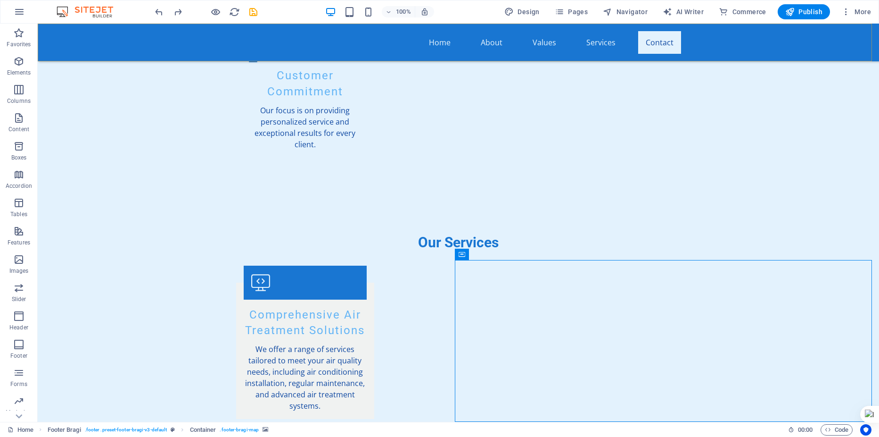
scroll to position [1416, 0]
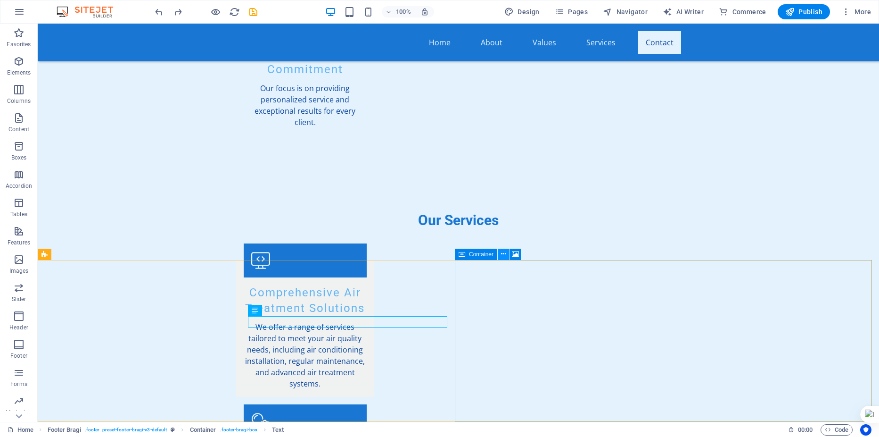
click at [504, 252] on icon at bounding box center [503, 254] width 5 height 10
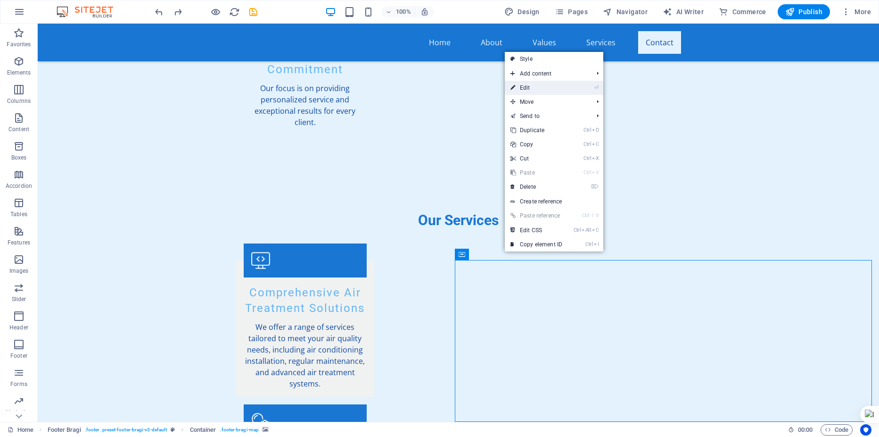
click at [533, 88] on link "⏎ Edit" at bounding box center [536, 88] width 63 height 14
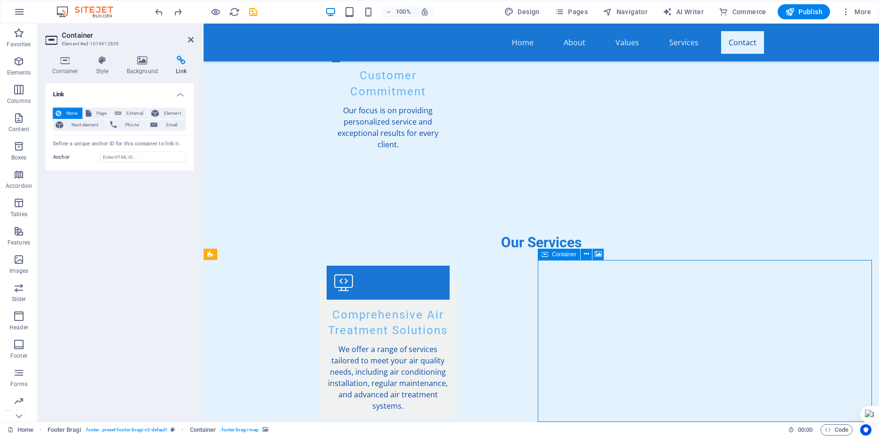
drag, startPoint x: 574, startPoint y: 272, endPoint x: 587, endPoint y: 271, distance: 13.7
click at [587, 252] on icon at bounding box center [586, 254] width 5 height 10
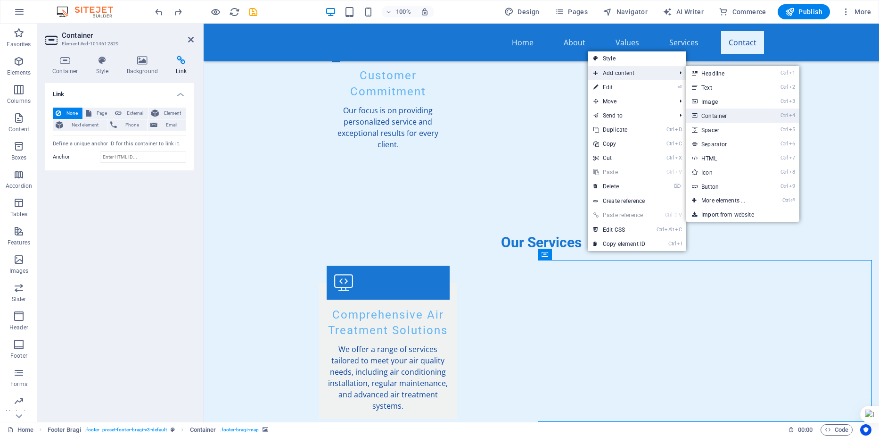
click at [722, 116] on link "Ctrl 4 Container" at bounding box center [725, 115] width 78 height 14
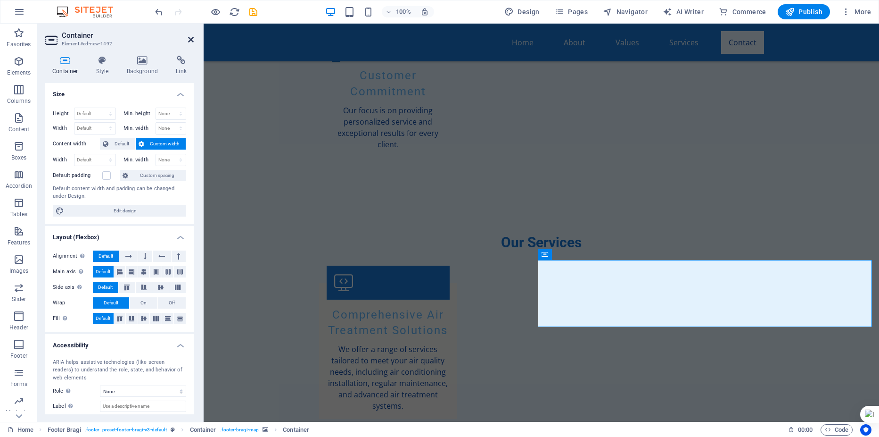
click at [190, 40] on icon at bounding box center [191, 40] width 6 height 8
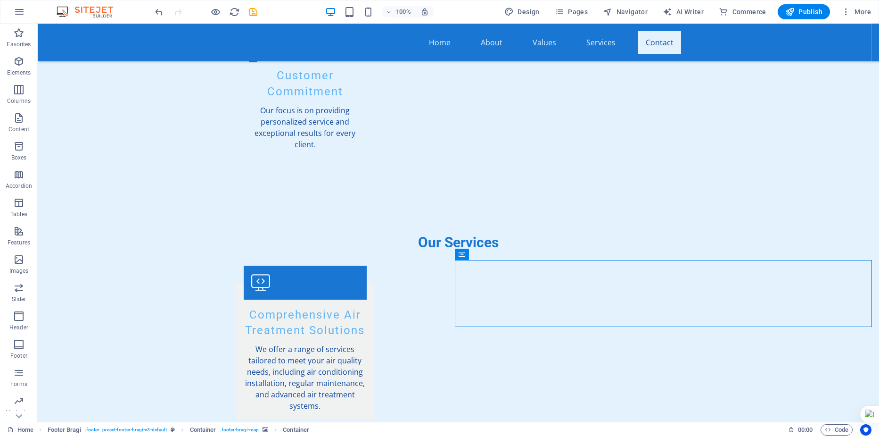
scroll to position [1416, 0]
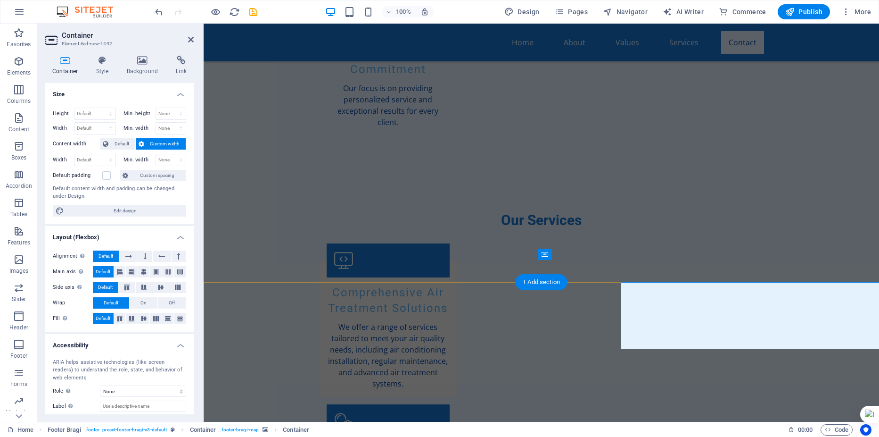
scroll to position [1393, 0]
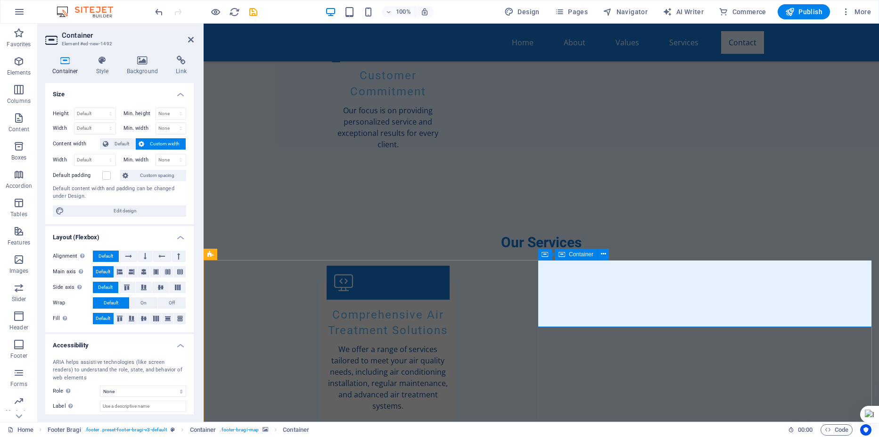
click at [159, 9] on icon "undo" at bounding box center [159, 12] width 11 height 11
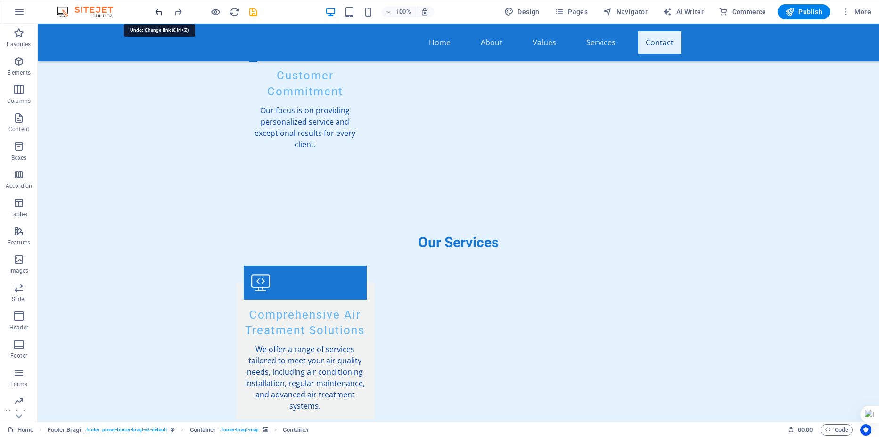
scroll to position [1416, 0]
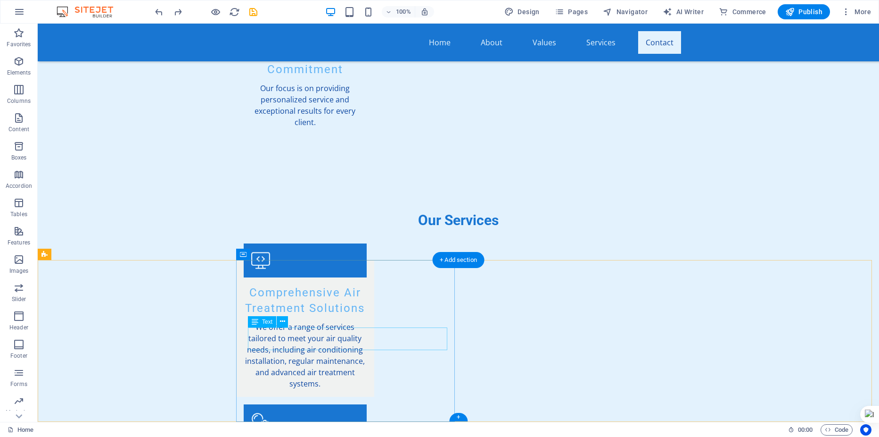
click at [281, 252] on button at bounding box center [284, 253] width 11 height 11
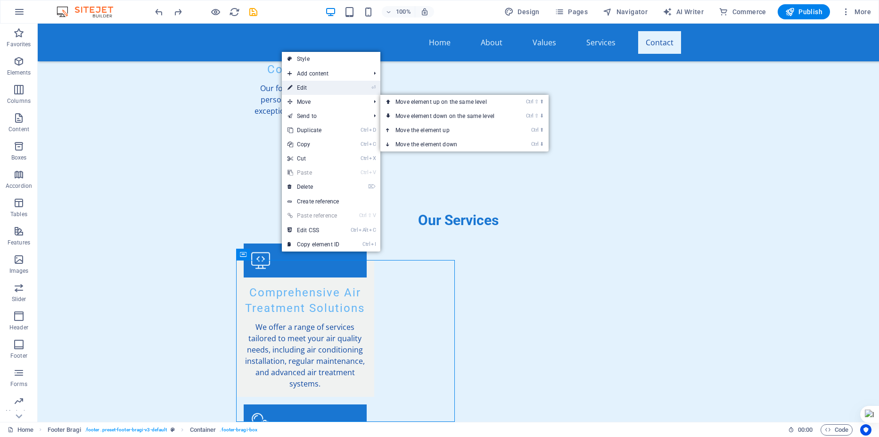
click at [310, 91] on link "⏎ Edit" at bounding box center [313, 88] width 63 height 14
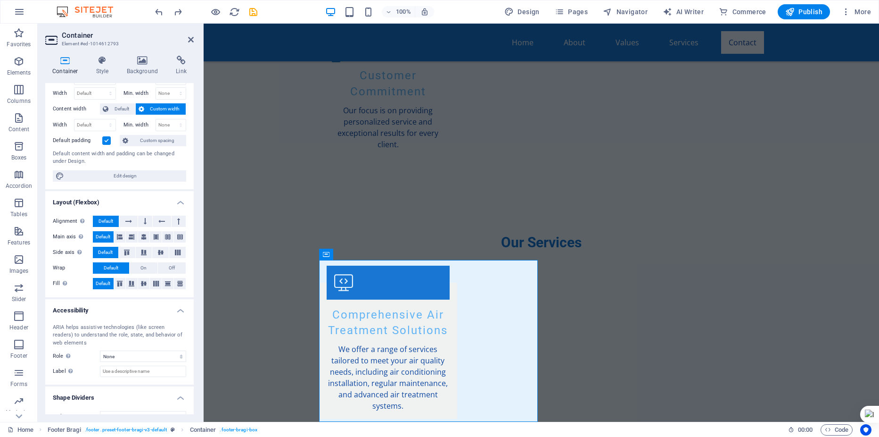
scroll to position [50, 0]
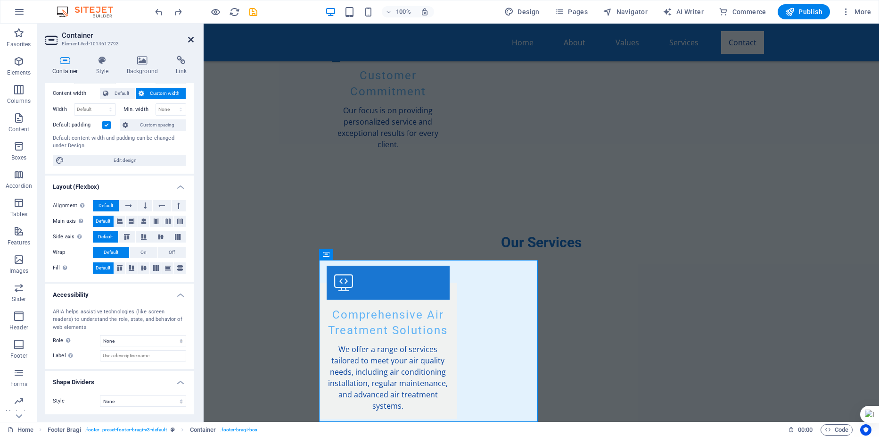
click at [190, 41] on icon at bounding box center [191, 40] width 6 height 8
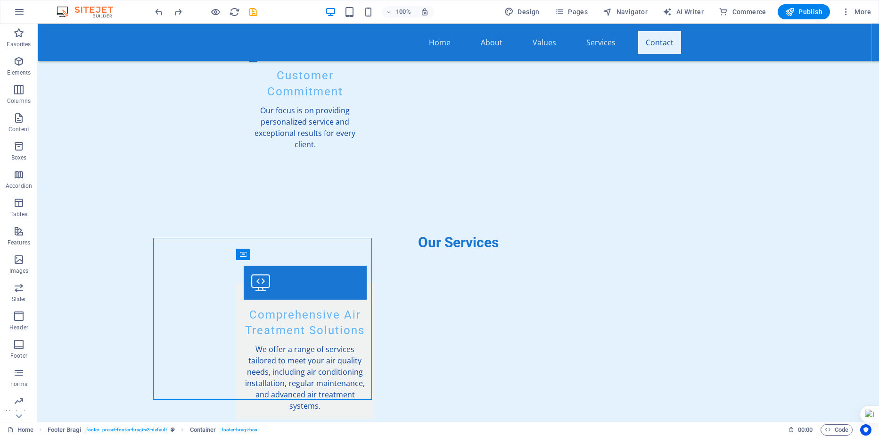
scroll to position [1416, 0]
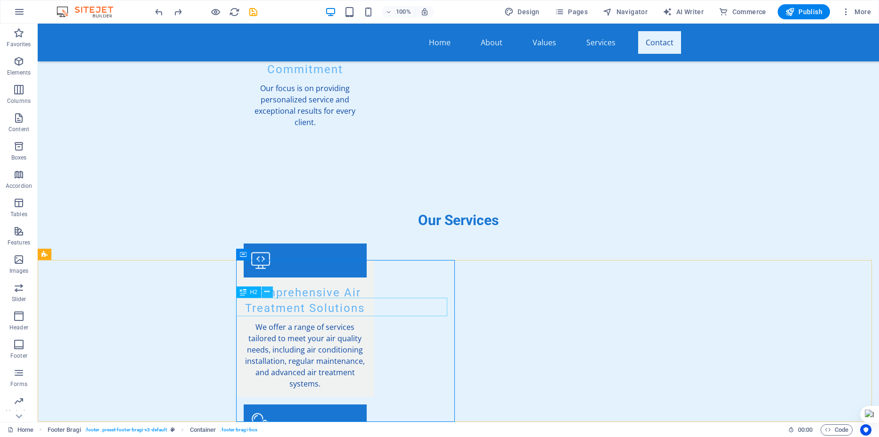
click at [266, 290] on icon at bounding box center [266, 292] width 5 height 10
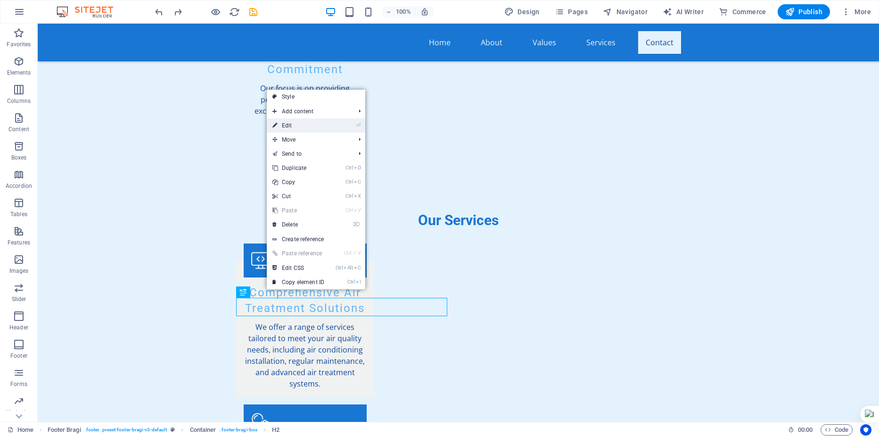
drag, startPoint x: 308, startPoint y: 127, endPoint x: 108, endPoint y: 102, distance: 201.4
click at [308, 127] on link "⏎ Edit" at bounding box center [298, 125] width 63 height 14
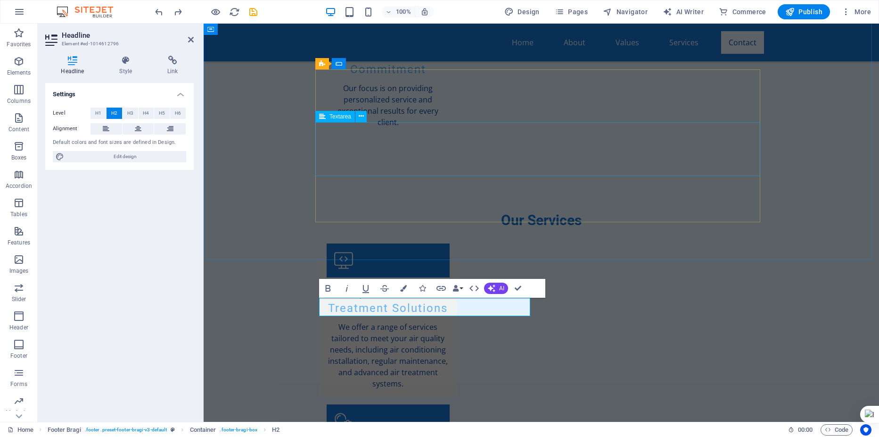
scroll to position [1393, 0]
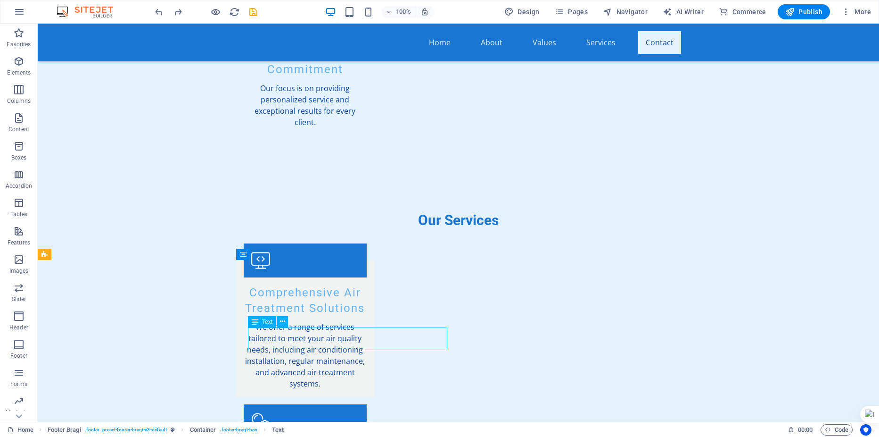
click at [282, 321] on icon at bounding box center [282, 321] width 5 height 10
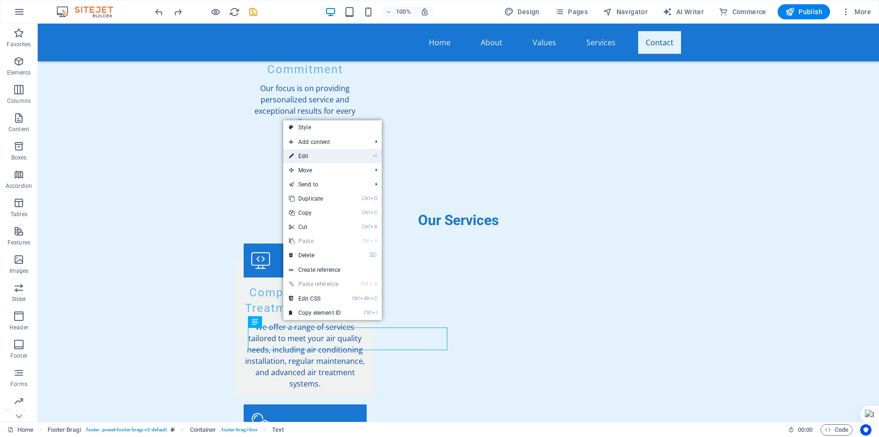
click at [327, 158] on link "⏎ Edit" at bounding box center [314, 156] width 63 height 14
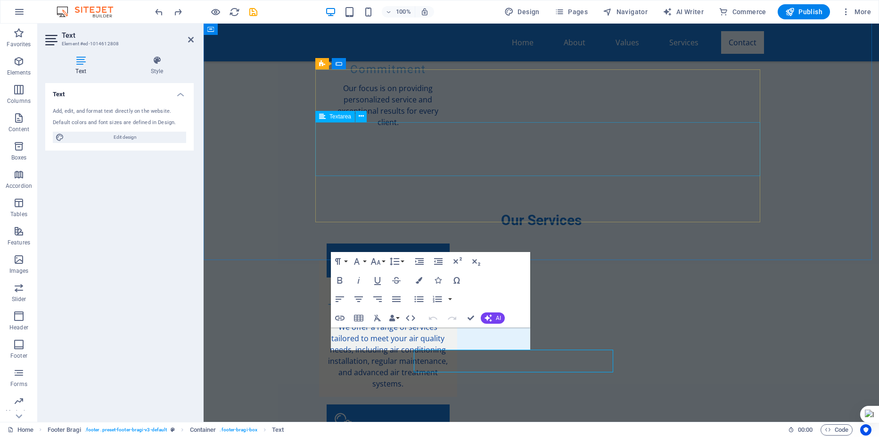
scroll to position [1393, 0]
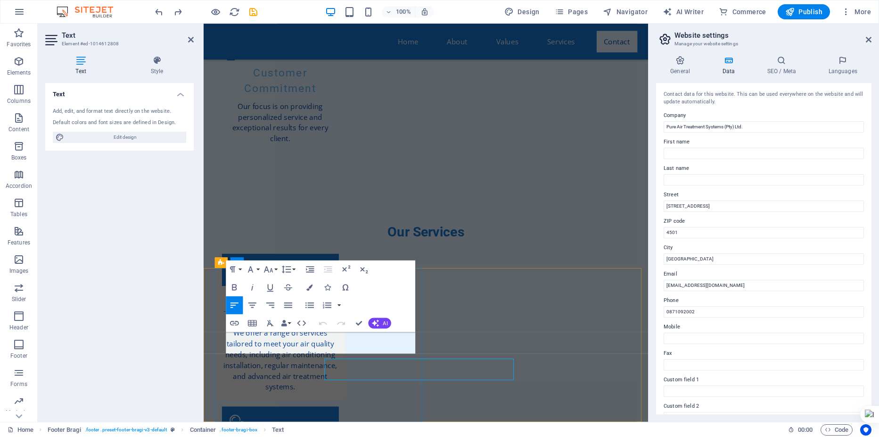
scroll to position [1345, 0]
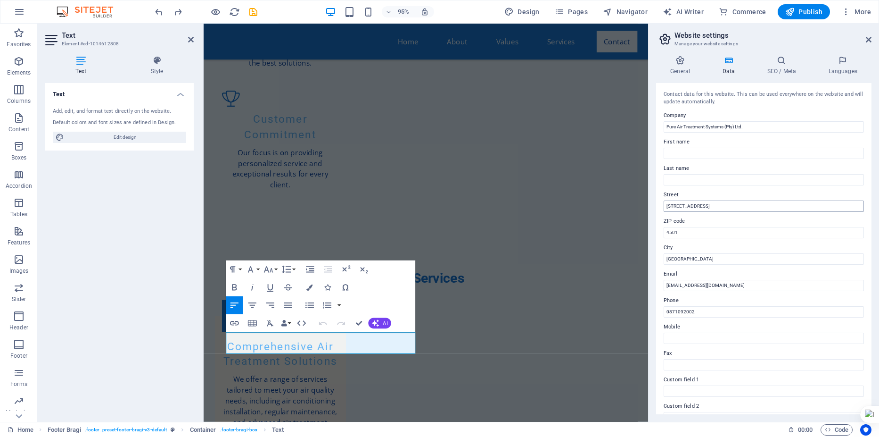
click at [666, 206] on input "[STREET_ADDRESS]" at bounding box center [764, 205] width 200 height 11
click at [667, 204] on input "[GEOGRAPHIC_DATA][STREET_ADDRESS]" at bounding box center [764, 205] width 200 height 11
click at [700, 206] on input "[STREET_ADDRESS]" at bounding box center [764, 205] width 200 height 11
click at [759, 203] on input "[STREET_ADDRESS][PERSON_NAME]" at bounding box center [764, 205] width 200 height 11
type input "[STREET_ADDRESS][PERSON_NAME]"
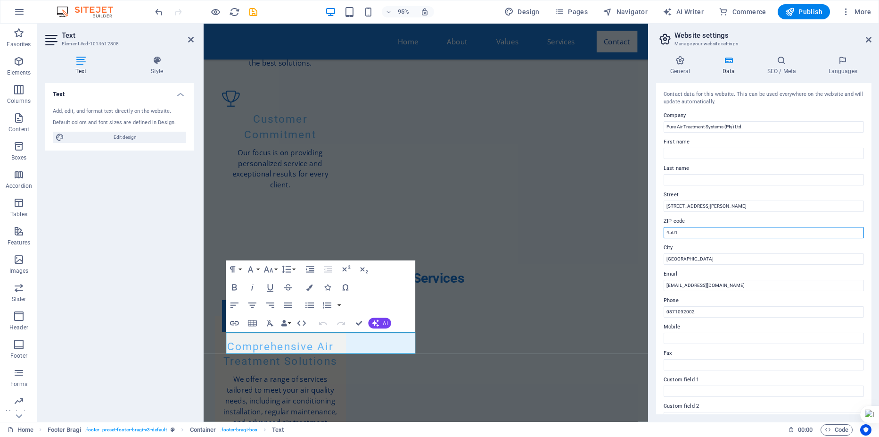
drag, startPoint x: 689, startPoint y: 231, endPoint x: 664, endPoint y: 231, distance: 25.5
click at [664, 231] on input "4501" at bounding box center [764, 232] width 200 height 11
type input "4051"
click at [719, 153] on input "First name" at bounding box center [764, 153] width 200 height 11
type input "[PERSON_NAME]"
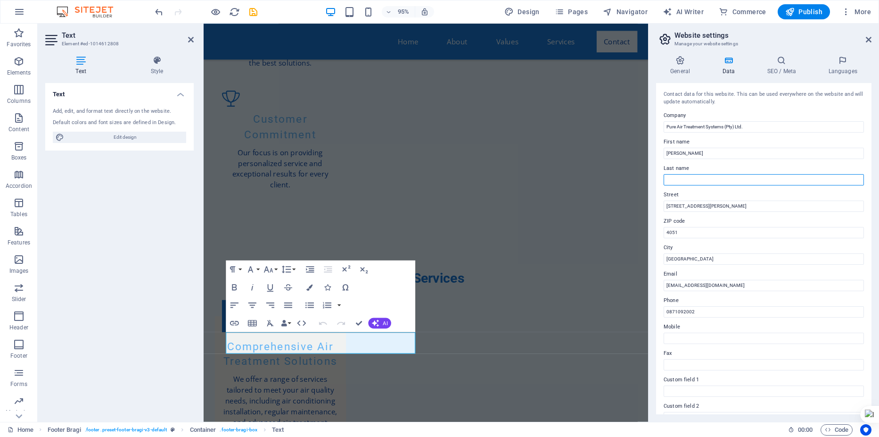
click at [685, 181] on input "Last name" at bounding box center [764, 179] width 200 height 11
type input "[PERSON_NAME]"
click at [821, 163] on label "Last name" at bounding box center [764, 168] width 200 height 11
click at [821, 174] on input "[PERSON_NAME]" at bounding box center [764, 179] width 200 height 11
click at [806, 14] on span "Publish" at bounding box center [803, 11] width 37 height 9
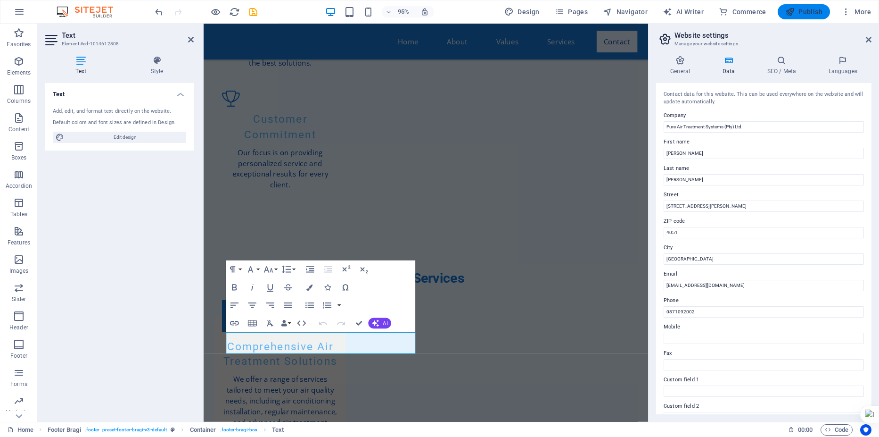
scroll to position [1395, 0]
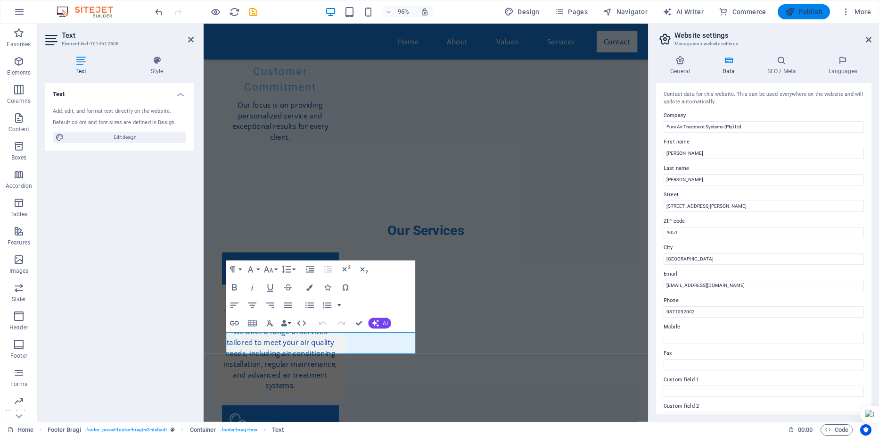
checkbox input "false"
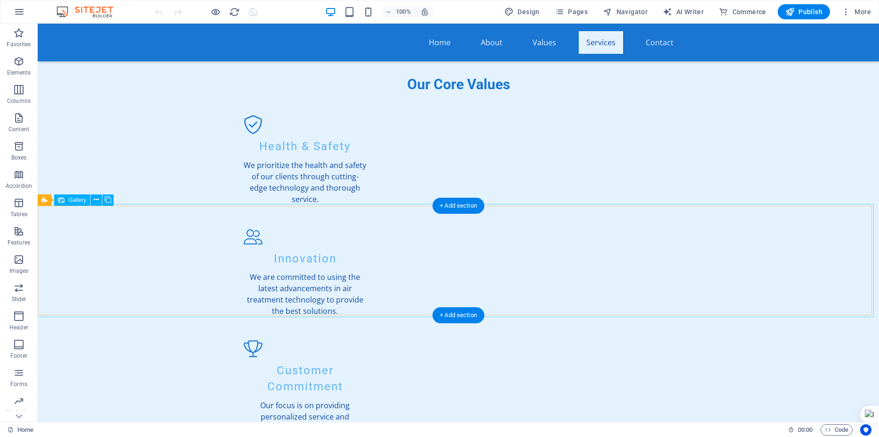
scroll to position [1100, 0]
click at [95, 200] on icon at bounding box center [96, 200] width 5 height 10
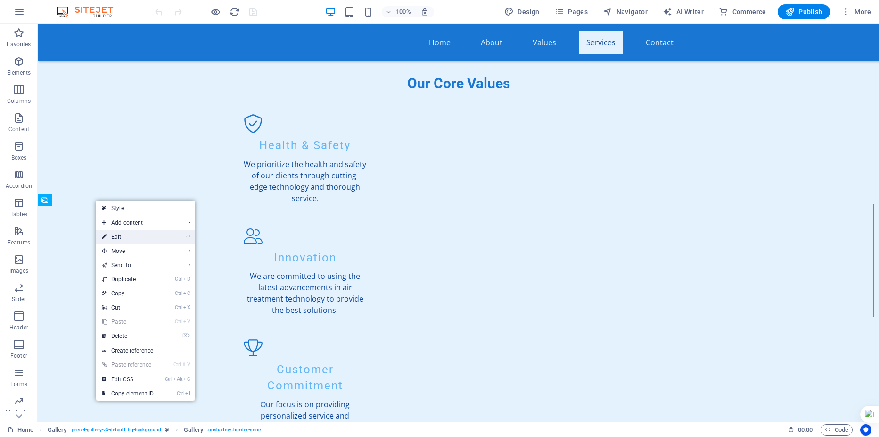
click at [114, 235] on link "⏎ Edit" at bounding box center [127, 237] width 63 height 14
select select "px"
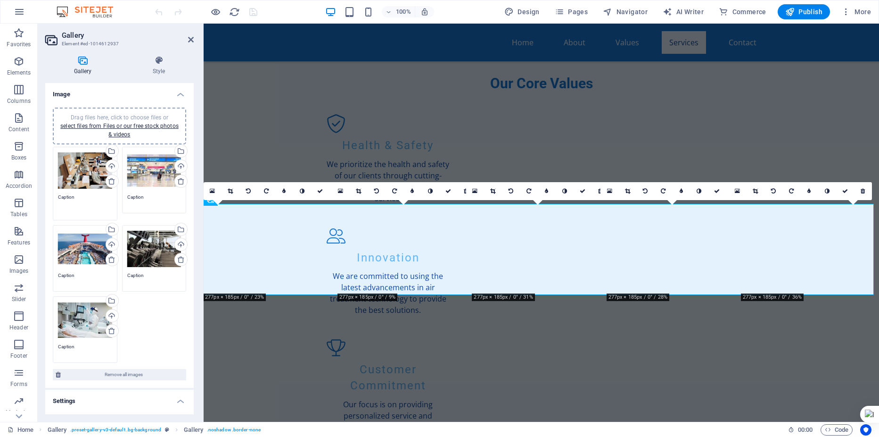
click at [93, 199] on textarea "Caption" at bounding box center [85, 203] width 54 height 21
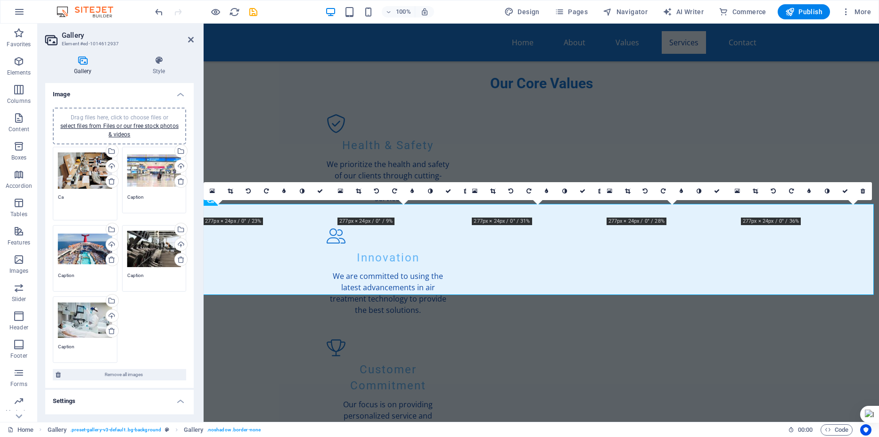
type textarea "C"
click at [148, 209] on div "Drag files here, click to choose files or select files from Files or our free s…" at bounding box center [154, 179] width 69 height 71
click at [142, 164] on div "Drag files here, click to choose files or select files from Files or our free s…" at bounding box center [154, 171] width 54 height 38
type textarea "Germ Free Office spaces"
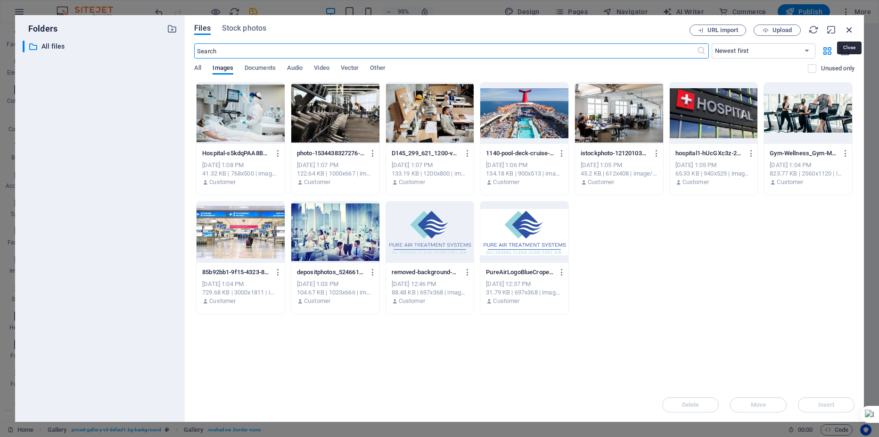
click at [849, 28] on icon "button" at bounding box center [849, 30] width 10 height 10
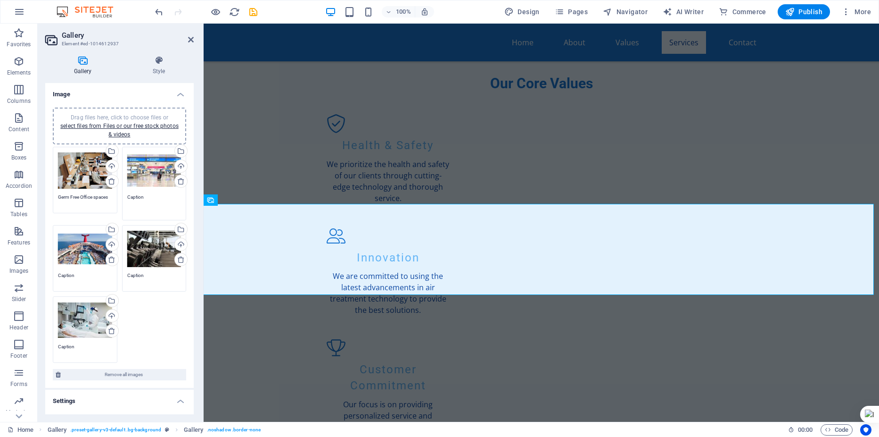
click at [152, 196] on textarea "Caption" at bounding box center [154, 203] width 54 height 21
drag, startPoint x: 153, startPoint y: 197, endPoint x: 125, endPoint y: 197, distance: 28.3
click at [125, 197] on div "Drag files here, click to choose files or select files from Files or our free s…" at bounding box center [154, 183] width 69 height 78
click at [87, 259] on div "Drag files here, click to choose files or select files from Files or our free s…" at bounding box center [85, 249] width 54 height 38
type textarea "Germ free air in Airports"
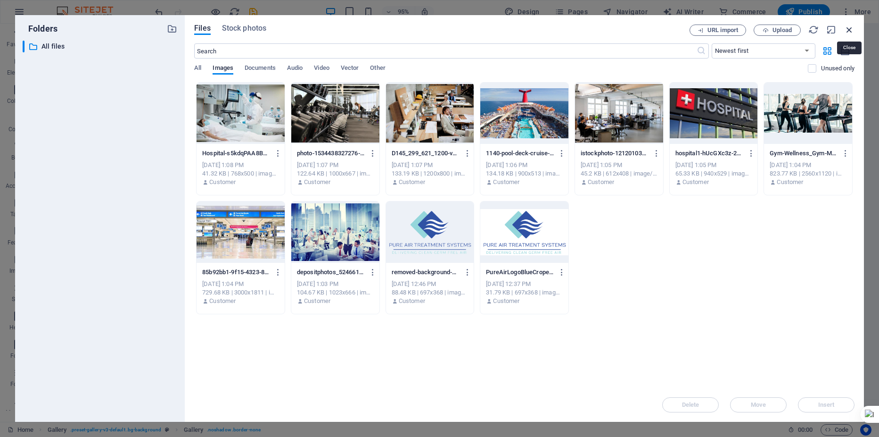
click at [849, 30] on icon "button" at bounding box center [849, 30] width 10 height 10
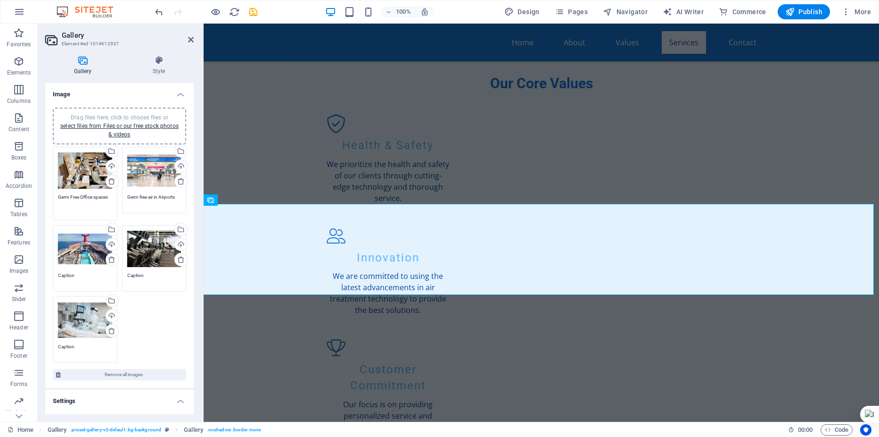
click at [81, 198] on textarea "Germ Free Office spaces" at bounding box center [85, 203] width 54 height 21
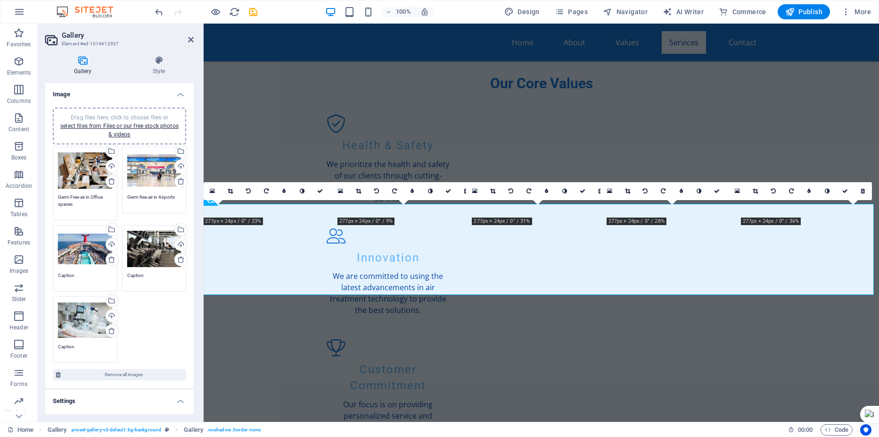
type textarea "Germ Free air in Office spaces"
click at [78, 275] on textarea "Caption" at bounding box center [85, 279] width 54 height 14
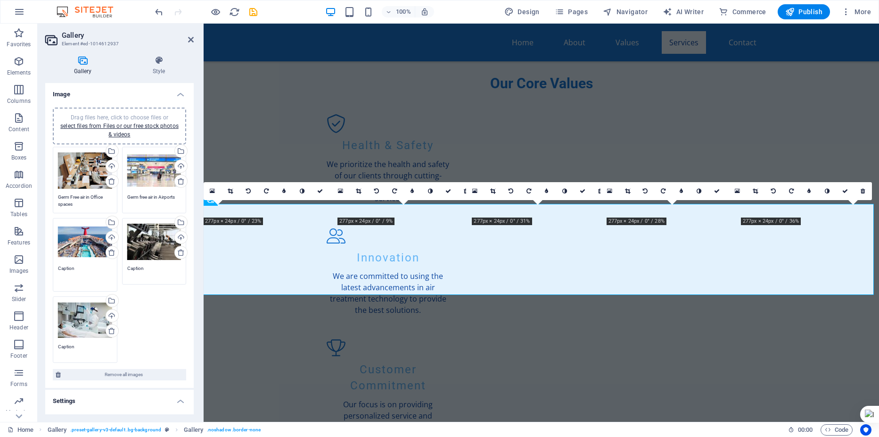
drag, startPoint x: 84, startPoint y: 271, endPoint x: 59, endPoint y: 268, distance: 25.1
click at [59, 268] on textarea "Caption" at bounding box center [85, 274] width 54 height 21
type textarea "Germ free air on Cruise"
click at [82, 345] on textarea "Caption" at bounding box center [85, 350] width 54 height 14
type textarea "C"
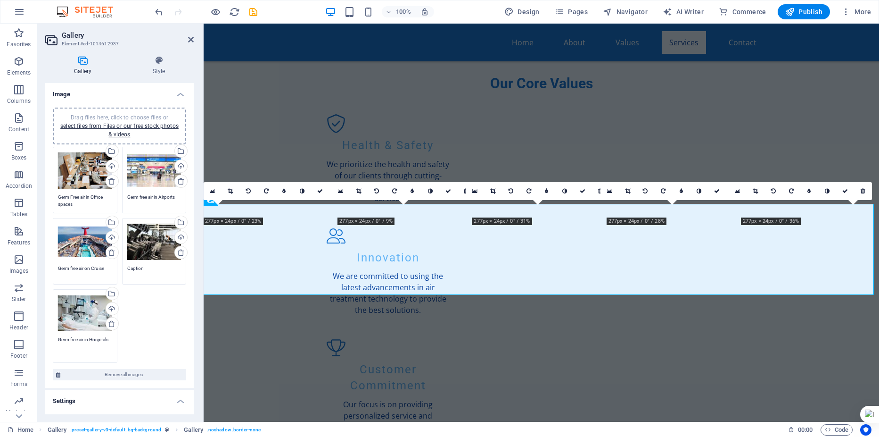
type textarea "Germ free air in Hospitals"
click at [140, 267] on textarea "Caption" at bounding box center [154, 271] width 54 height 14
drag, startPoint x: 149, startPoint y: 266, endPoint x: 130, endPoint y: 270, distance: 19.7
click at [130, 270] on textarea "Caption" at bounding box center [154, 274] width 54 height 21
type textarea "C"
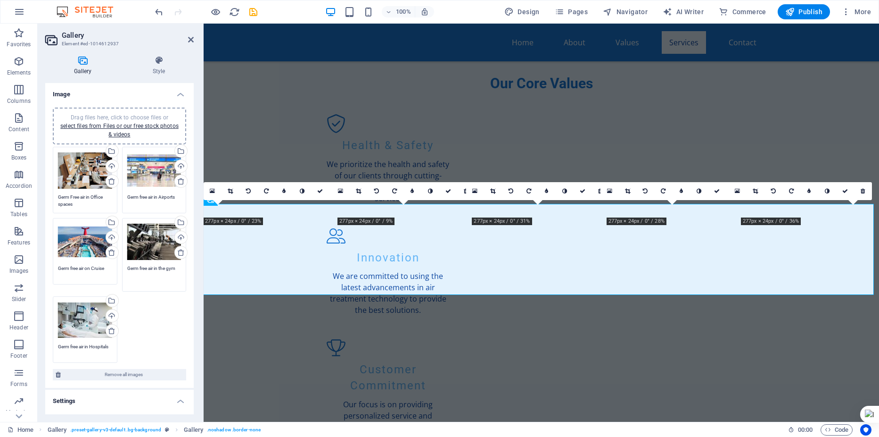
type textarea "Germ free air in the gym"
click at [158, 311] on div "Drag files here, click to choose files or select files from Files or our free s…" at bounding box center [119, 254] width 138 height 221
click at [190, 37] on icon at bounding box center [191, 40] width 6 height 8
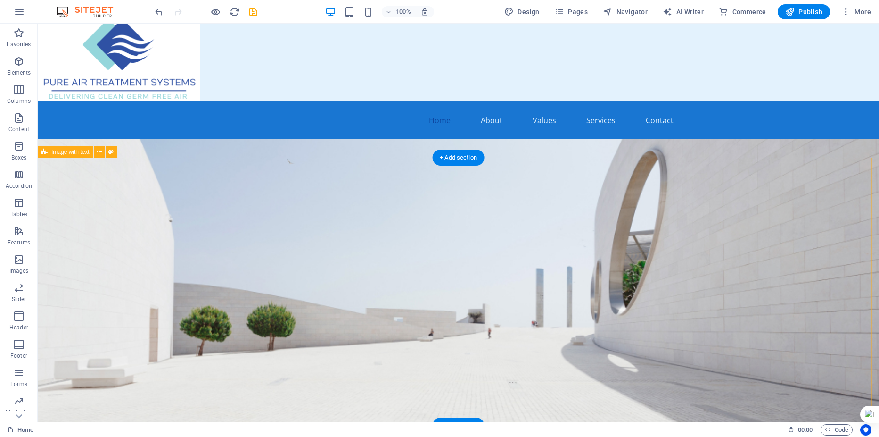
scroll to position [0, 0]
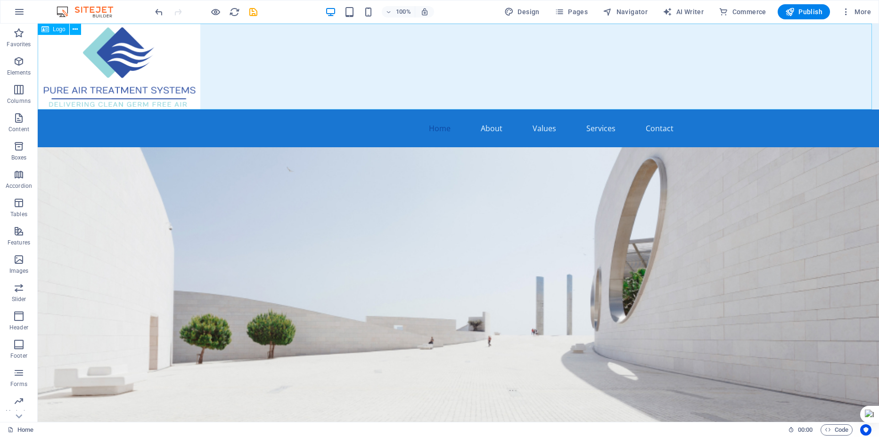
click at [56, 29] on span "Logo" at bounding box center [59, 29] width 13 height 6
click at [60, 32] on span "Logo" at bounding box center [59, 29] width 13 height 6
click at [72, 30] on button at bounding box center [75, 29] width 11 height 11
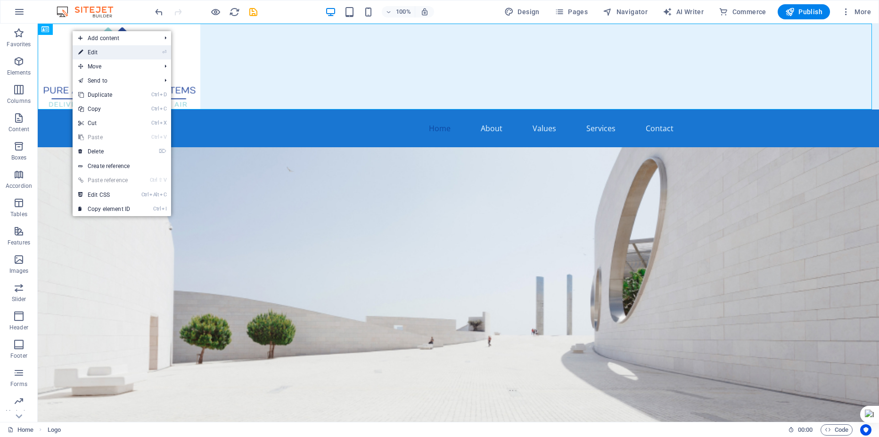
click at [91, 50] on link "⏎ Edit" at bounding box center [104, 52] width 63 height 14
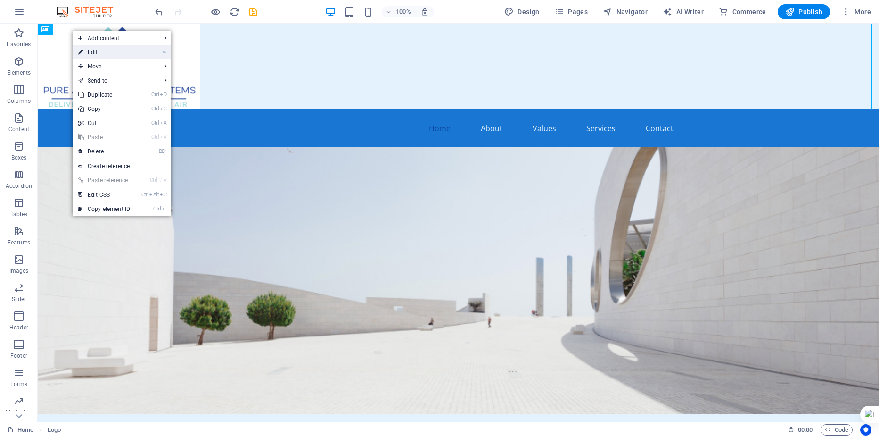
select select "px"
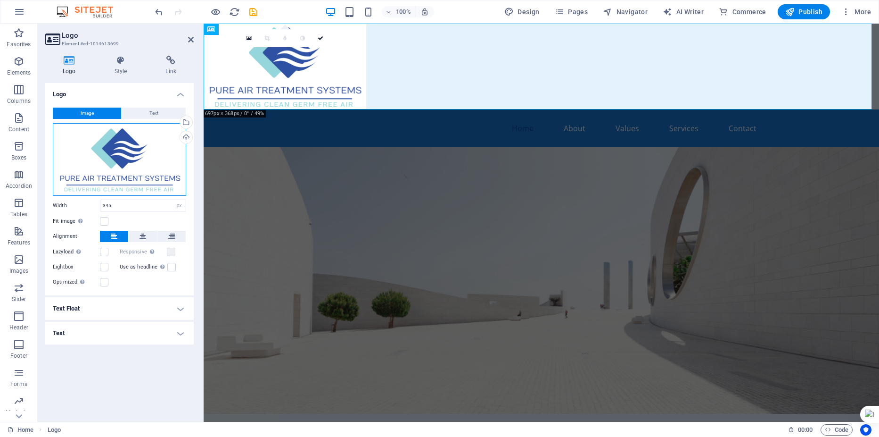
click at [121, 146] on div "Drag files here, click to choose files or select files from Files or our free s…" at bounding box center [119, 159] width 133 height 73
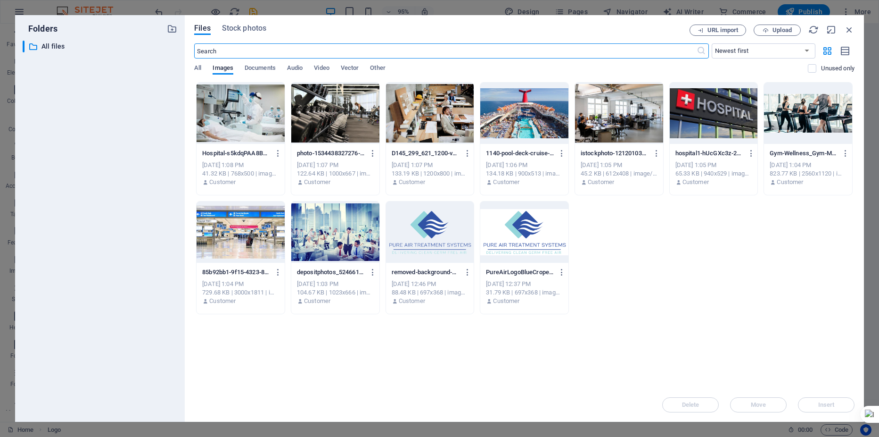
click at [440, 229] on div at bounding box center [430, 231] width 88 height 61
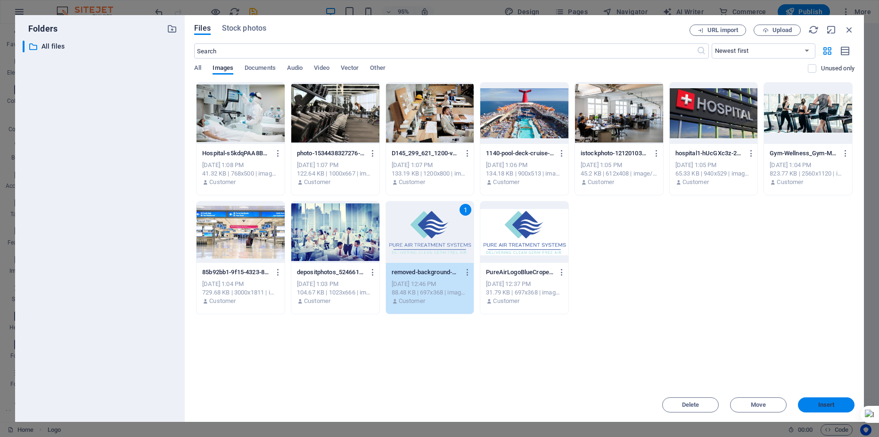
click at [831, 399] on button "Insert" at bounding box center [826, 404] width 57 height 15
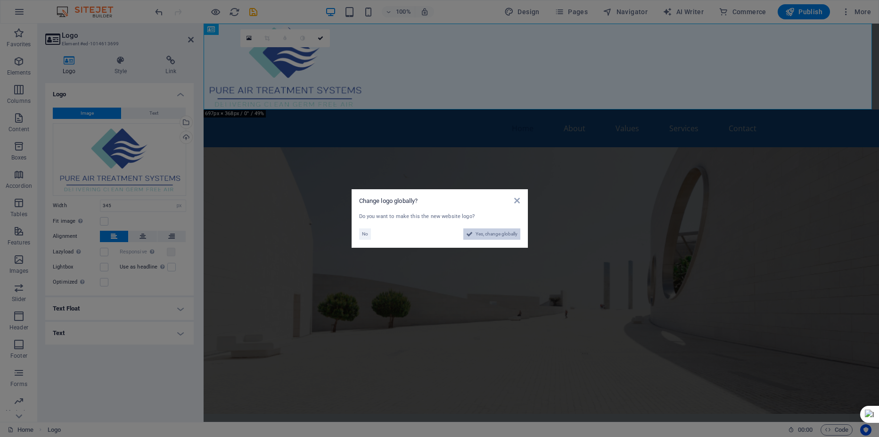
click at [489, 235] on span "Yes, change globally" at bounding box center [497, 233] width 42 height 11
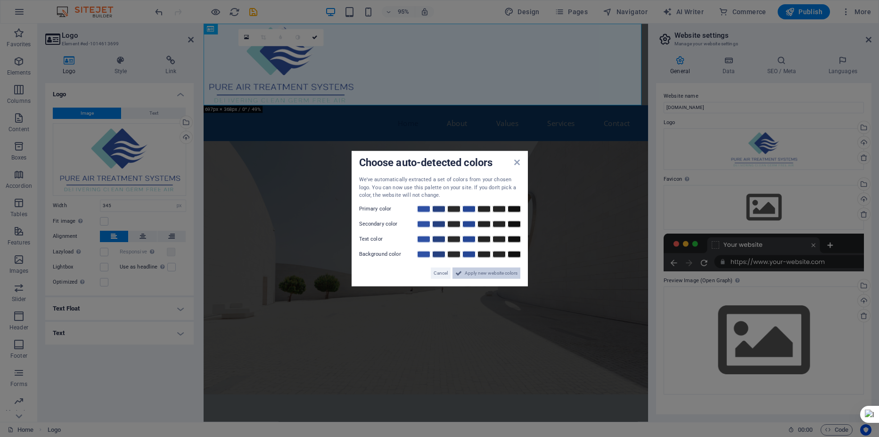
click at [482, 273] on span "Apply new website colors" at bounding box center [491, 272] width 53 height 11
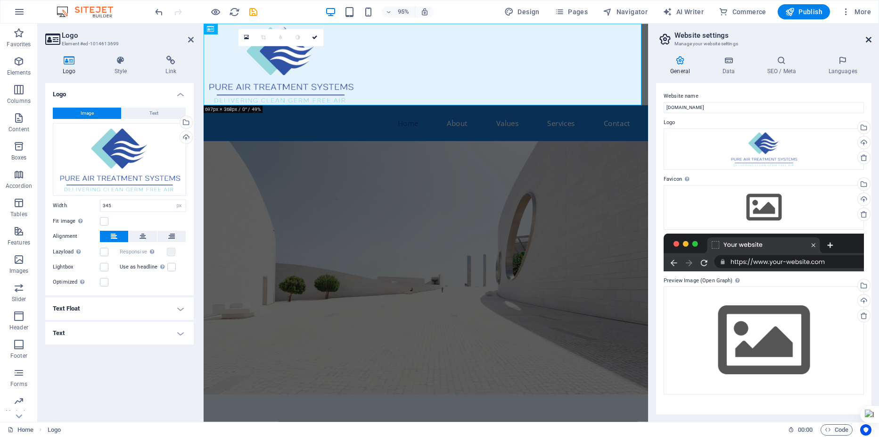
click at [866, 39] on icon at bounding box center [869, 40] width 6 height 8
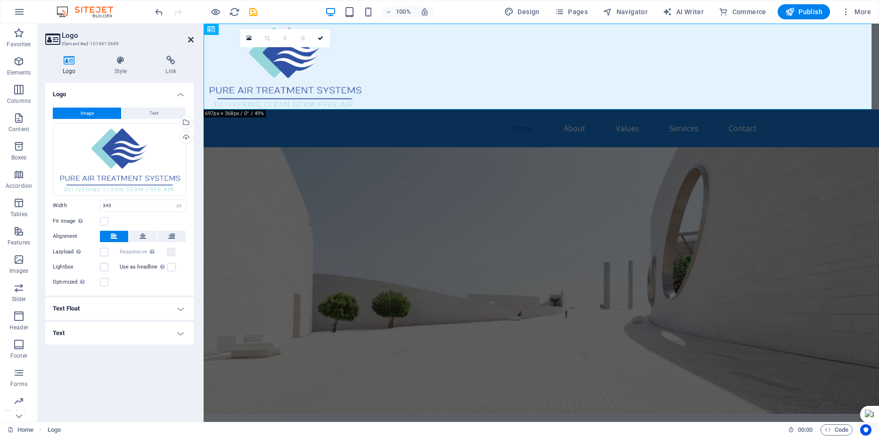
click at [192, 41] on icon at bounding box center [191, 40] width 6 height 8
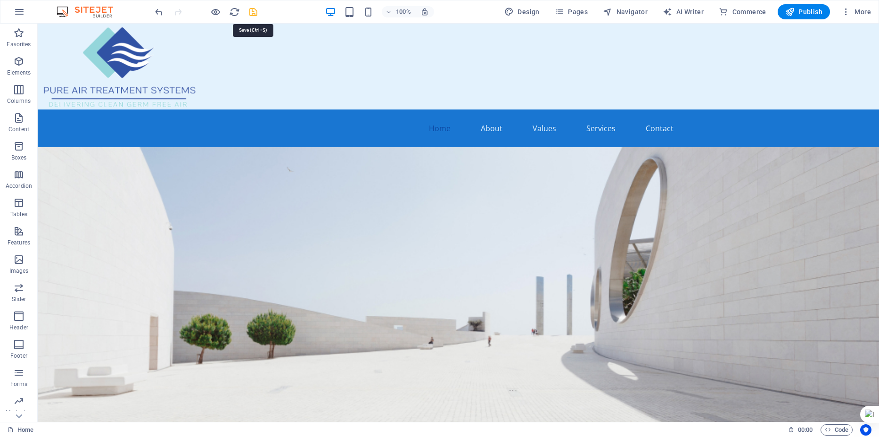
click at [253, 11] on icon "save" at bounding box center [253, 12] width 11 height 11
checkbox input "false"
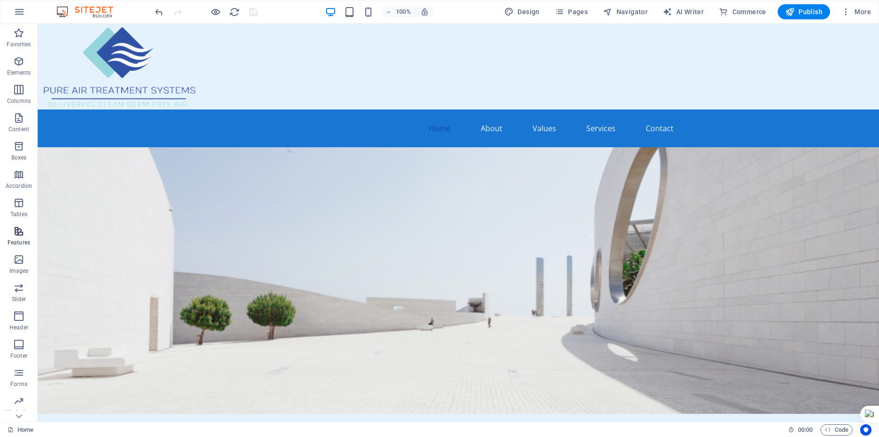
scroll to position [55, 0]
click at [15, 405] on icon "button" at bounding box center [18, 402] width 11 height 11
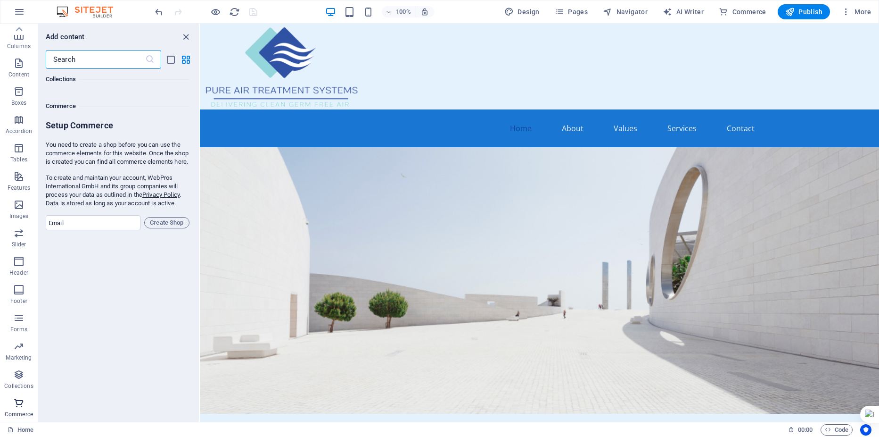
scroll to position [9084, 0]
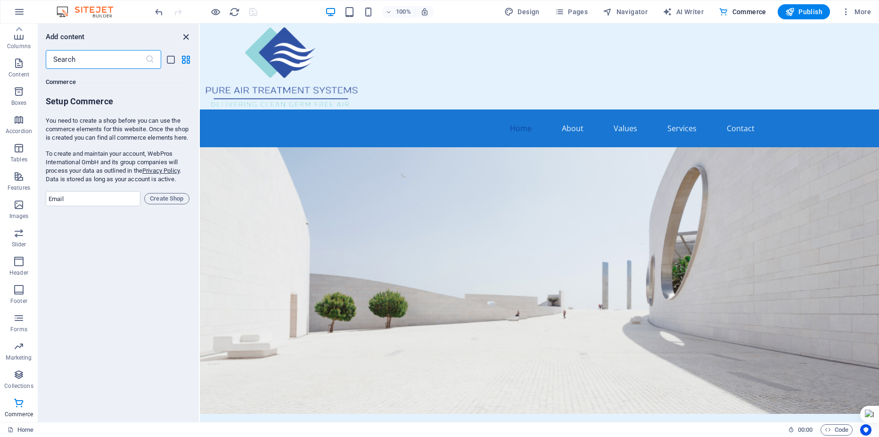
click at [189, 37] on icon "close panel" at bounding box center [186, 37] width 11 height 11
